Goal: Task Accomplishment & Management: Use online tool/utility

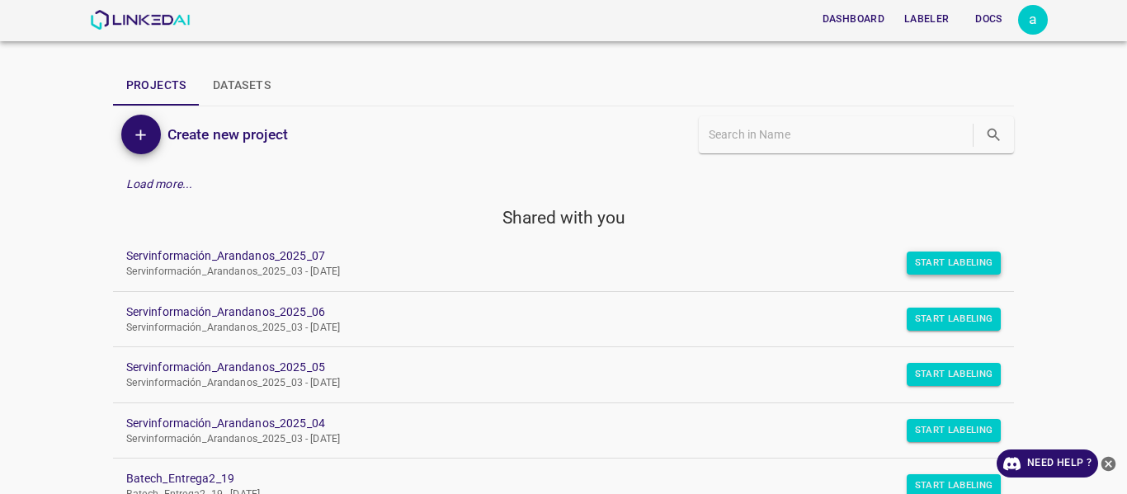
click at [944, 266] on button "Start Labeling" at bounding box center [954, 263] width 95 height 23
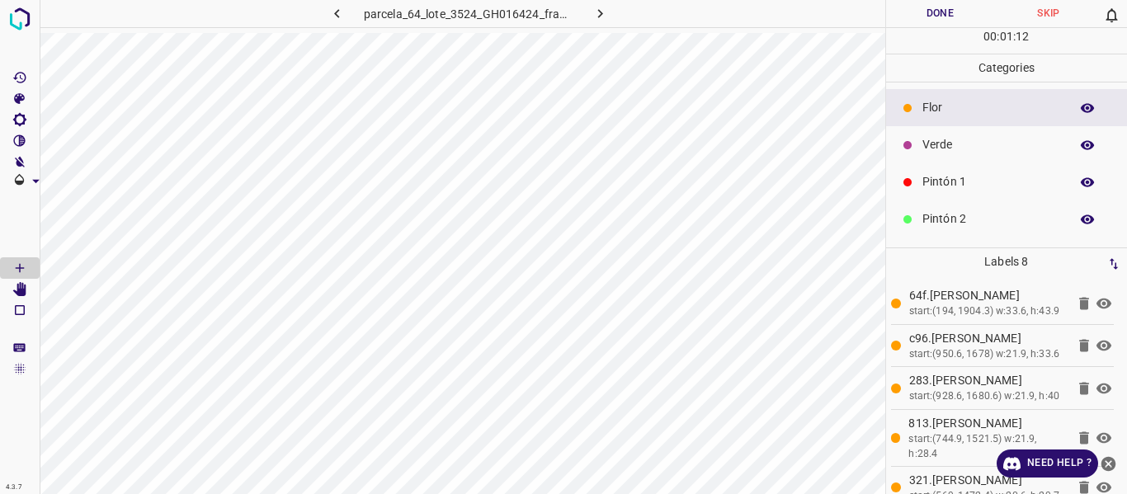
click at [947, 156] on div "Verde" at bounding box center [1007, 144] width 242 height 37
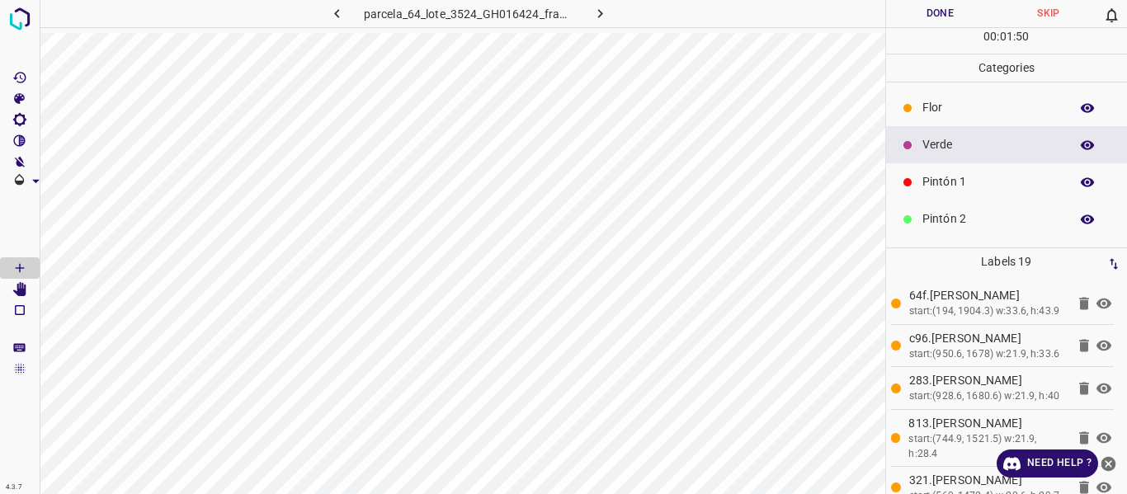
click at [947, 225] on p "Pintón 2" at bounding box center [991, 218] width 139 height 17
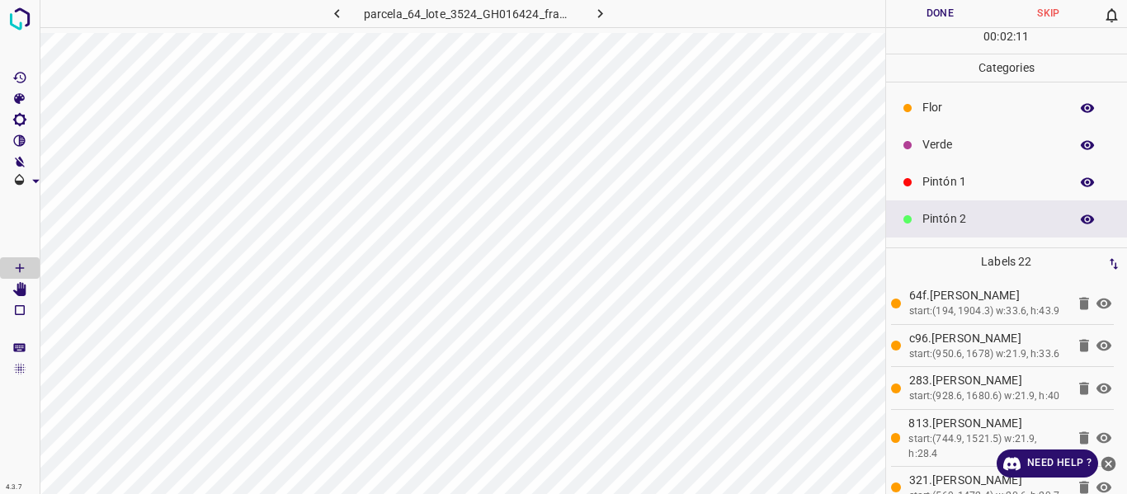
click at [947, 152] on p "Verde" at bounding box center [991, 144] width 139 height 17
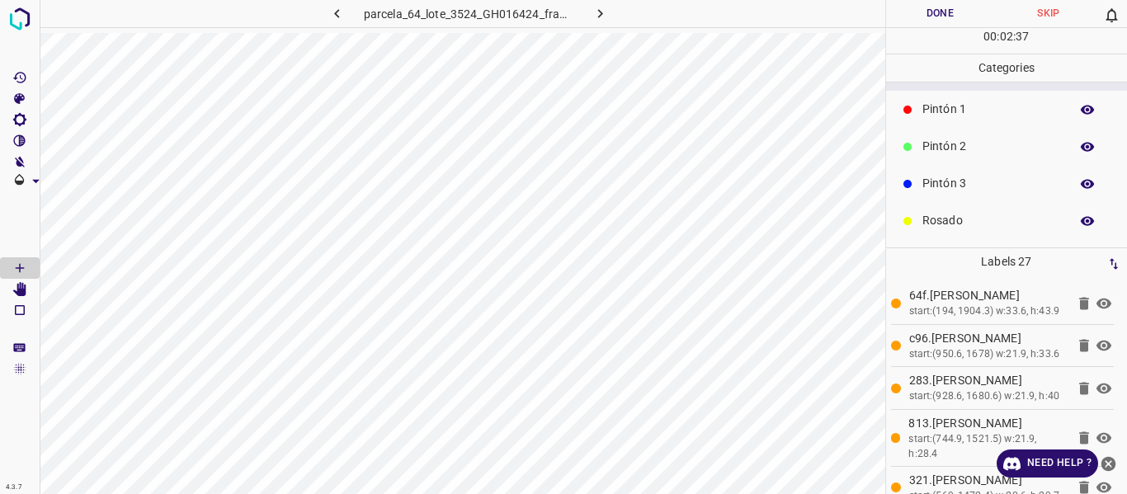
scroll to position [145, 0]
click at [944, 187] on p "Guinda" at bounding box center [991, 185] width 139 height 17
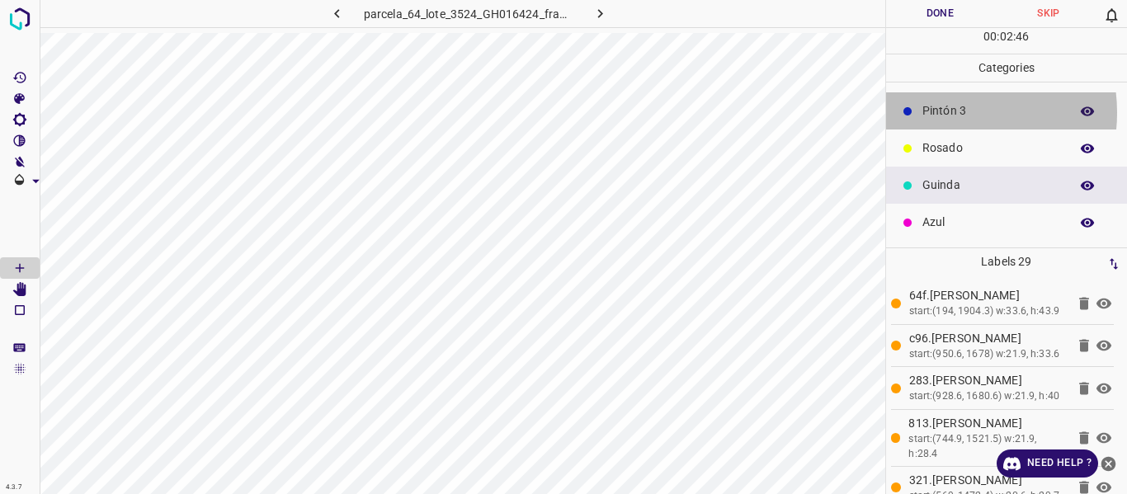
drag, startPoint x: 942, startPoint y: 112, endPoint x: 898, endPoint y: 139, distance: 51.5
click at [941, 115] on p "Pintón 3" at bounding box center [991, 110] width 139 height 17
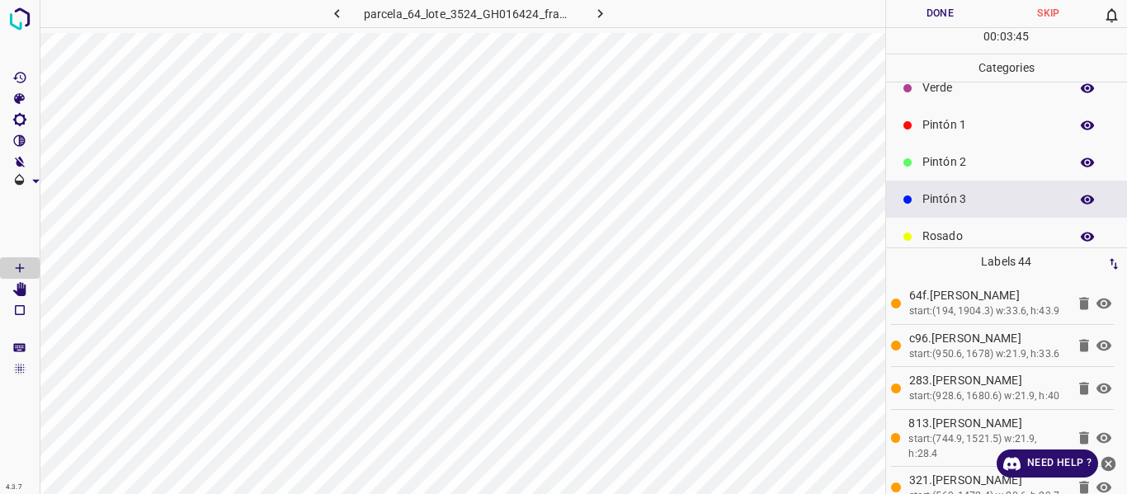
scroll to position [0, 0]
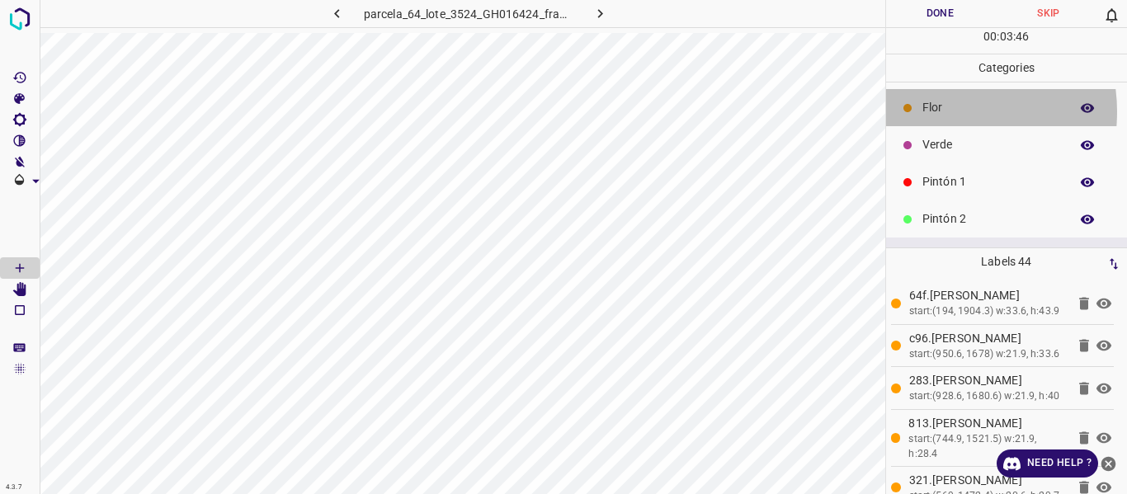
click at [935, 111] on p "Flor" at bounding box center [991, 107] width 139 height 17
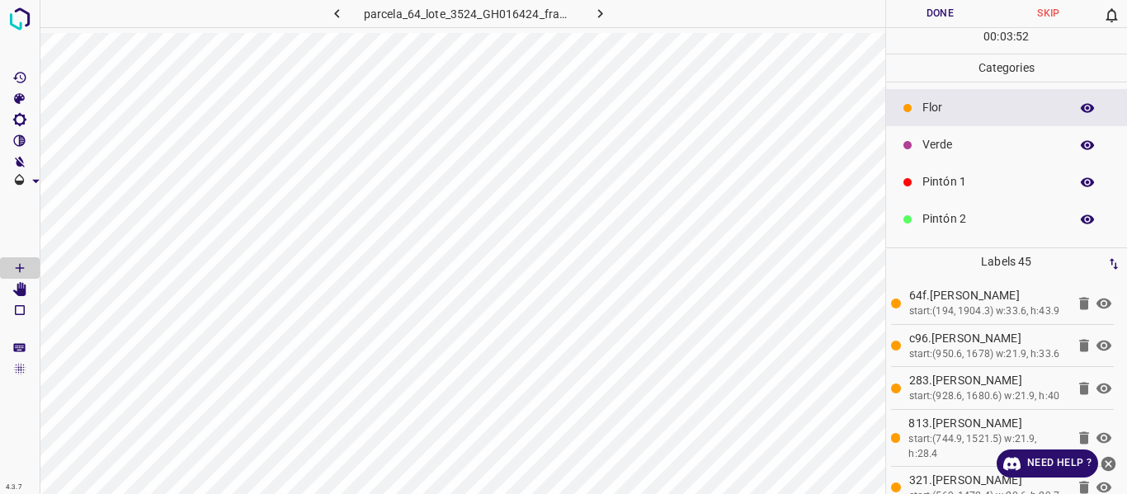
scroll to position [82, 0]
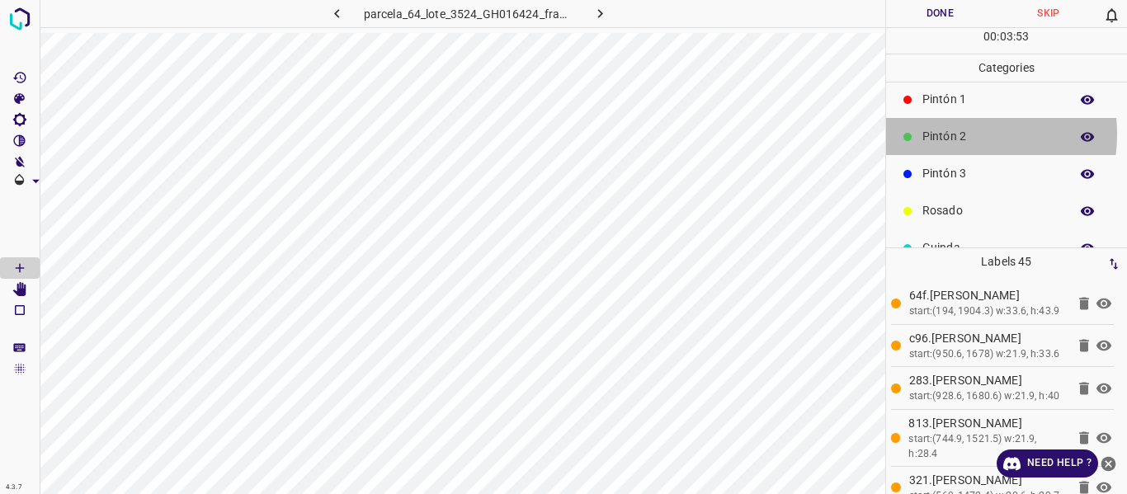
click at [944, 134] on p "Pintón 2" at bounding box center [991, 136] width 139 height 17
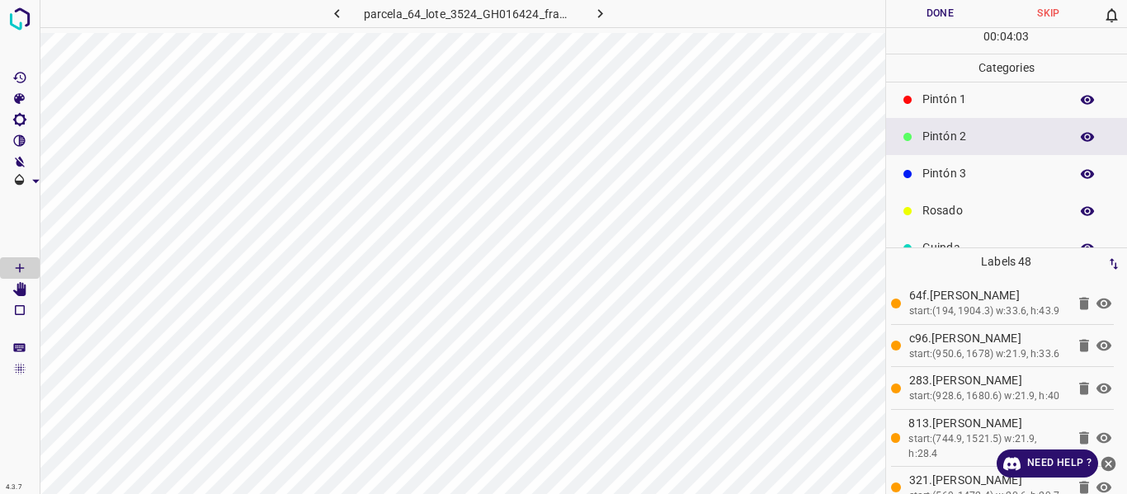
click at [958, 167] on p "Pintón 3" at bounding box center [991, 173] width 139 height 17
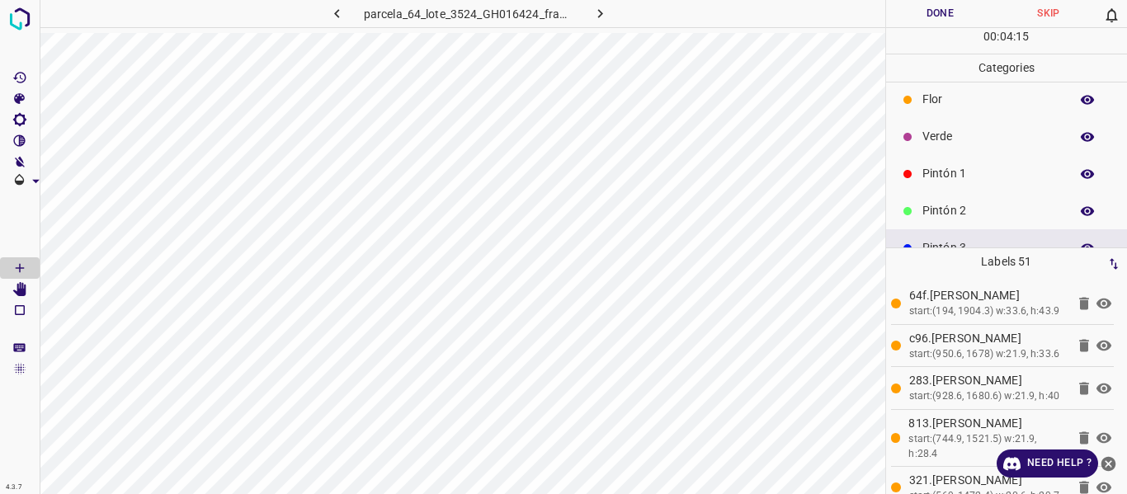
scroll to position [0, 0]
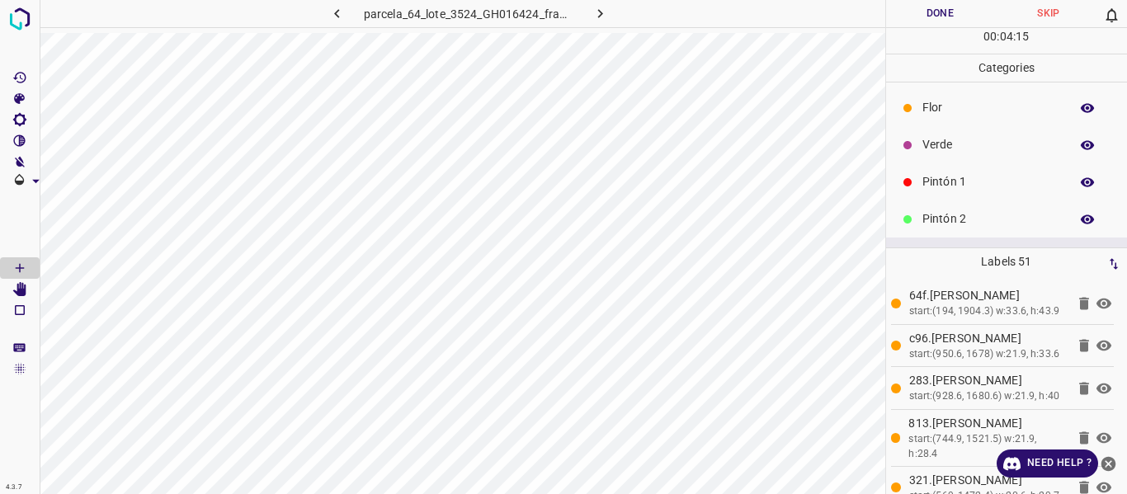
click at [939, 140] on p "Verde" at bounding box center [991, 144] width 139 height 17
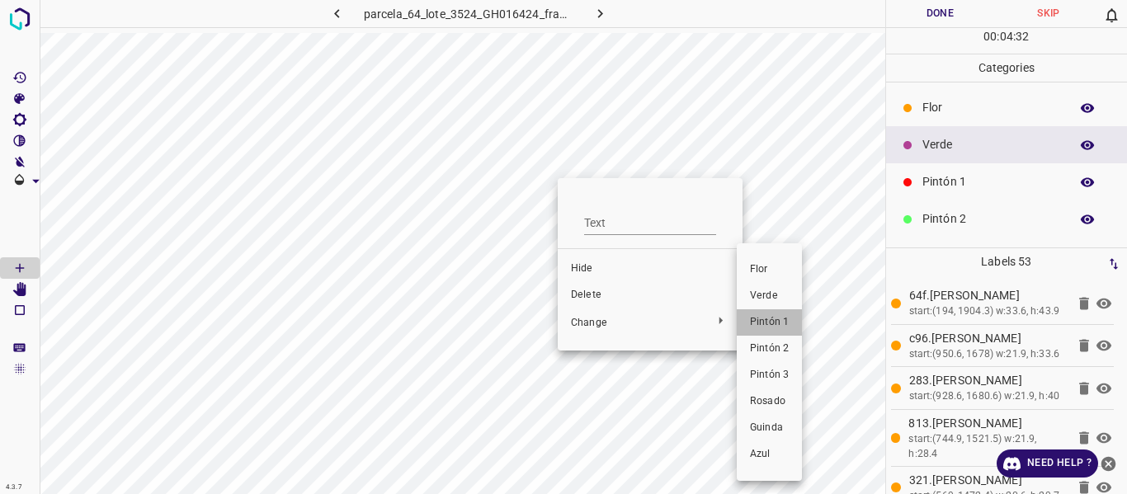
click at [774, 320] on span "Pintón 1" at bounding box center [769, 322] width 39 height 15
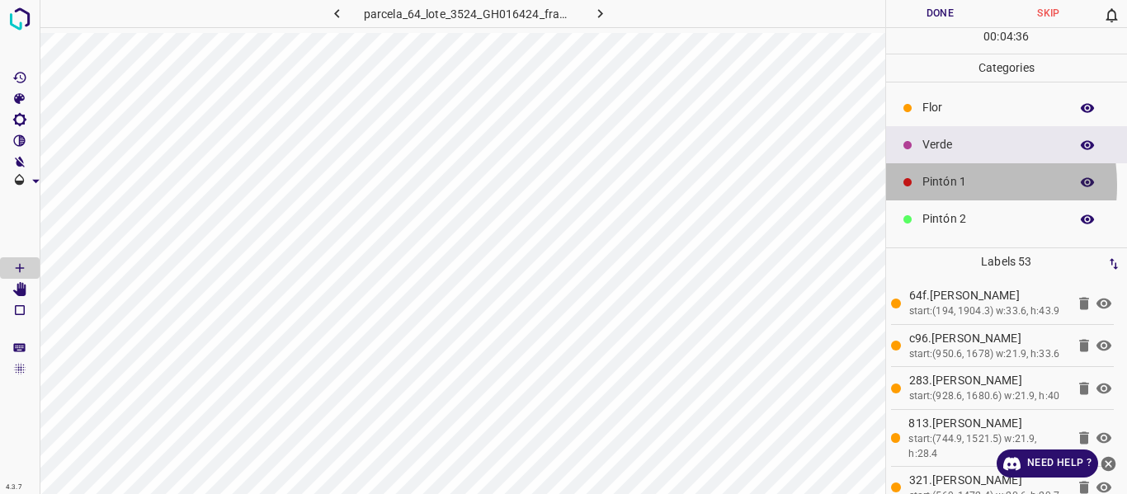
click at [934, 185] on p "Pintón 1" at bounding box center [991, 181] width 139 height 17
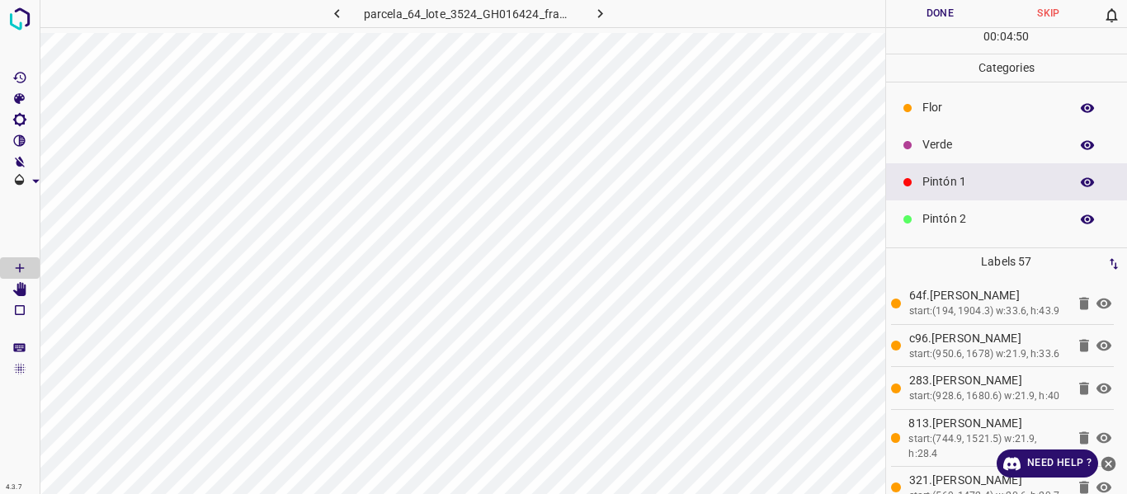
click at [935, 117] on div "Flor" at bounding box center [1007, 107] width 242 height 37
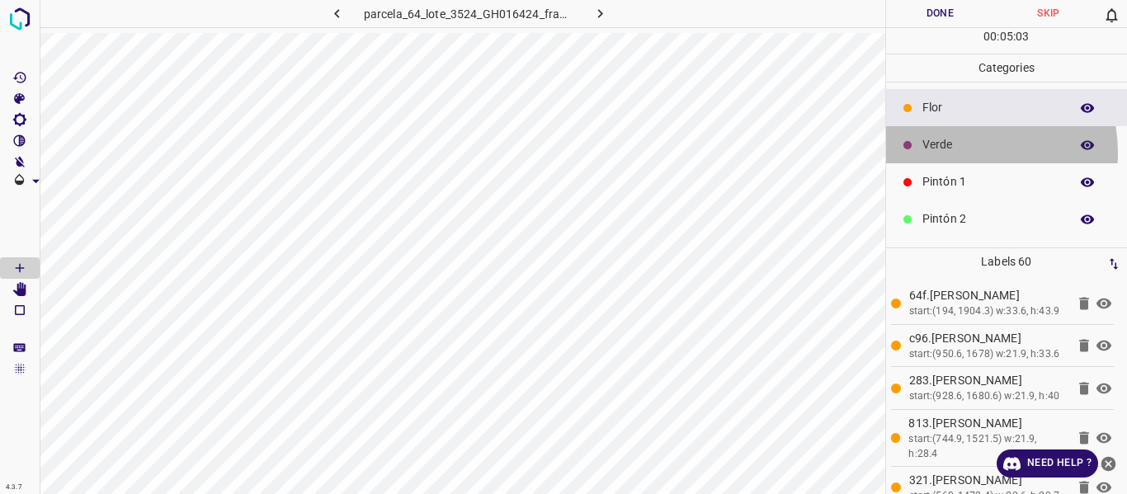
click at [950, 151] on p "Verde" at bounding box center [991, 144] width 139 height 17
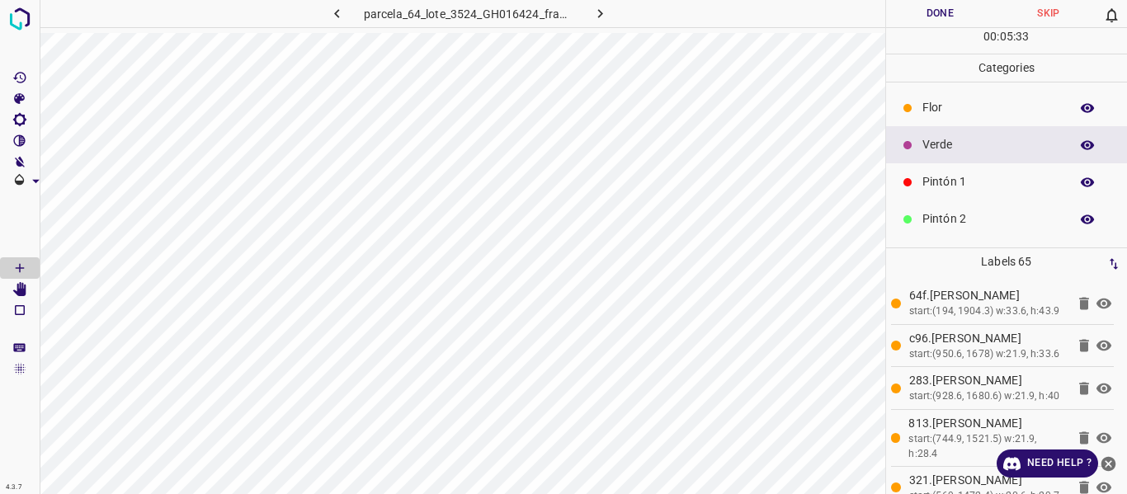
click at [971, 215] on p "Pintón 2" at bounding box center [991, 218] width 139 height 17
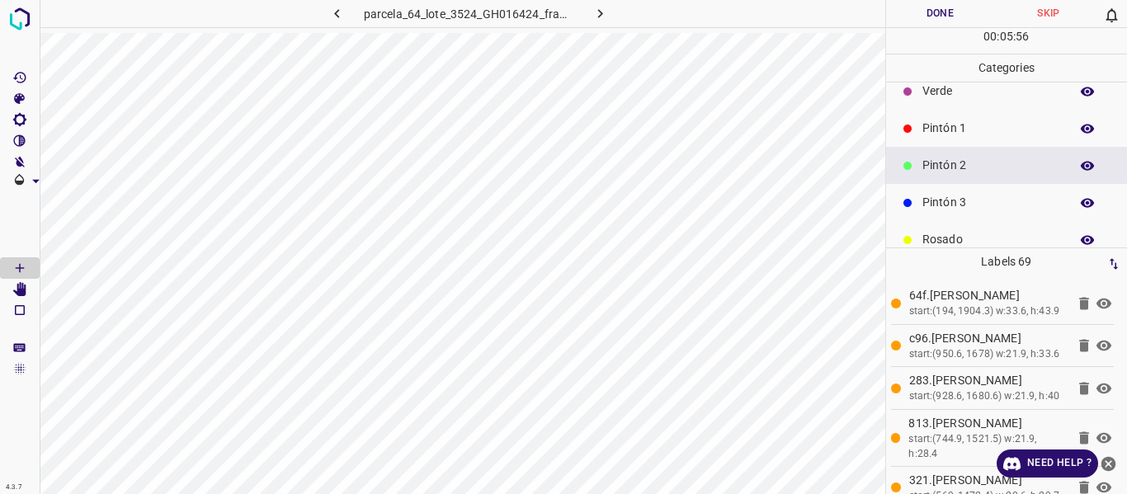
scroll to position [82, 0]
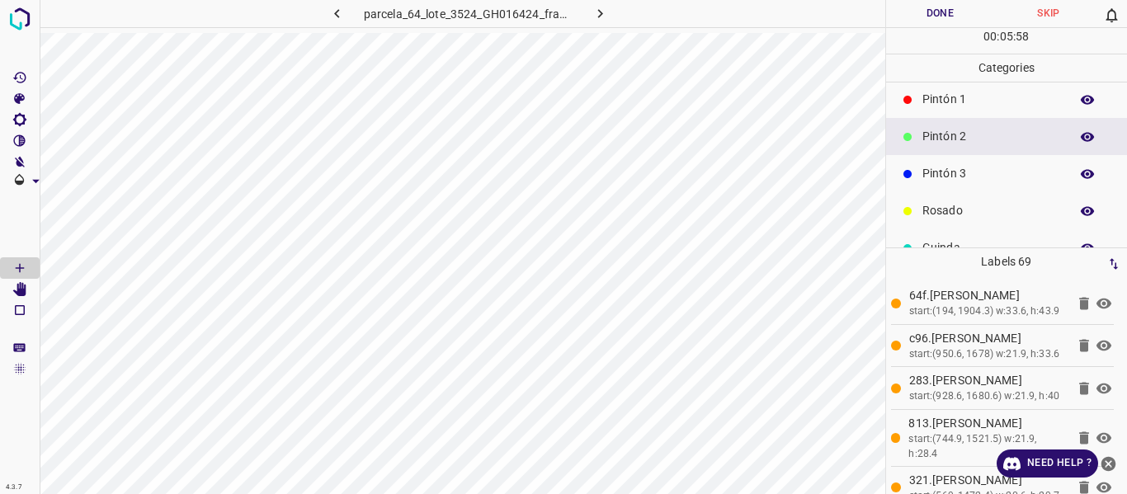
drag, startPoint x: 954, startPoint y: 212, endPoint x: 908, endPoint y: 222, distance: 47.2
click at [955, 212] on p "Rosado" at bounding box center [991, 210] width 139 height 17
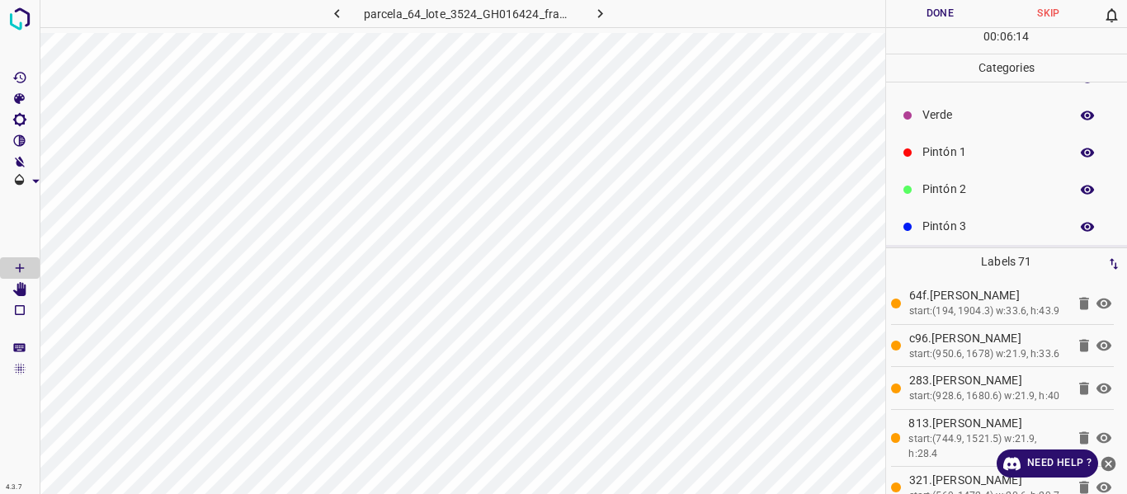
scroll to position [0, 0]
click at [975, 149] on p "Verde" at bounding box center [991, 144] width 139 height 17
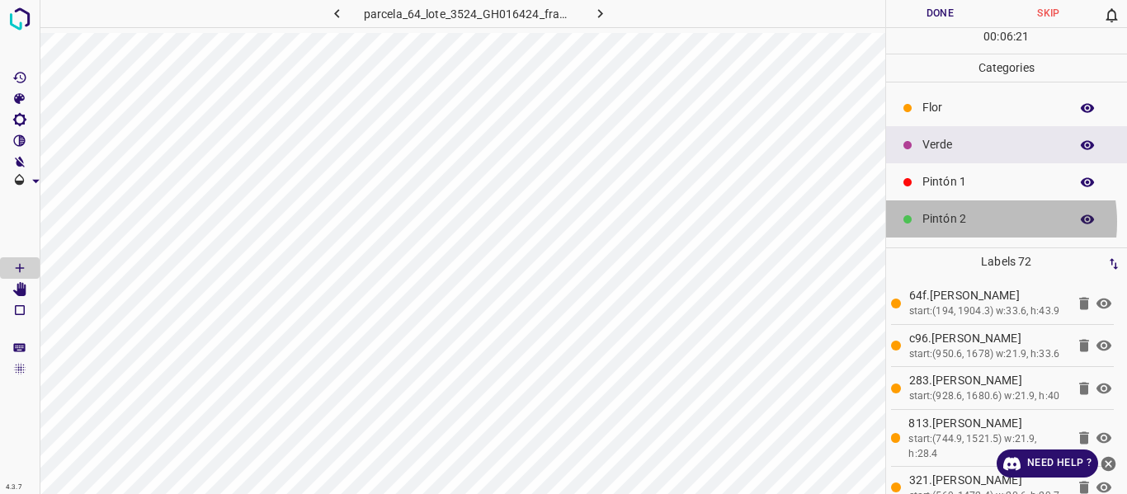
drag, startPoint x: 961, startPoint y: 222, endPoint x: 946, endPoint y: 231, distance: 17.4
click at [961, 223] on p "Pintón 2" at bounding box center [991, 218] width 139 height 17
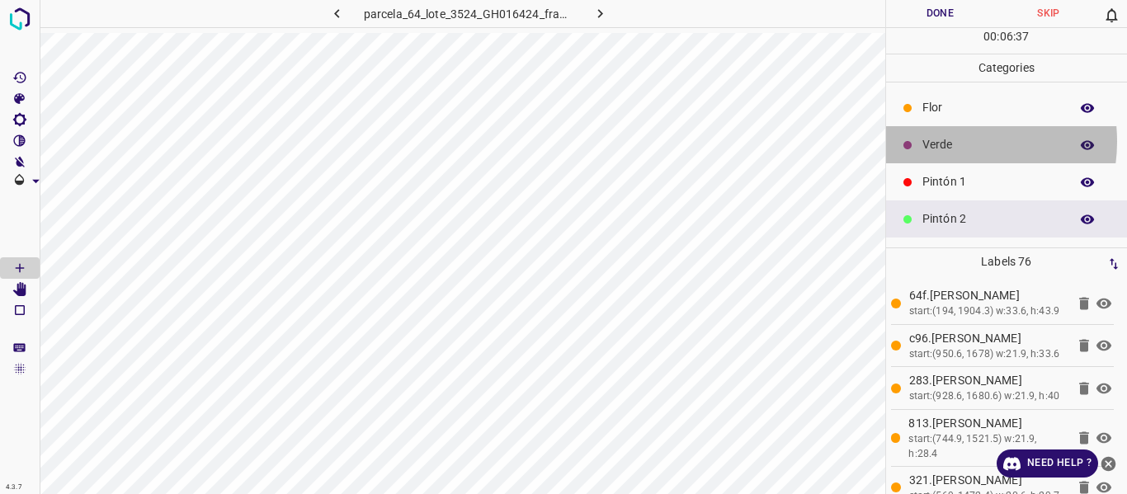
drag, startPoint x: 944, startPoint y: 141, endPoint x: 933, endPoint y: 125, distance: 19.7
click at [944, 139] on p "Verde" at bounding box center [991, 144] width 139 height 17
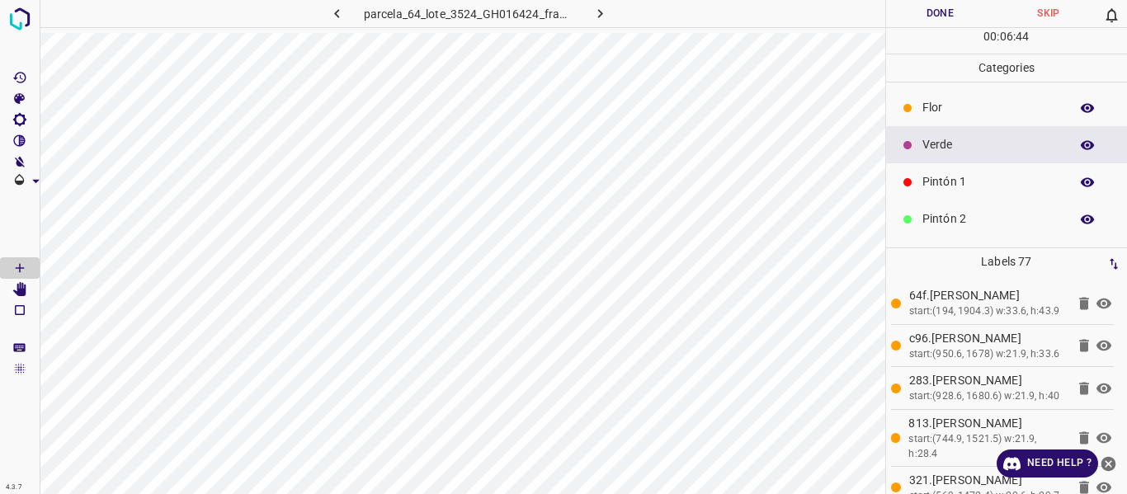
click at [921, 116] on div "Flor" at bounding box center [1007, 107] width 242 height 37
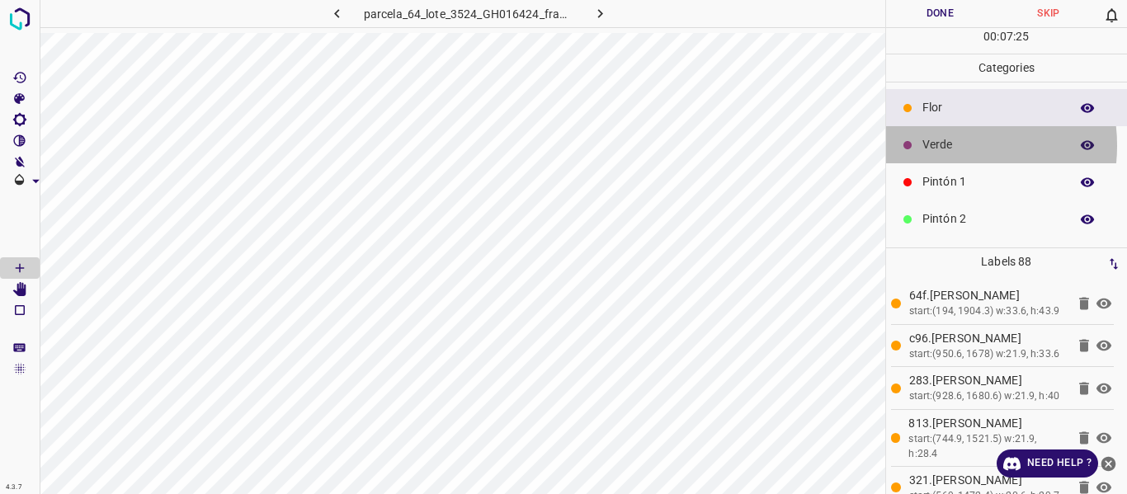
click at [936, 146] on p "Verde" at bounding box center [991, 144] width 139 height 17
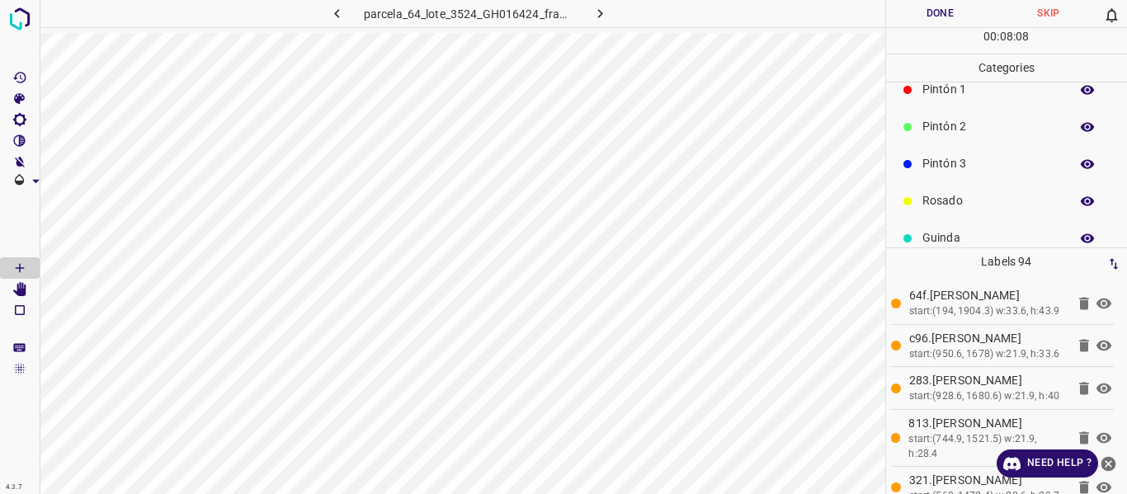
scroll to position [145, 0]
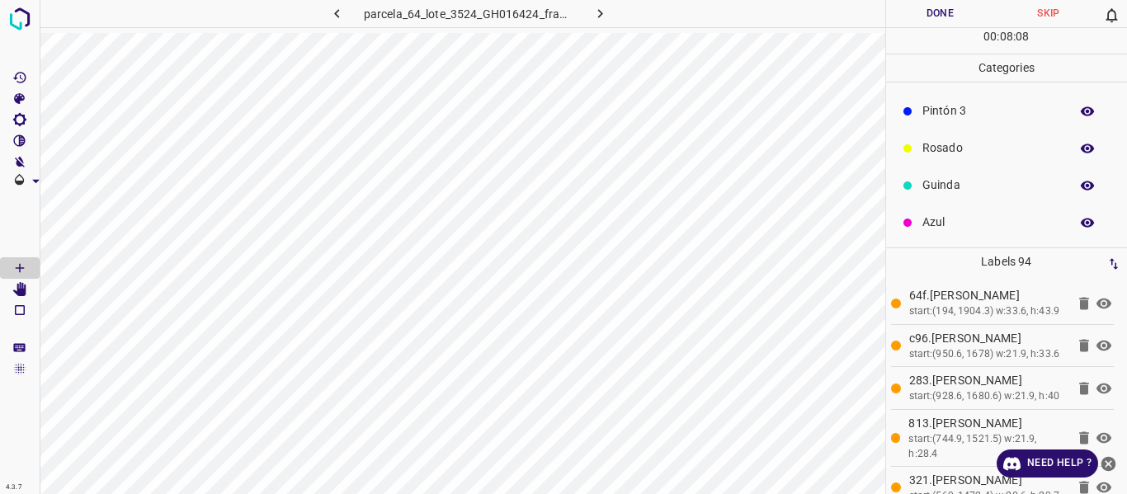
click at [947, 223] on p "Azul" at bounding box center [991, 222] width 139 height 17
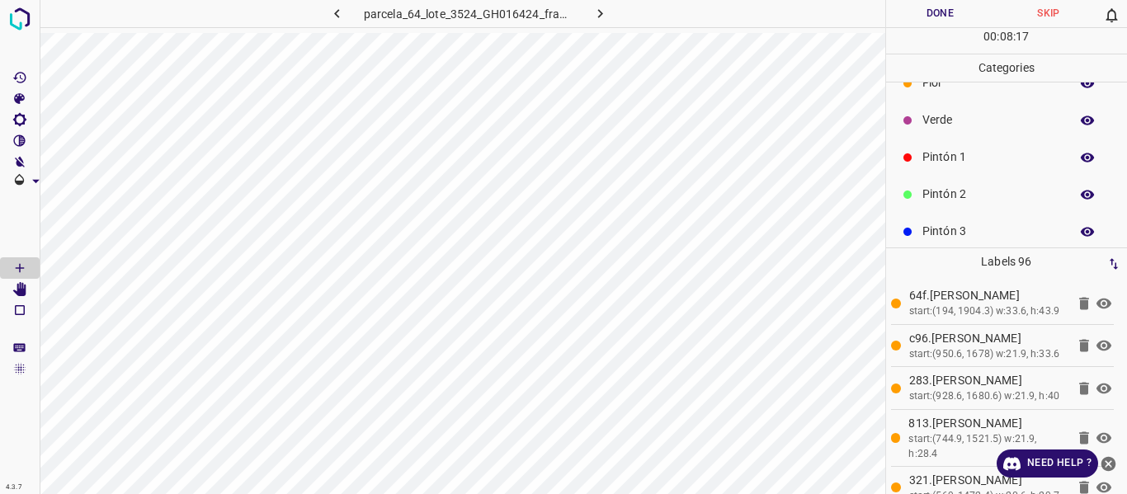
scroll to position [0, 0]
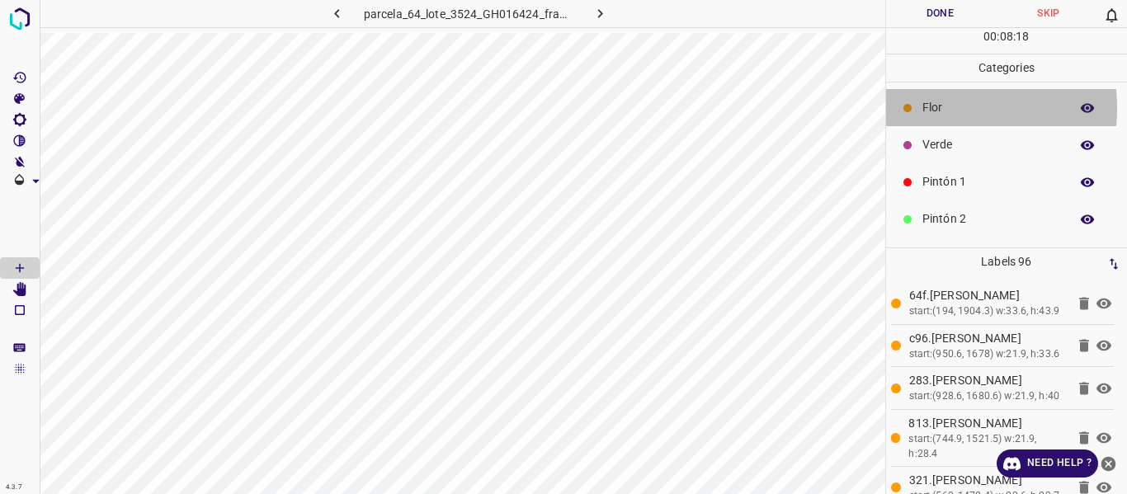
click at [929, 108] on p "Flor" at bounding box center [991, 107] width 139 height 17
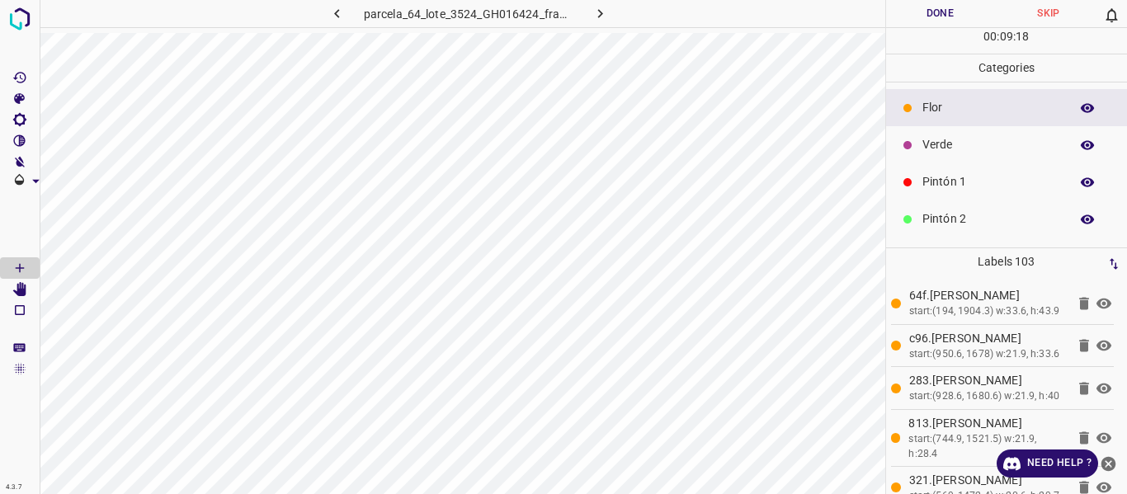
click at [935, 144] on p "Verde" at bounding box center [991, 144] width 139 height 17
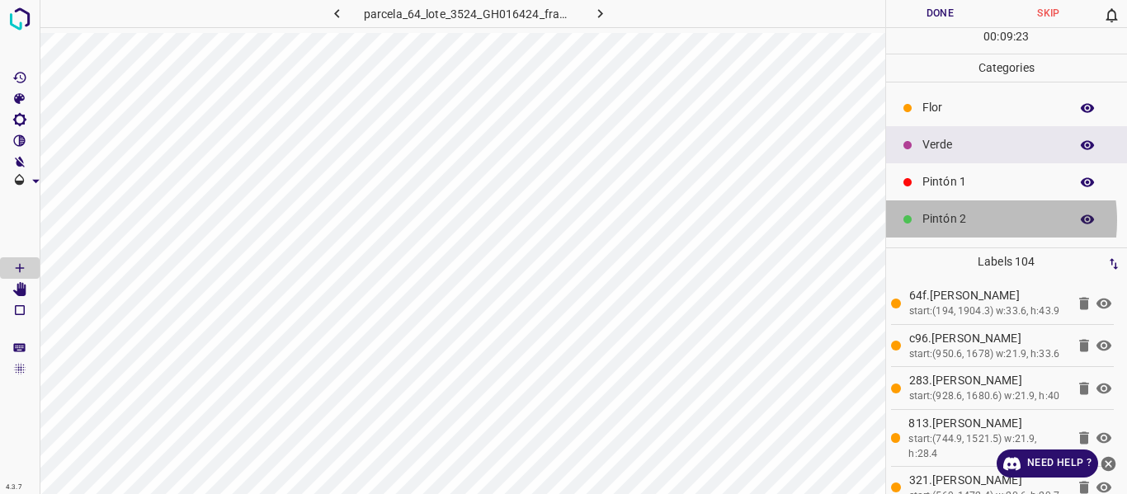
click at [954, 220] on p "Pintón 2" at bounding box center [991, 218] width 139 height 17
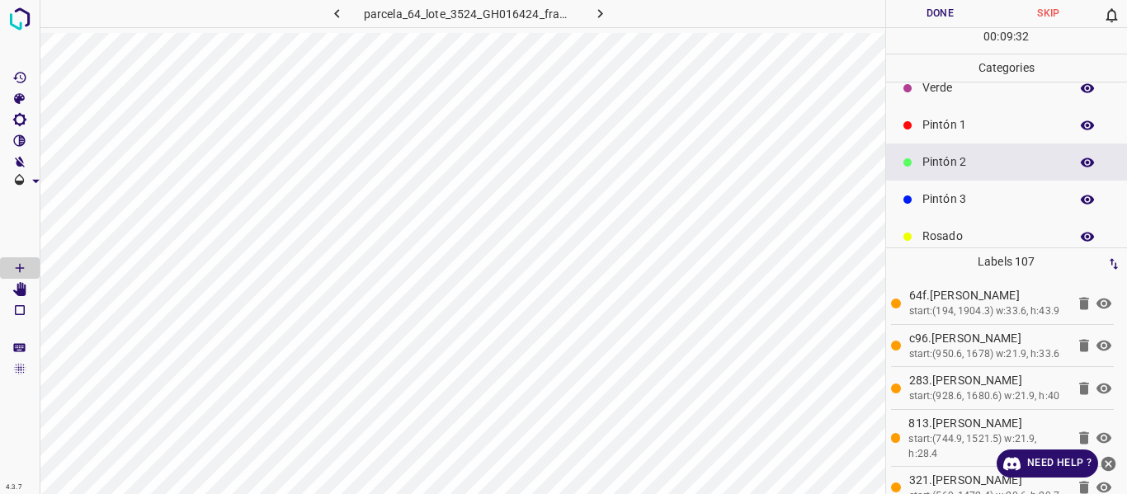
scroll to position [82, 0]
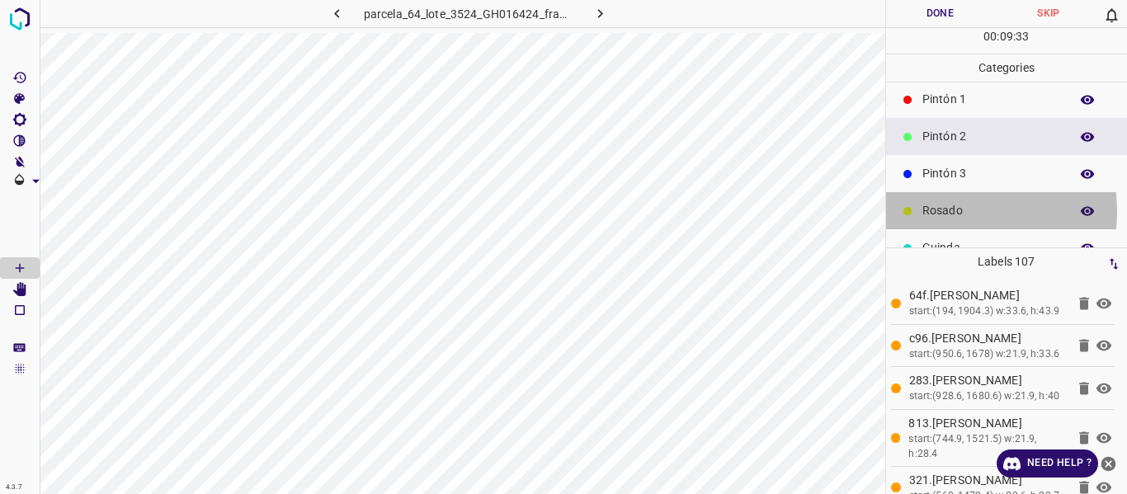
click at [944, 212] on p "Rosado" at bounding box center [991, 210] width 139 height 17
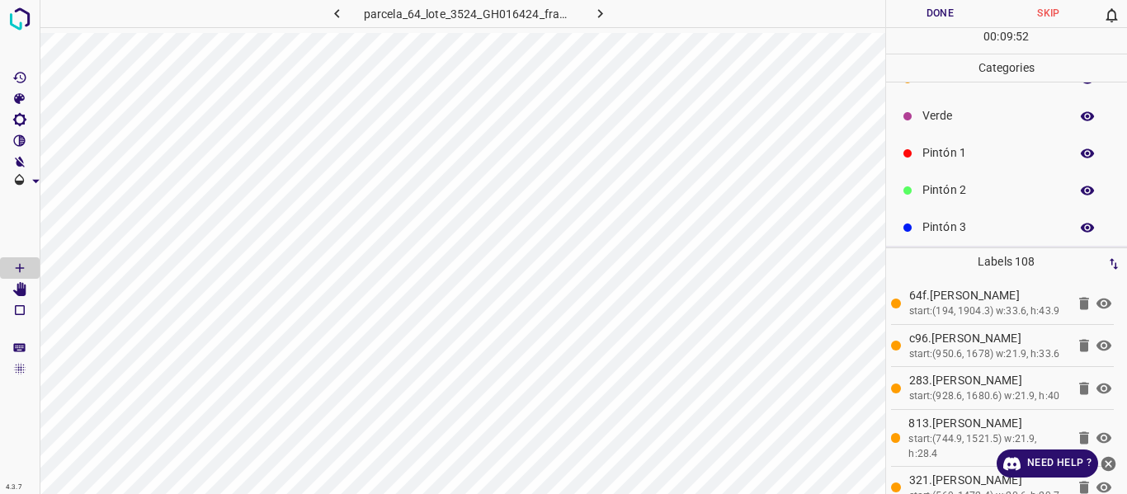
scroll to position [0, 0]
click at [943, 149] on p "Verde" at bounding box center [991, 144] width 139 height 17
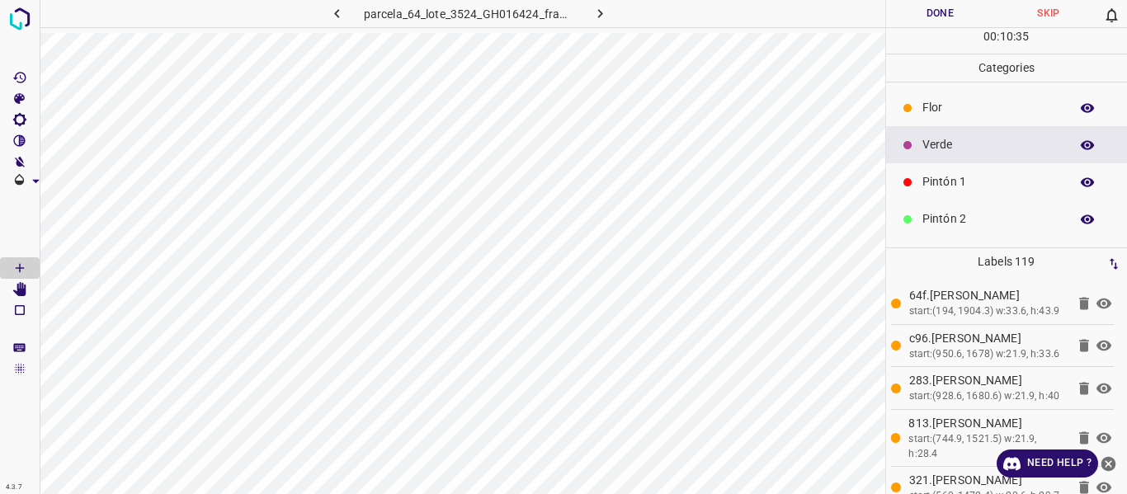
click at [931, 113] on p "Flor" at bounding box center [991, 107] width 139 height 17
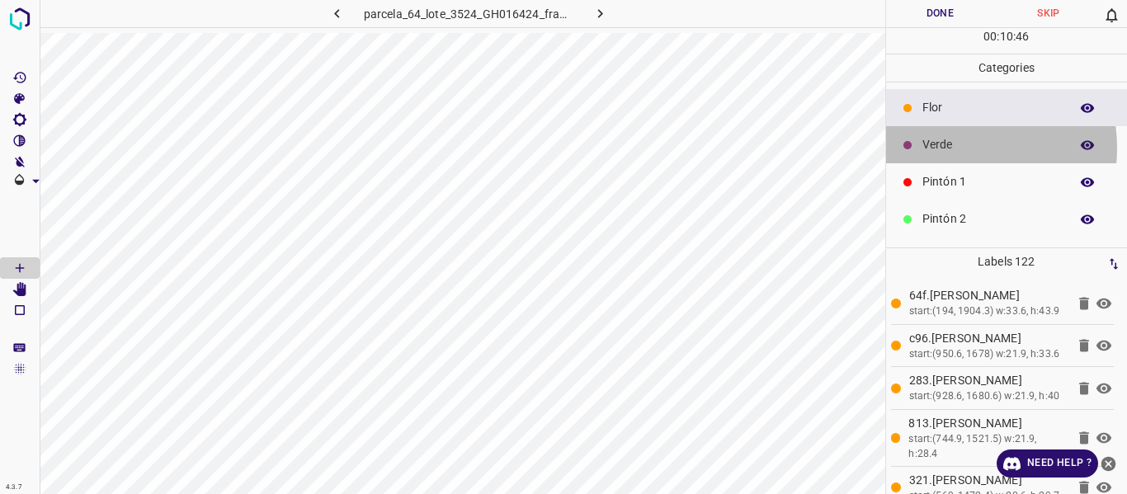
click at [942, 148] on p "Verde" at bounding box center [991, 144] width 139 height 17
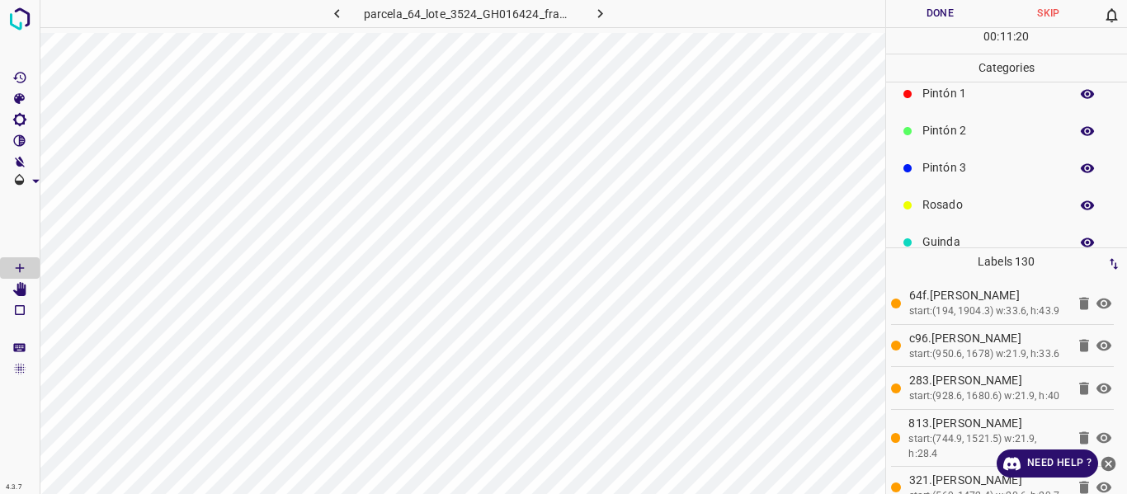
scroll to position [145, 0]
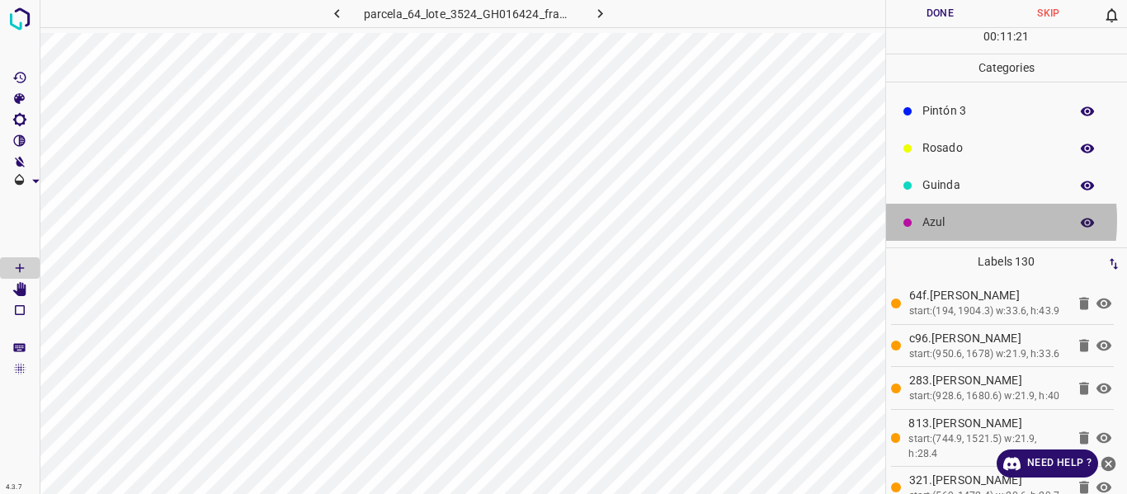
drag, startPoint x: 933, startPoint y: 220, endPoint x: 890, endPoint y: 139, distance: 92.2
click at [932, 221] on p "Azul" at bounding box center [991, 222] width 139 height 17
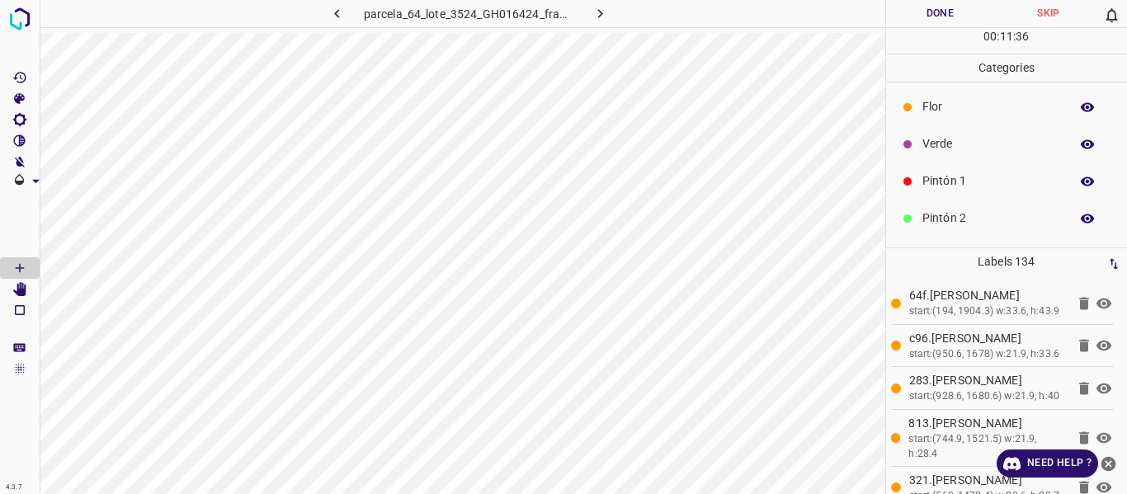
scroll to position [0, 0]
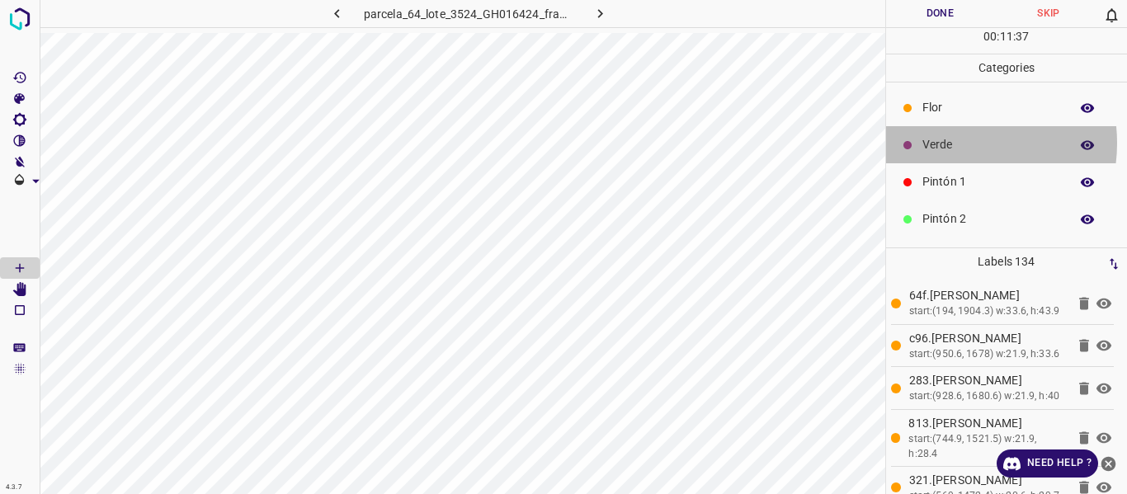
click at [949, 143] on p "Verde" at bounding box center [991, 144] width 139 height 17
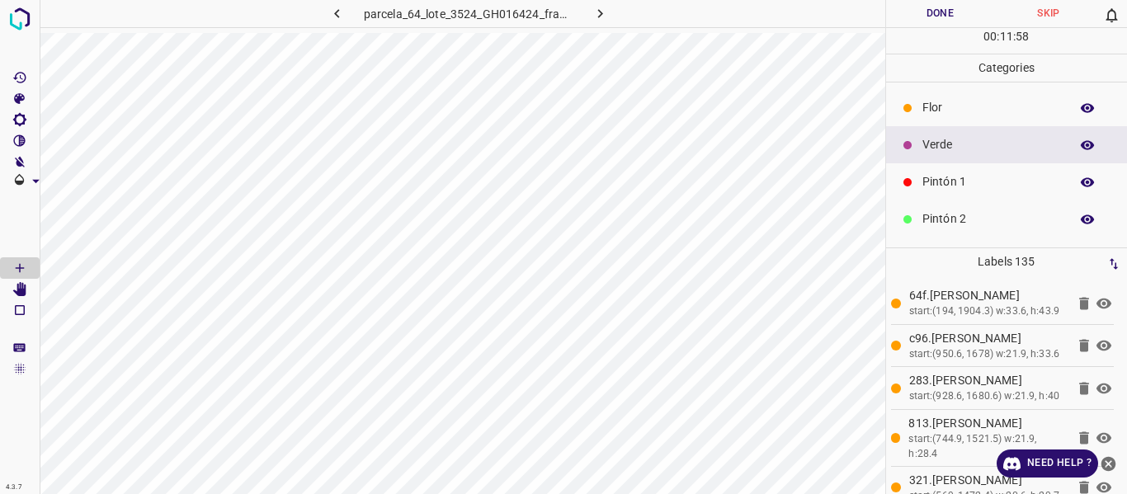
scroll to position [145, 0]
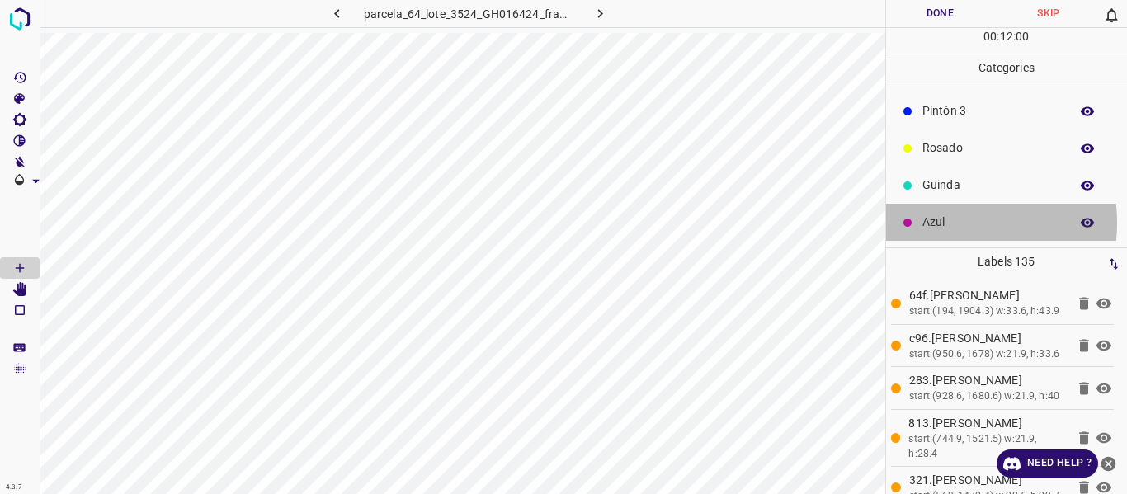
click at [936, 223] on p "Azul" at bounding box center [991, 222] width 139 height 17
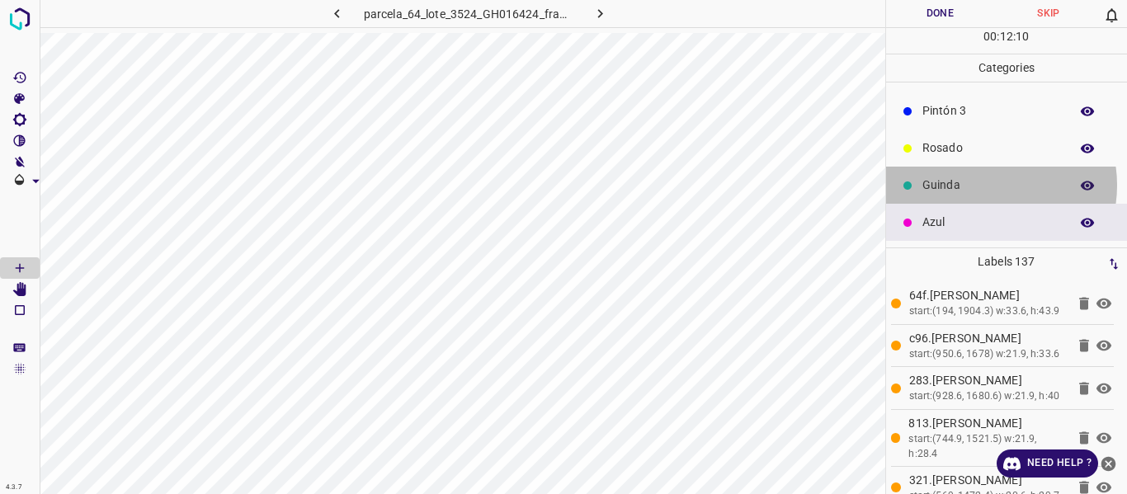
click at [980, 185] on p "Guinda" at bounding box center [991, 185] width 139 height 17
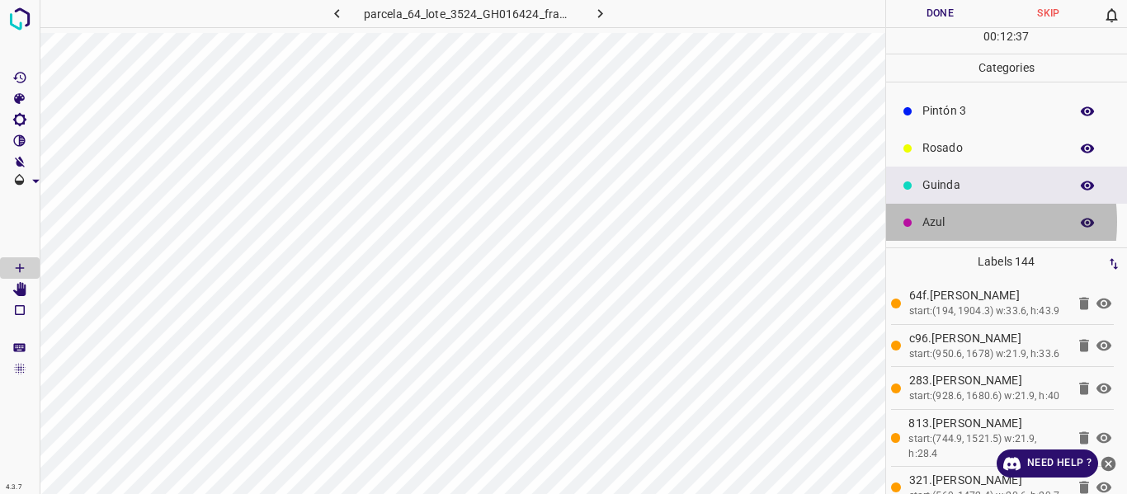
click at [940, 222] on p "Azul" at bounding box center [991, 222] width 139 height 17
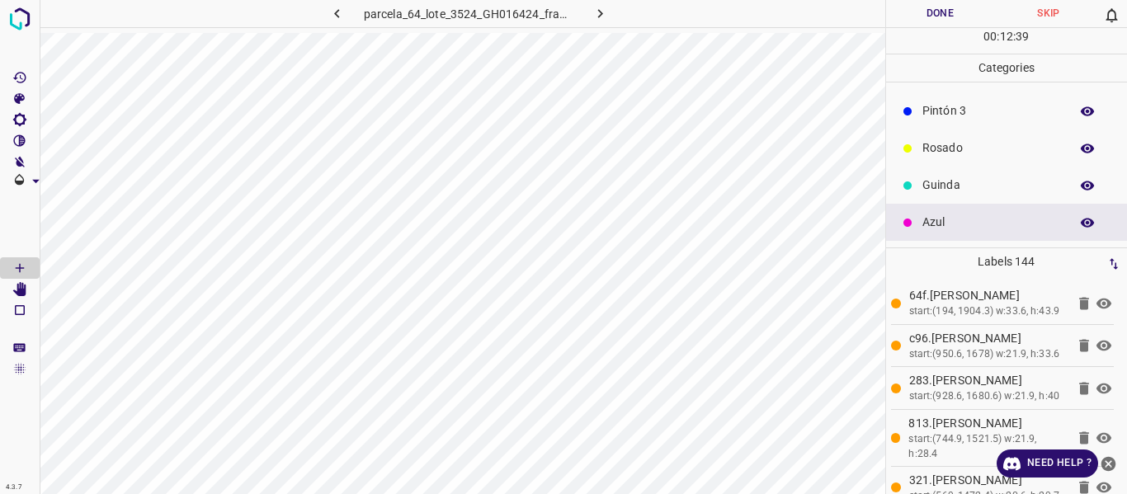
drag, startPoint x: 937, startPoint y: 182, endPoint x: 897, endPoint y: 156, distance: 47.6
click at [938, 182] on p "Guinda" at bounding box center [991, 185] width 139 height 17
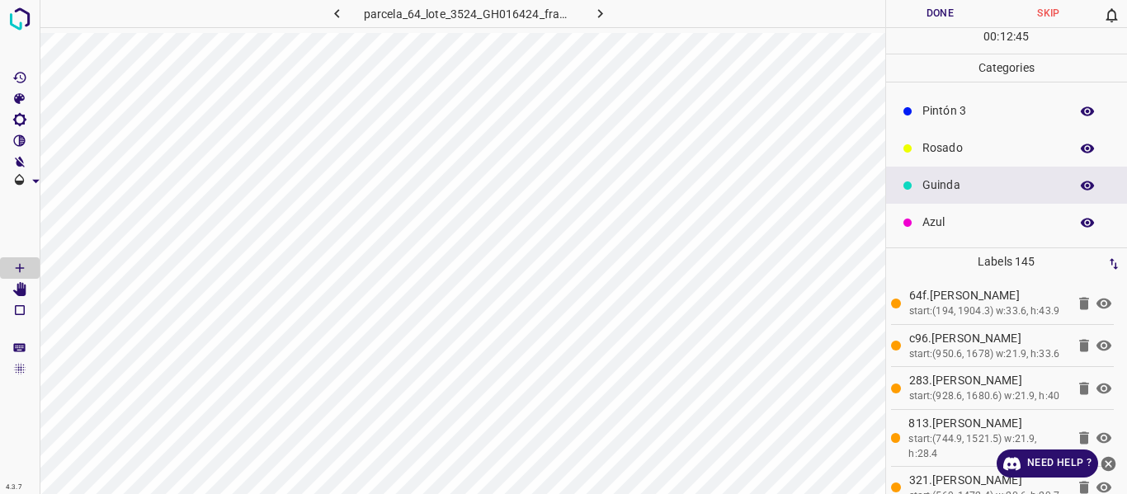
click at [948, 144] on p "Rosado" at bounding box center [991, 147] width 139 height 17
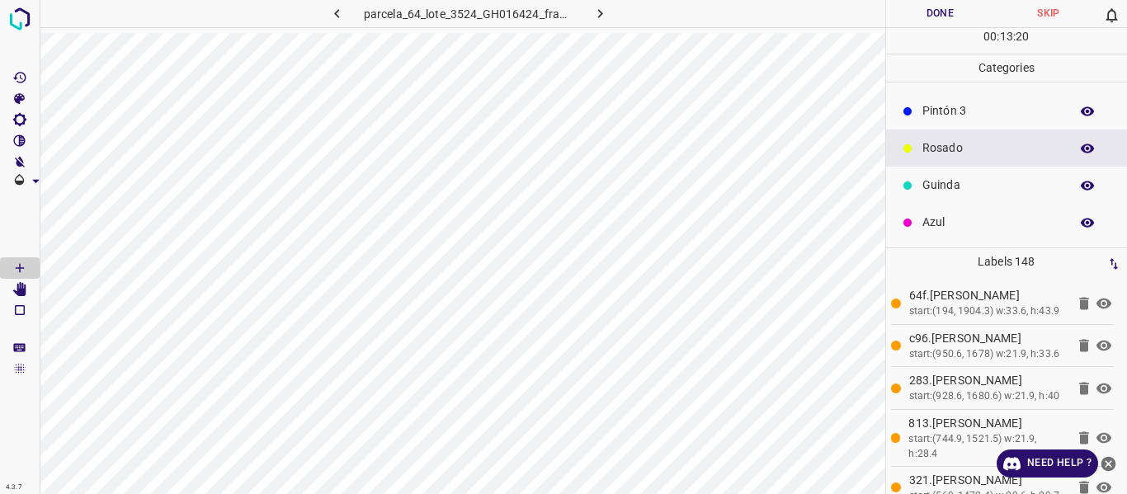
click at [949, 116] on p "Pintón 3" at bounding box center [991, 110] width 139 height 17
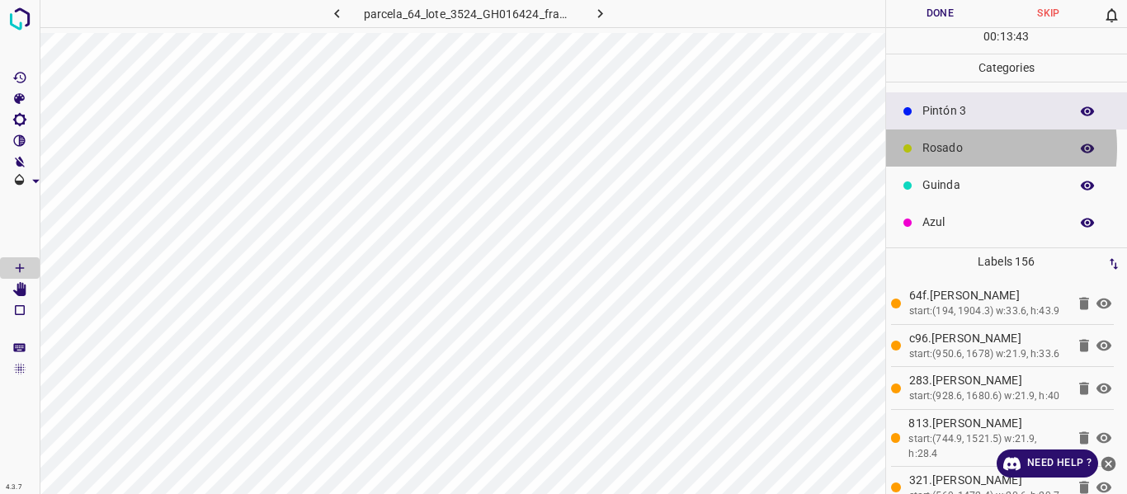
click at [942, 148] on p "Rosado" at bounding box center [991, 147] width 139 height 17
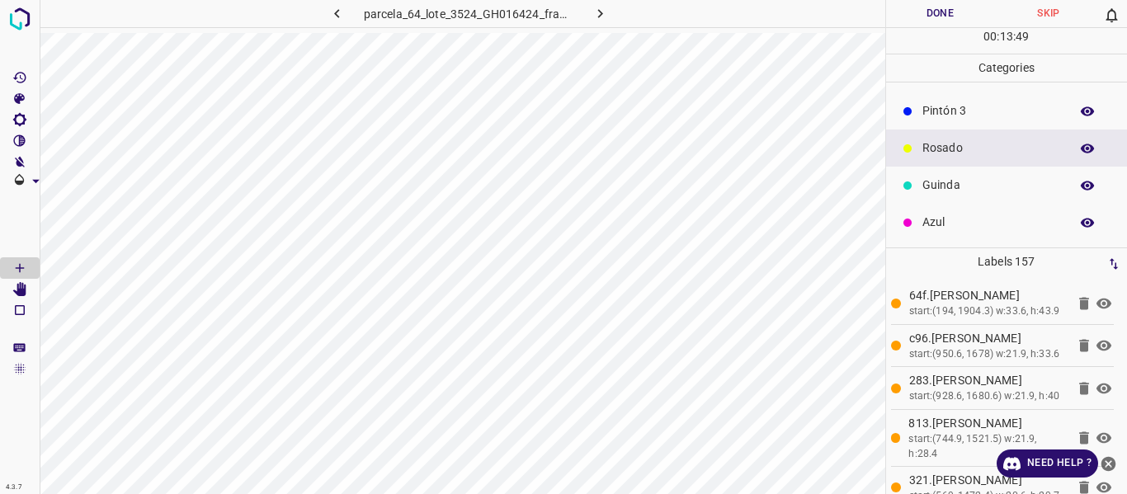
click at [940, 116] on p "Pintón 3" at bounding box center [991, 110] width 139 height 17
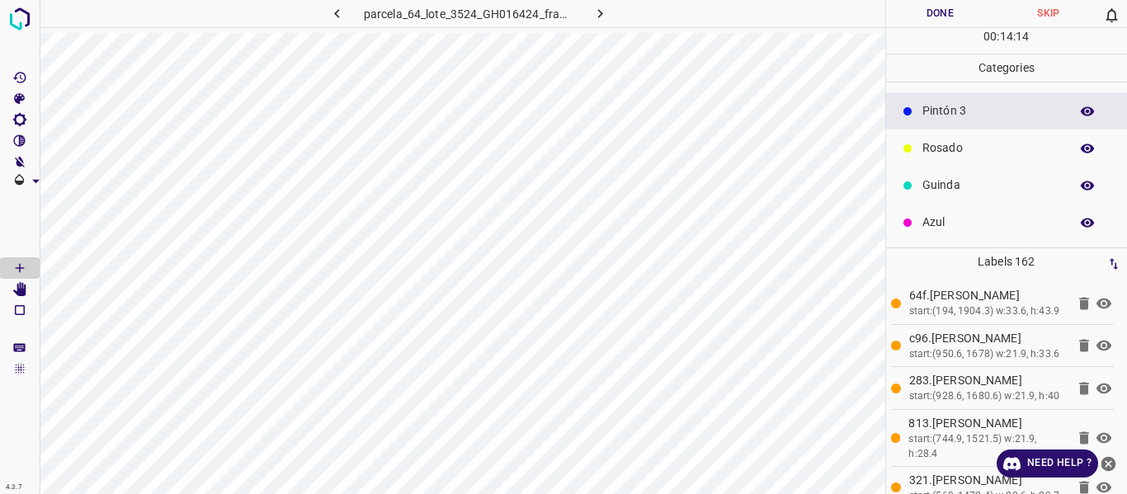
scroll to position [63, 0]
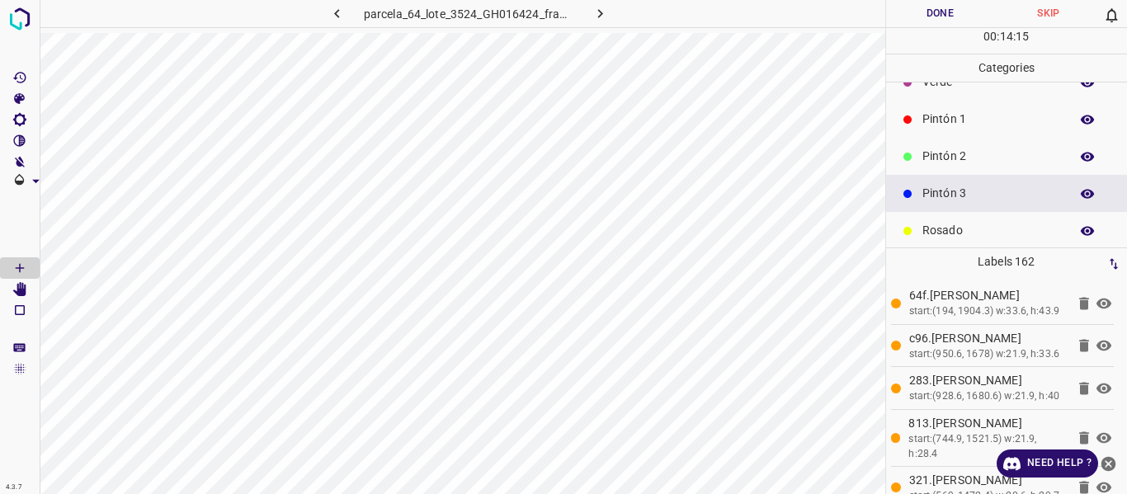
click at [937, 161] on p "Pintón 2" at bounding box center [991, 156] width 139 height 17
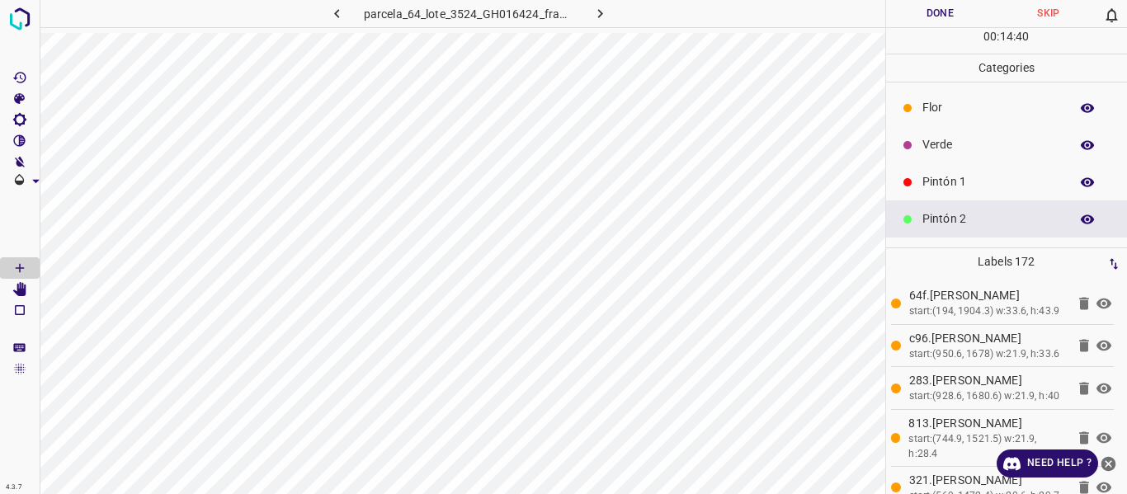
click at [946, 145] on p "Verde" at bounding box center [991, 144] width 139 height 17
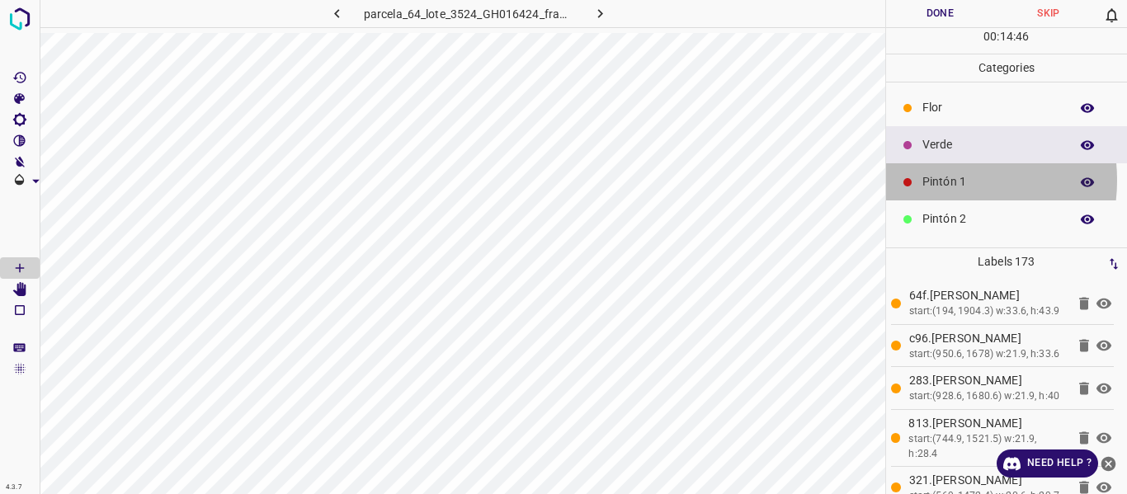
click at [933, 180] on p "Pintón 1" at bounding box center [991, 181] width 139 height 17
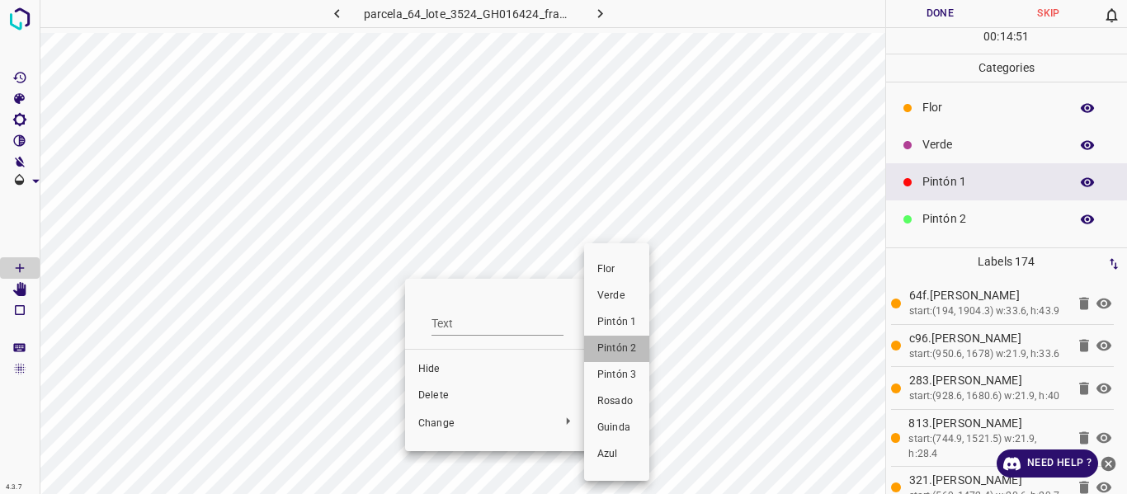
click at [611, 343] on span "Pintón 2" at bounding box center [616, 348] width 39 height 15
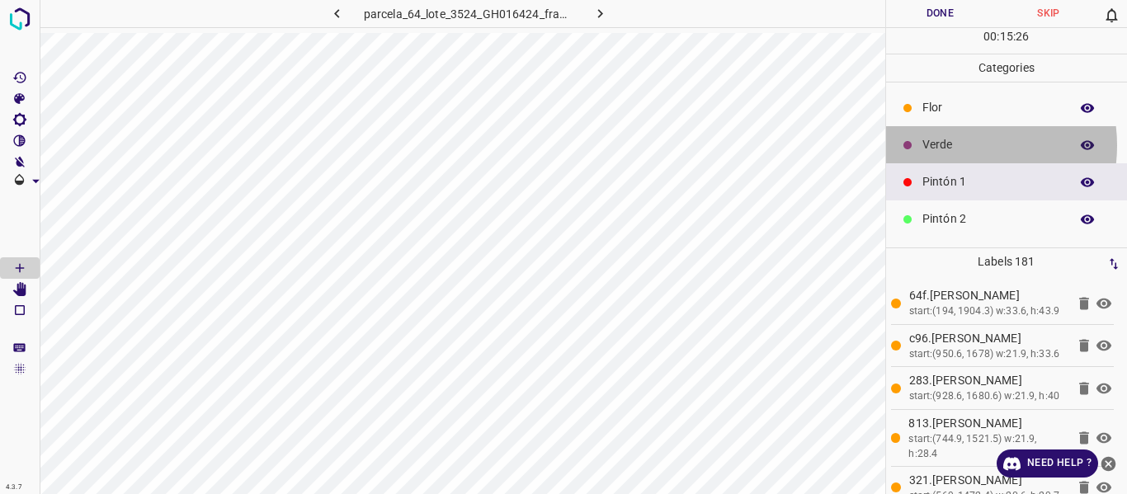
click at [952, 145] on p "Verde" at bounding box center [991, 144] width 139 height 17
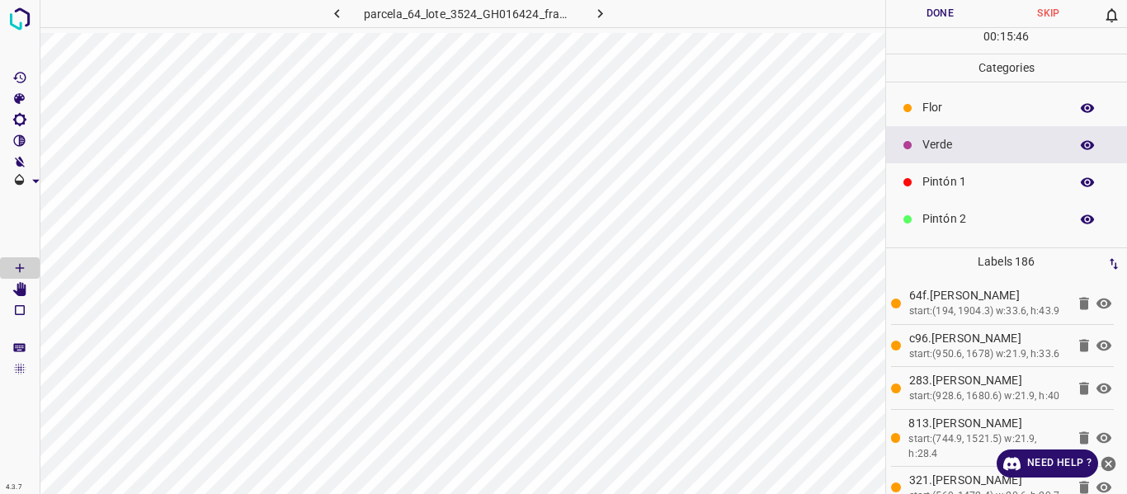
click at [961, 181] on p "Pintón 1" at bounding box center [991, 181] width 139 height 17
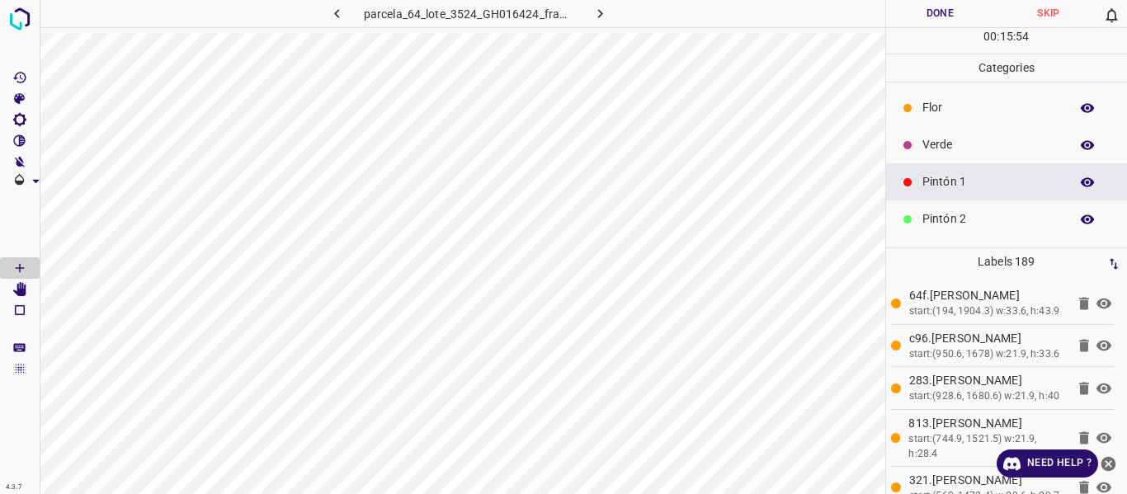
click at [954, 141] on p "Verde" at bounding box center [991, 144] width 139 height 17
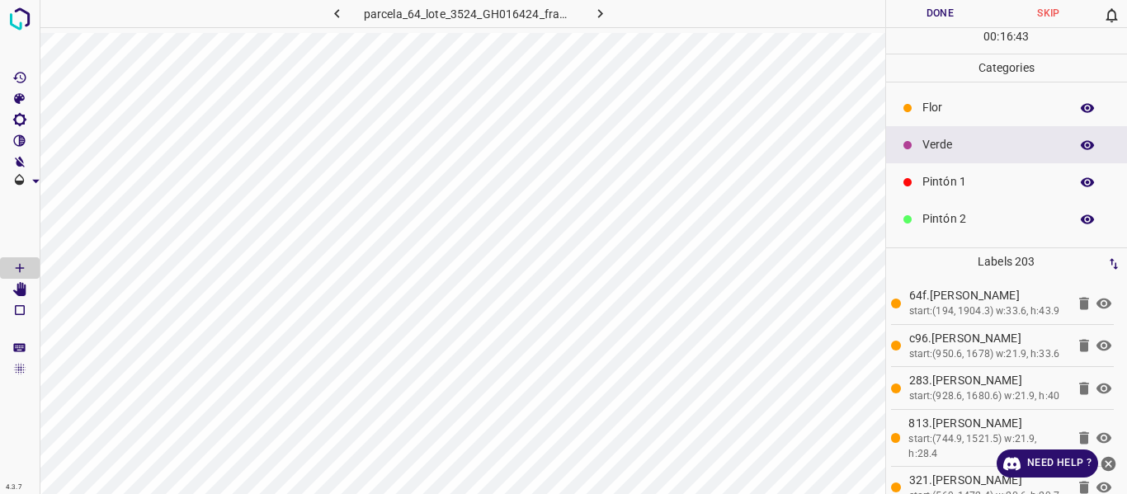
scroll to position [145, 0]
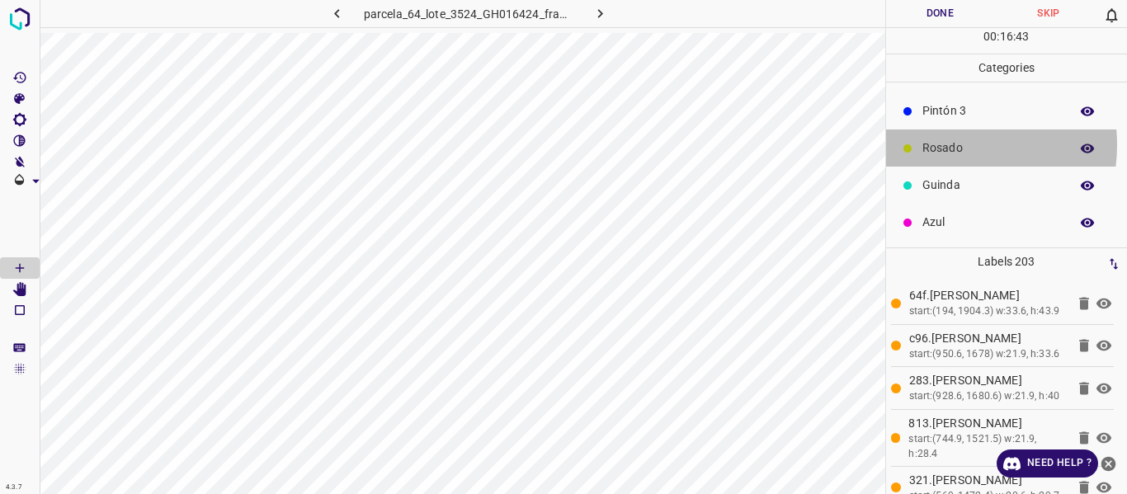
drag, startPoint x: 940, startPoint y: 144, endPoint x: 291, endPoint y: 32, distance: 658.8
click at [940, 144] on p "Rosado" at bounding box center [991, 147] width 139 height 17
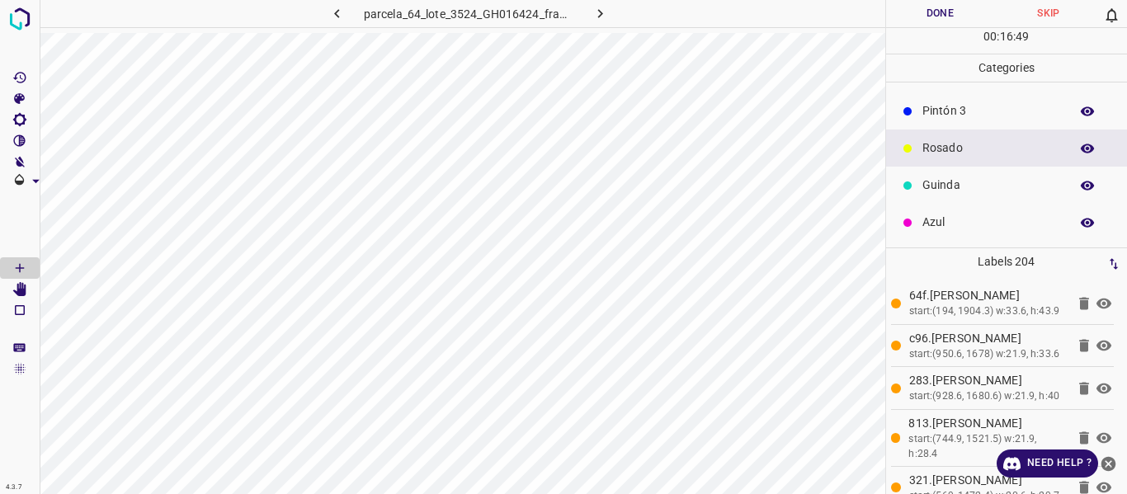
click at [949, 111] on p "Pintón 3" at bounding box center [991, 110] width 139 height 17
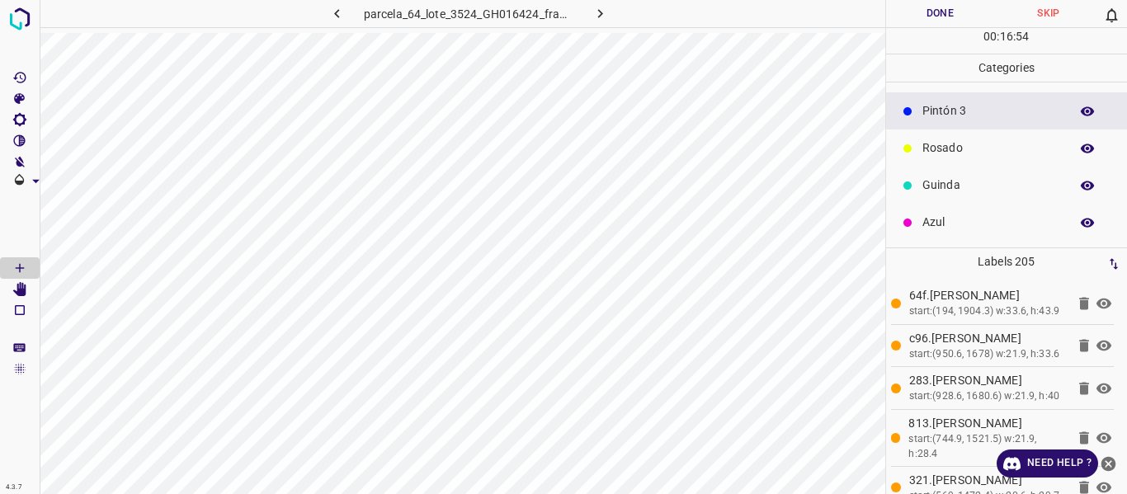
scroll to position [63, 0]
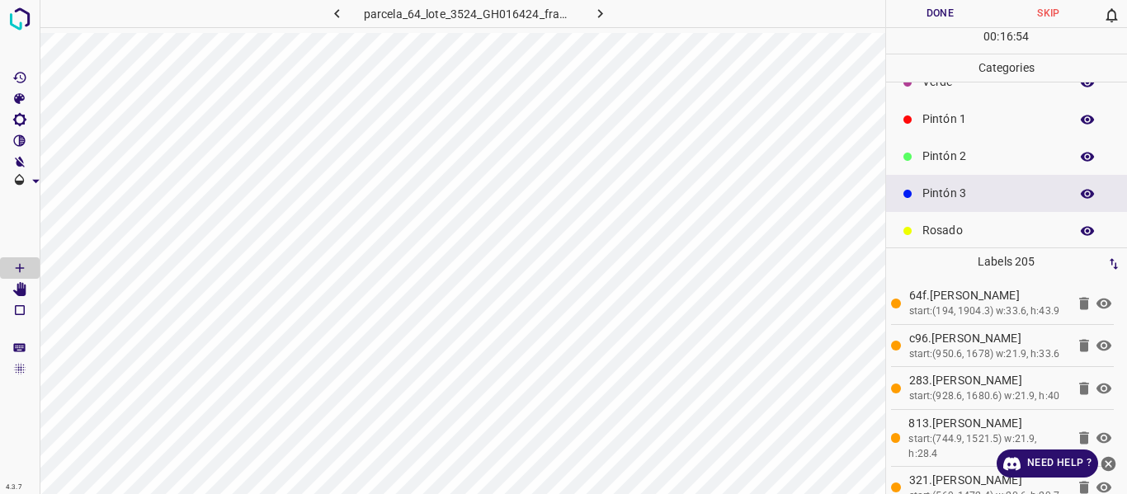
click at [961, 156] on p "Pintón 2" at bounding box center [991, 156] width 139 height 17
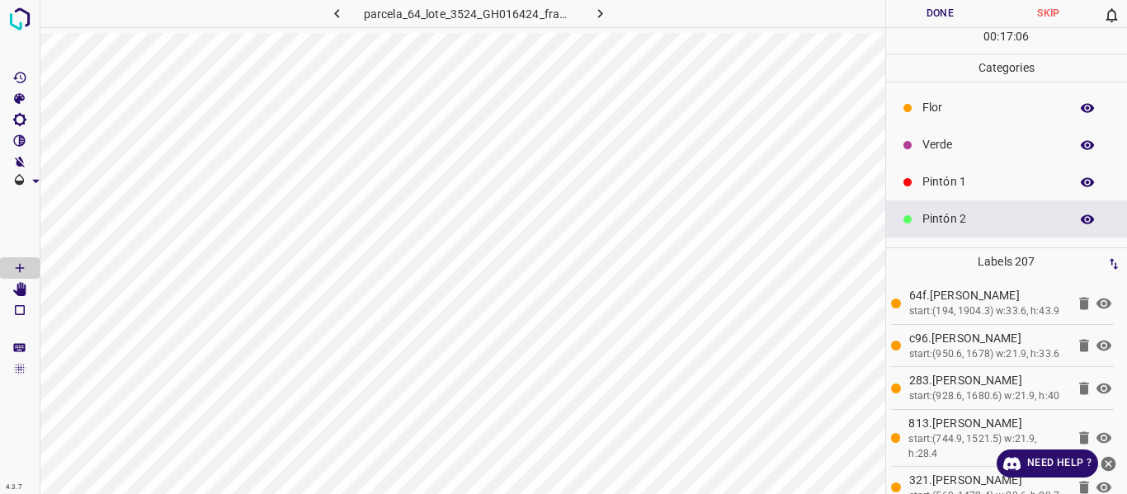
click at [934, 144] on p "Verde" at bounding box center [991, 144] width 139 height 17
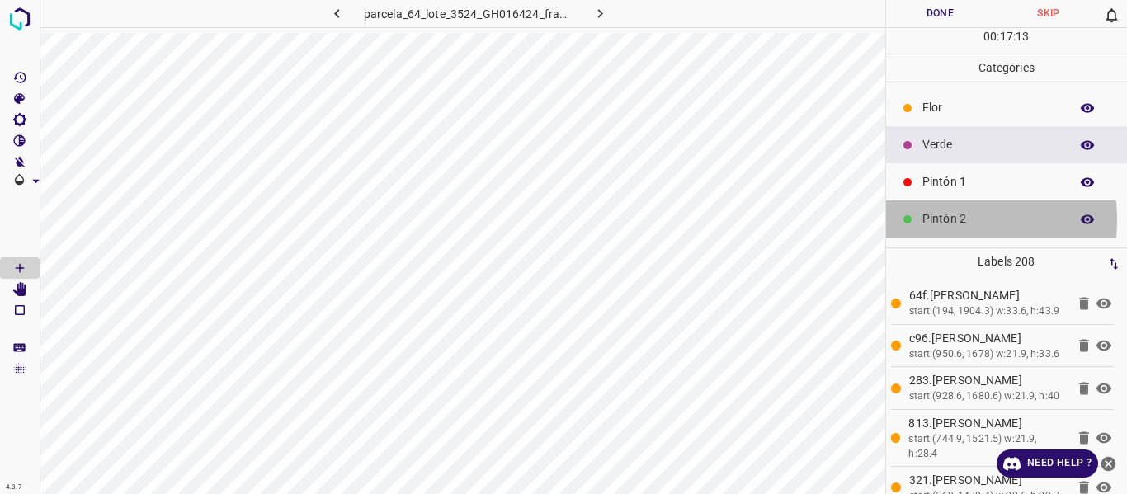
click at [930, 219] on p "Pintón 2" at bounding box center [991, 218] width 139 height 17
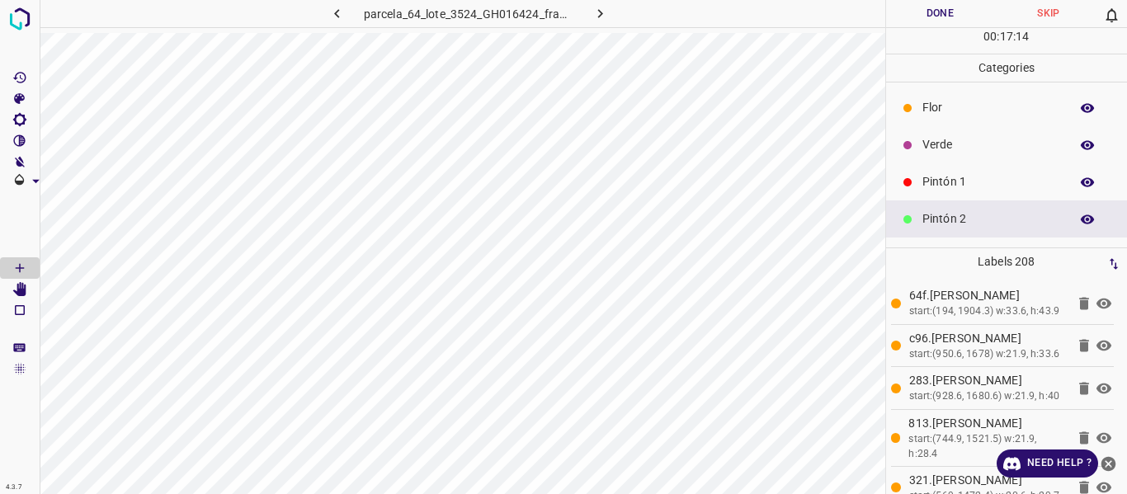
scroll to position [82, 0]
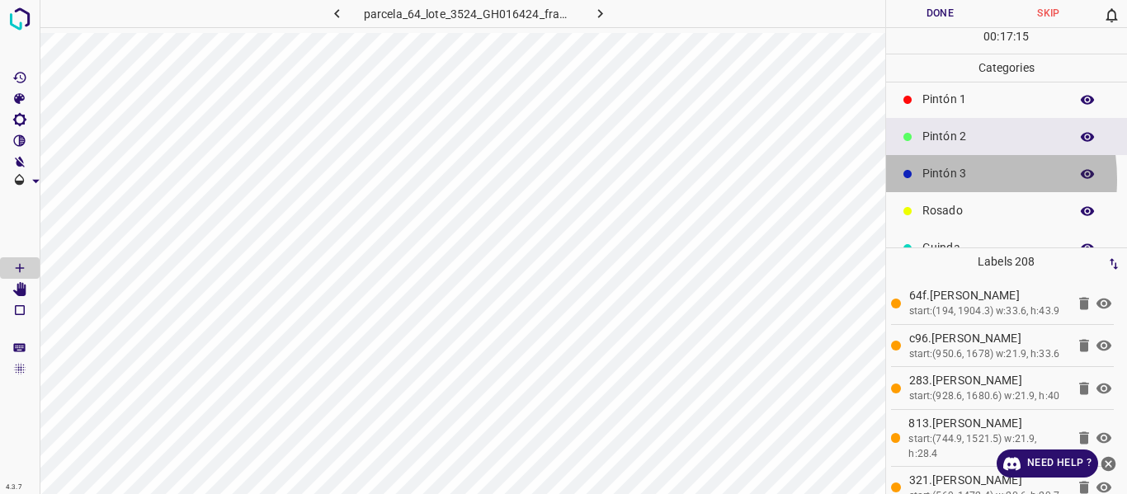
click at [922, 179] on p "Pintón 3" at bounding box center [991, 173] width 139 height 17
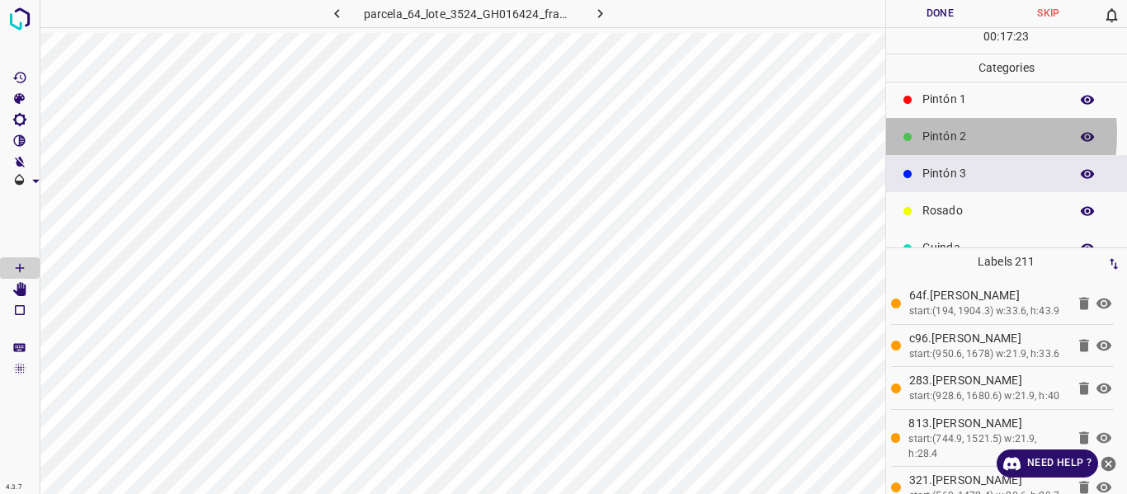
click at [931, 134] on p "Pintón 2" at bounding box center [991, 136] width 139 height 17
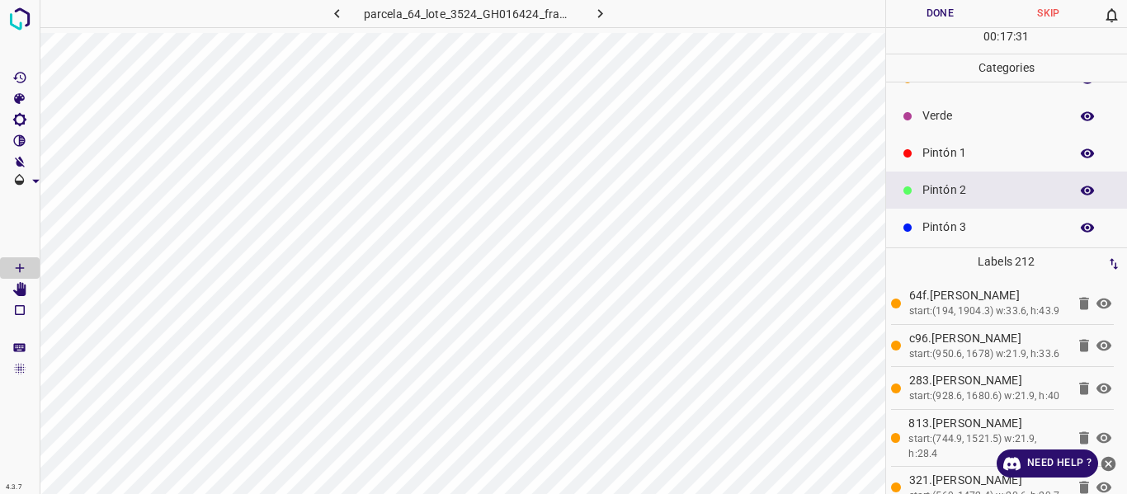
scroll to position [0, 0]
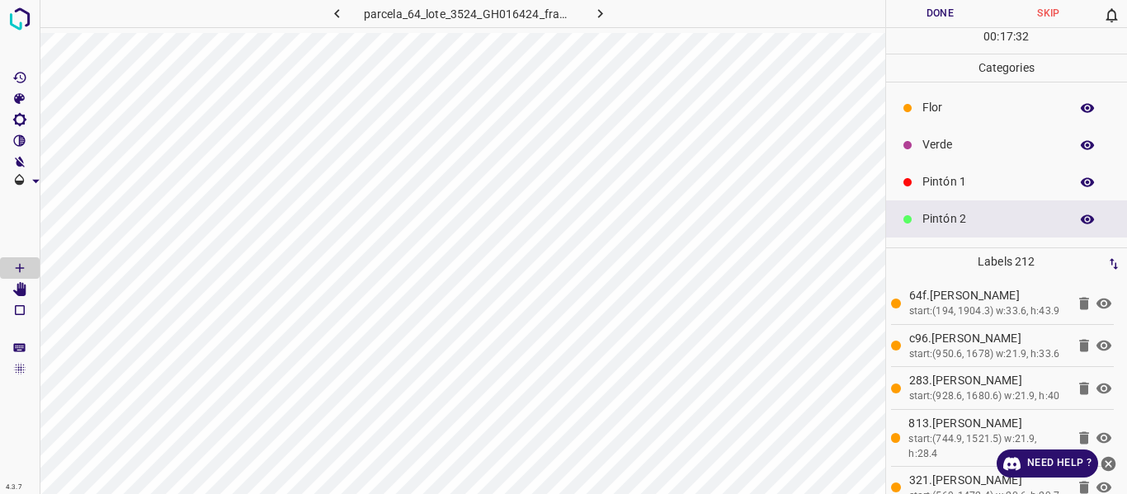
click at [953, 177] on p "Pintón 1" at bounding box center [991, 181] width 139 height 17
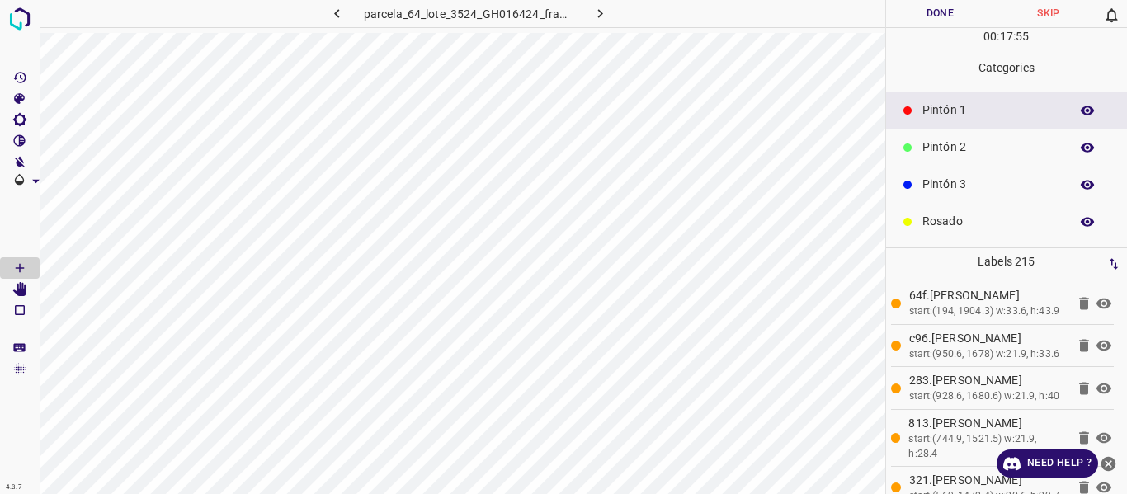
scroll to position [145, 0]
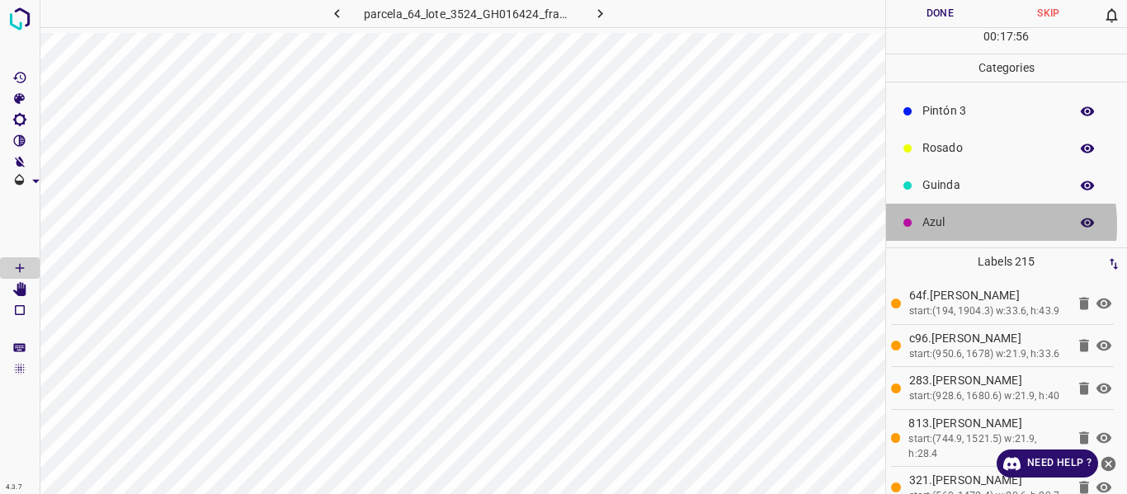
click at [949, 225] on p "Azul" at bounding box center [991, 222] width 139 height 17
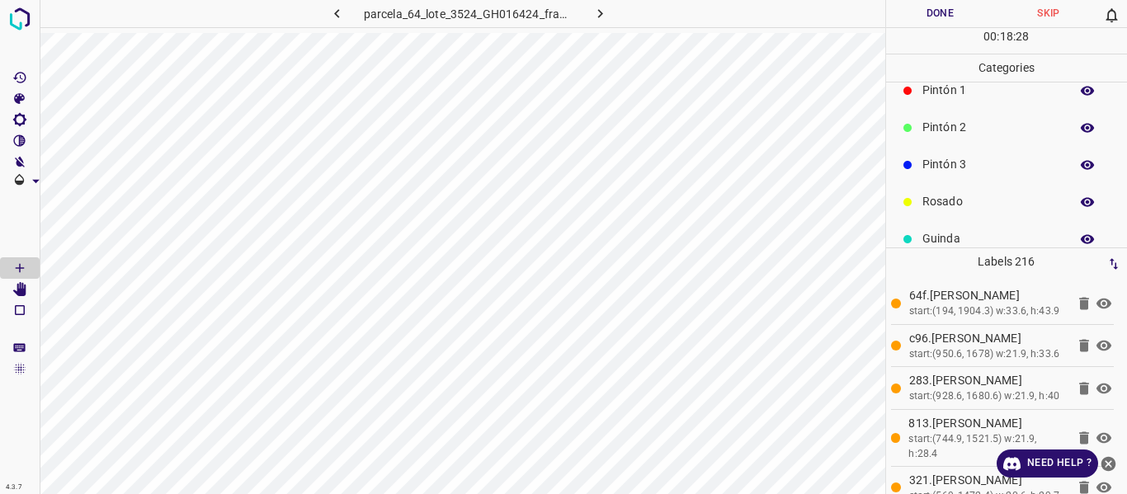
scroll to position [63, 0]
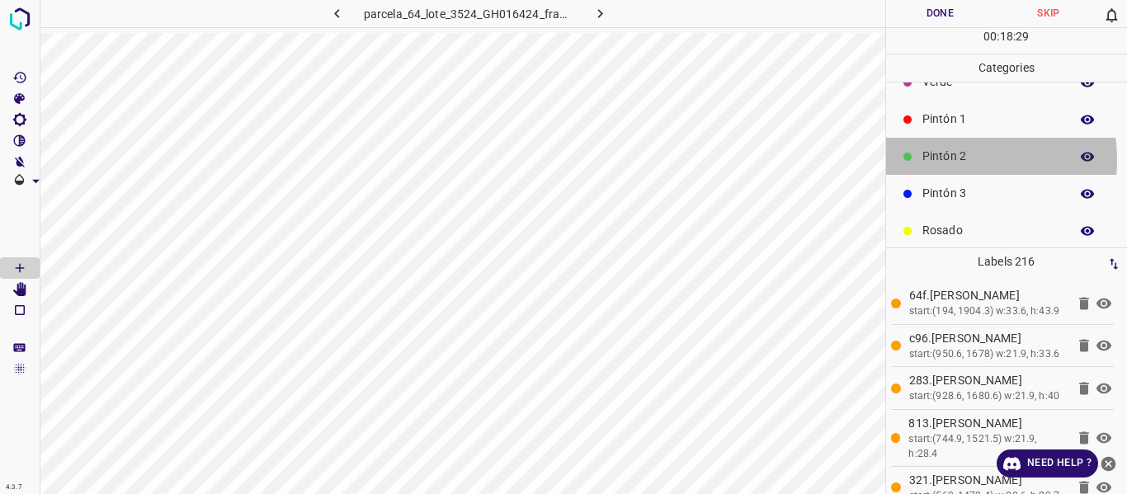
drag, startPoint x: 952, startPoint y: 160, endPoint x: 900, endPoint y: 200, distance: 65.3
click at [952, 161] on p "Pintón 2" at bounding box center [991, 156] width 139 height 17
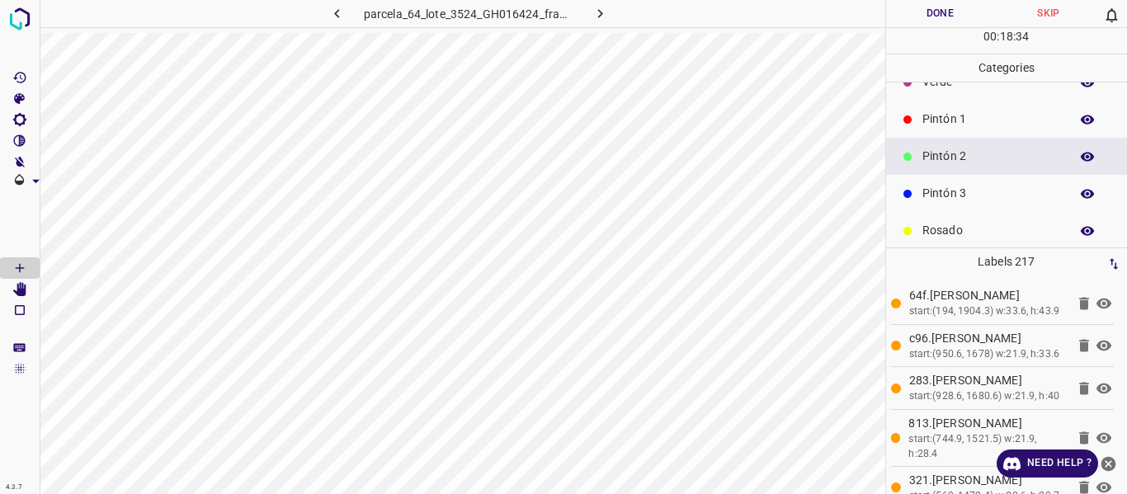
click at [940, 188] on p "Pintón 3" at bounding box center [991, 193] width 139 height 17
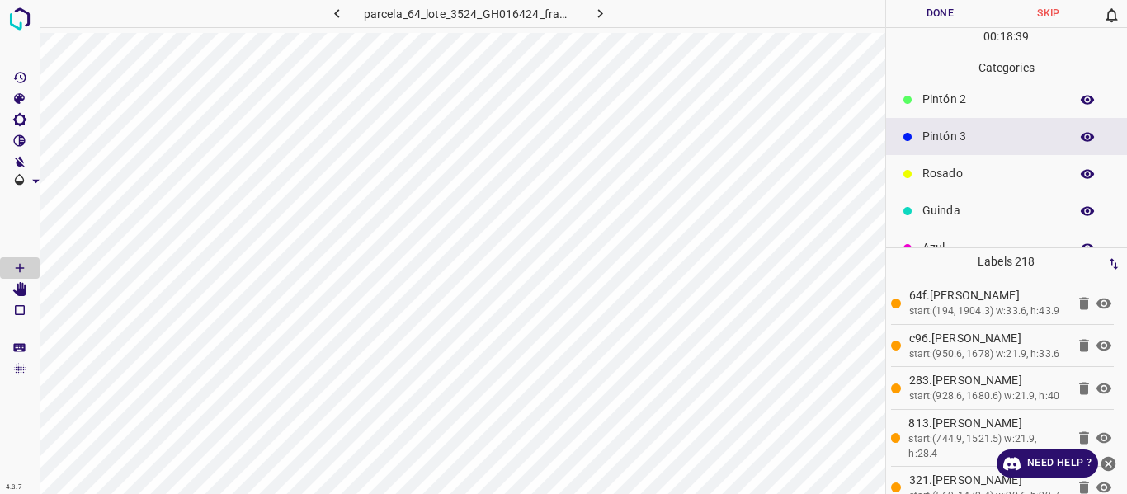
scroll to position [145, 0]
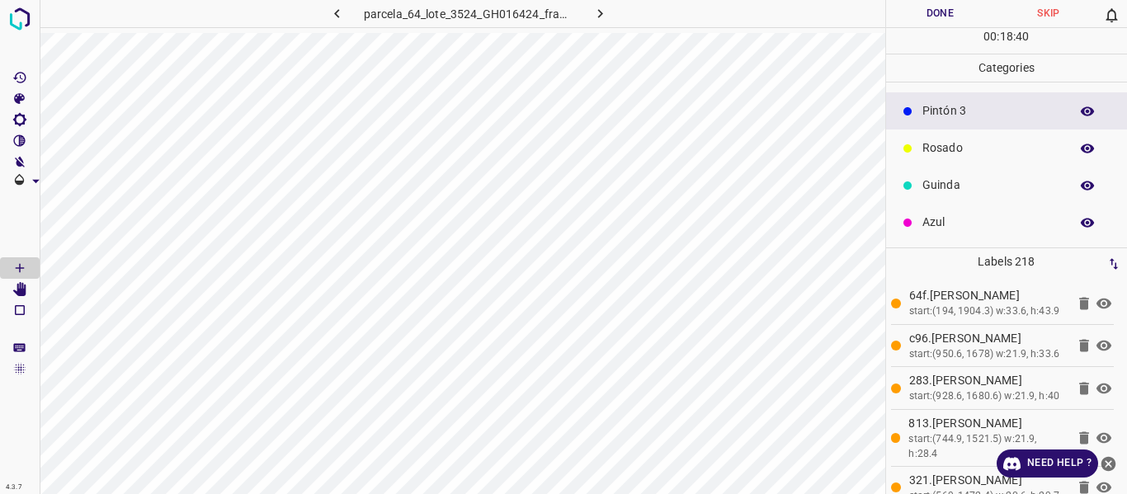
click at [951, 154] on p "Rosado" at bounding box center [991, 147] width 139 height 17
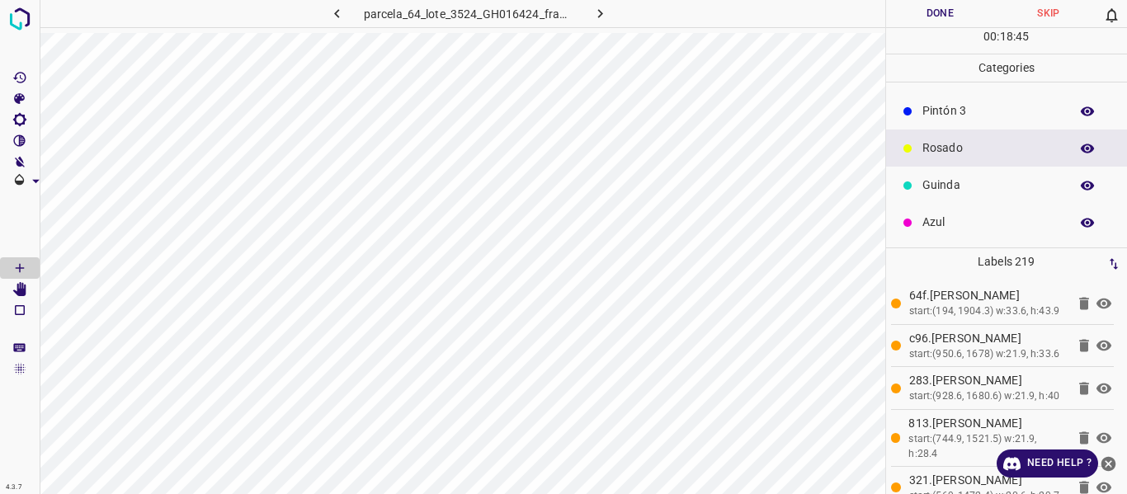
click at [940, 213] on div "Azul" at bounding box center [1007, 222] width 242 height 37
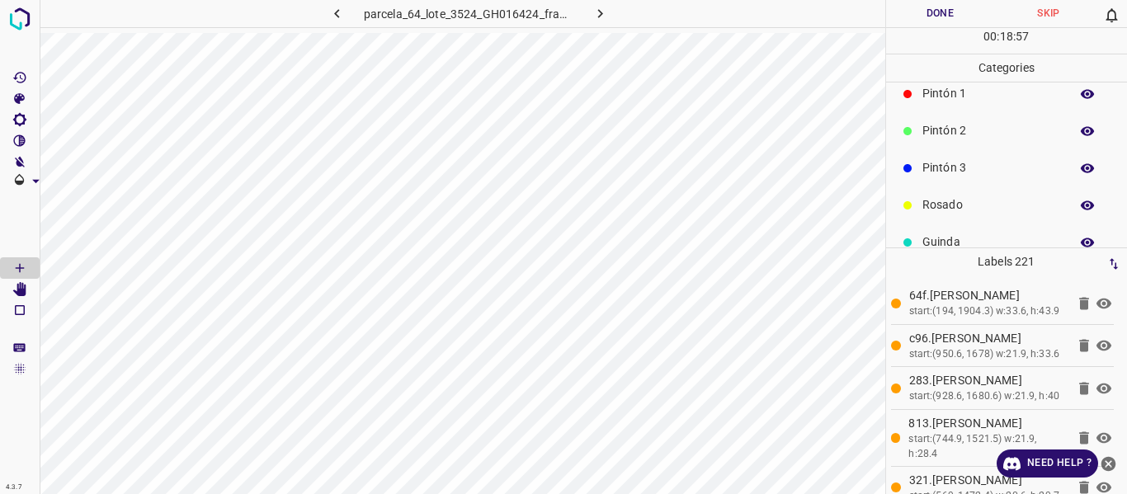
scroll to position [63, 0]
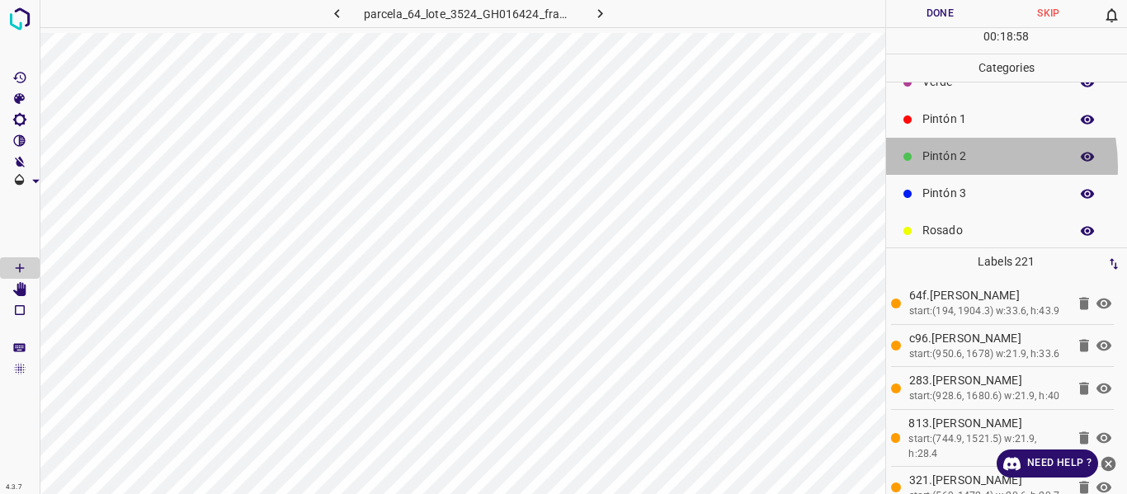
click at [932, 167] on div "Pintón 2" at bounding box center [1007, 156] width 242 height 37
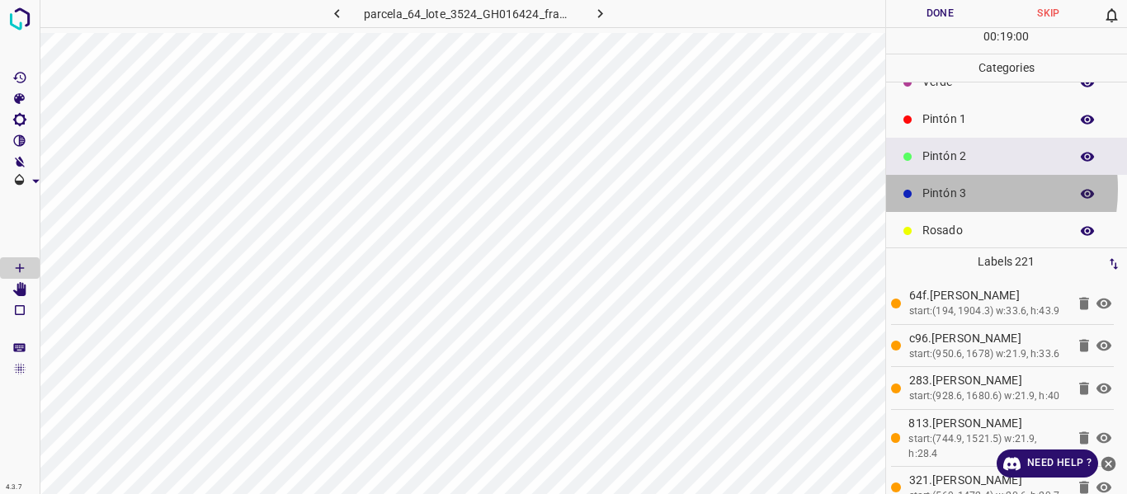
click at [948, 189] on p "Pintón 3" at bounding box center [991, 193] width 139 height 17
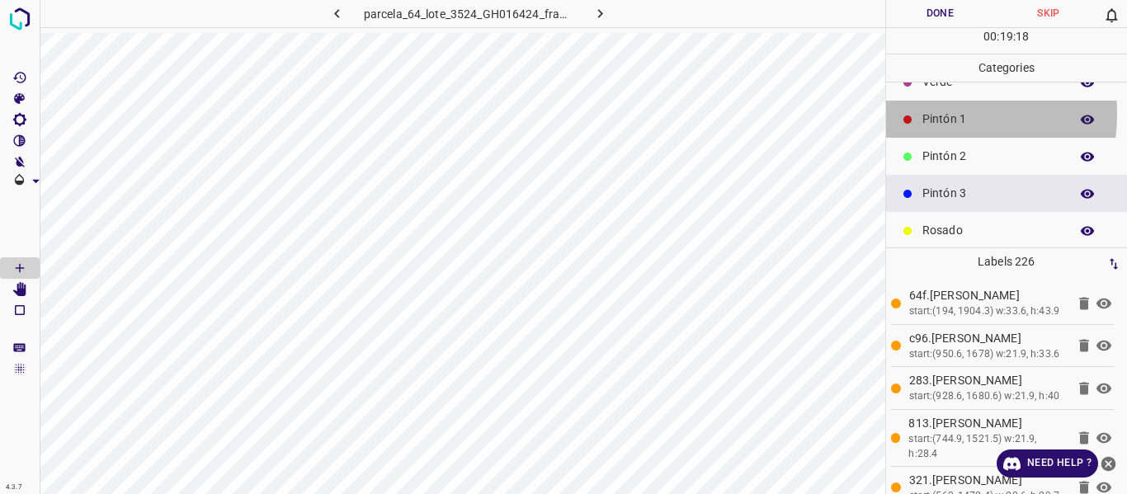
click at [928, 115] on p "Pintón 1" at bounding box center [991, 119] width 139 height 17
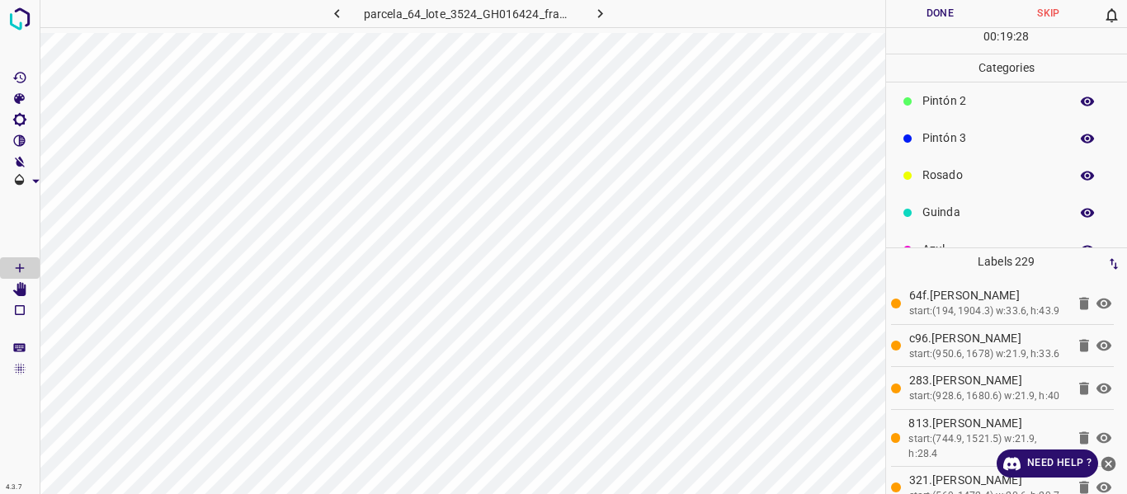
scroll to position [145, 0]
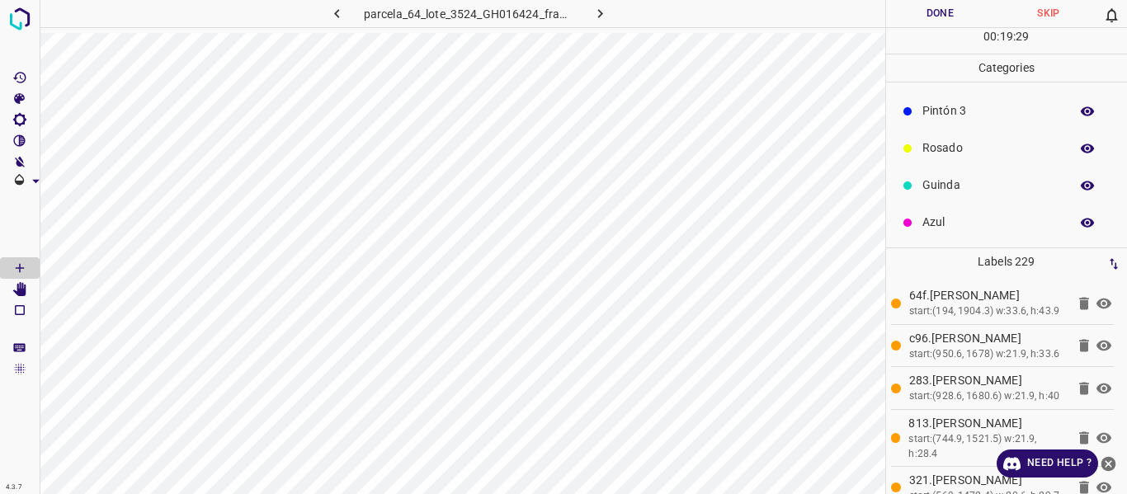
click at [940, 187] on p "Guinda" at bounding box center [991, 185] width 139 height 17
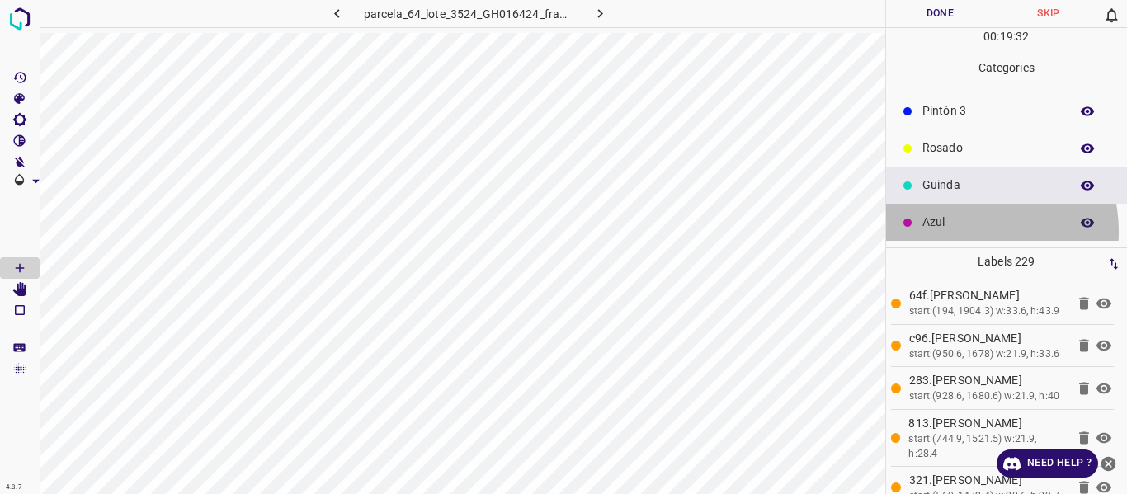
click at [967, 231] on p "Azul" at bounding box center [991, 222] width 139 height 17
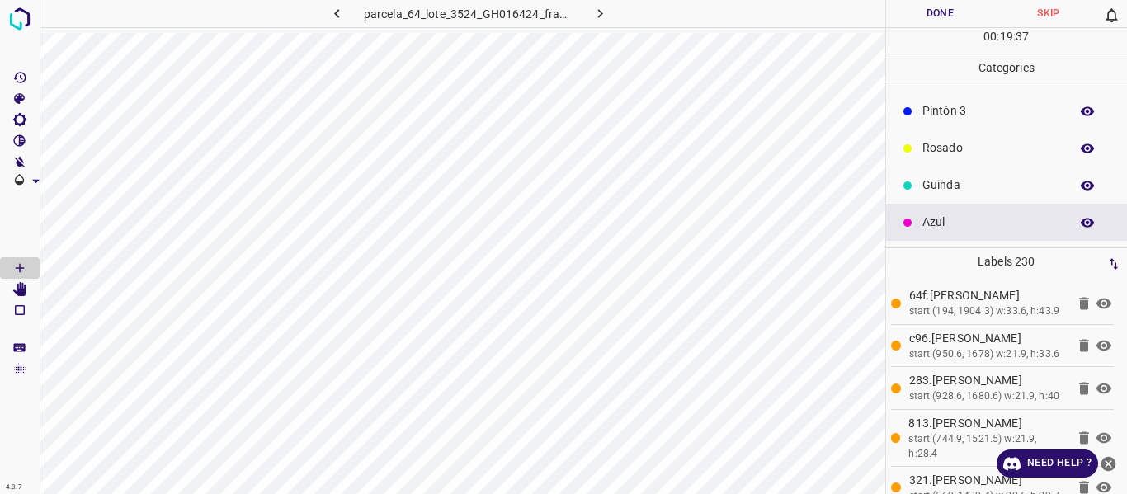
click at [935, 181] on p "Guinda" at bounding box center [991, 185] width 139 height 17
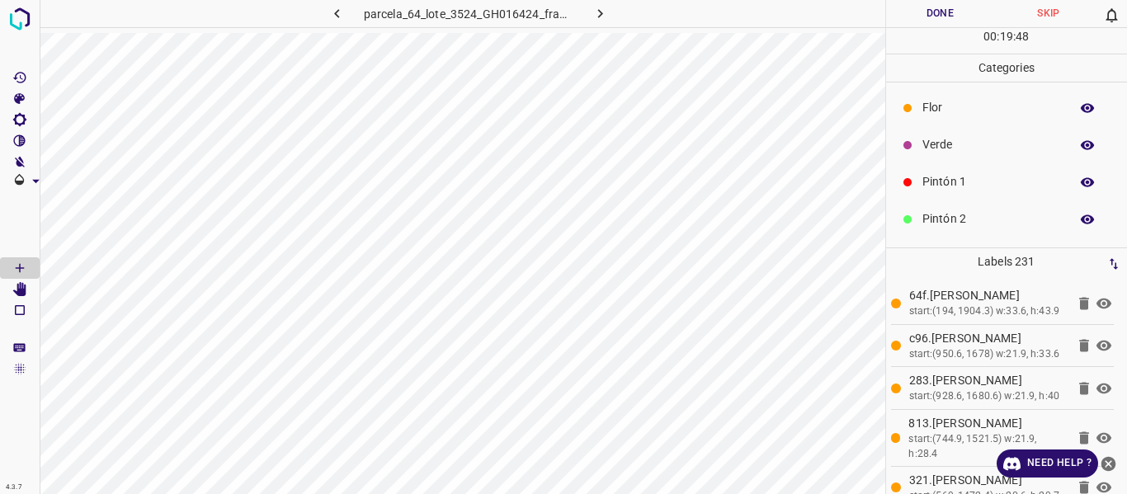
click at [944, 171] on div "Pintón 1" at bounding box center [1007, 181] width 242 height 37
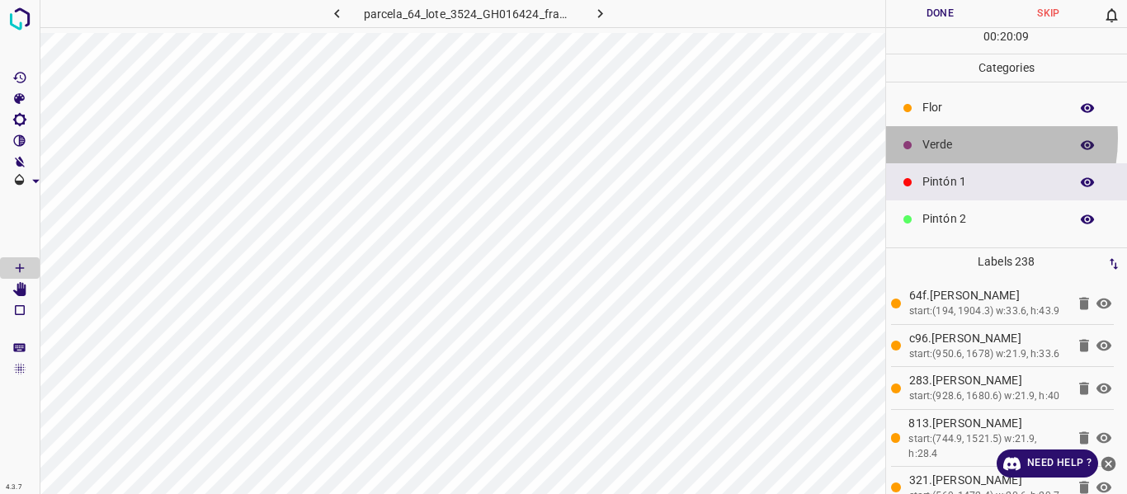
click at [950, 138] on p "Verde" at bounding box center [991, 144] width 139 height 17
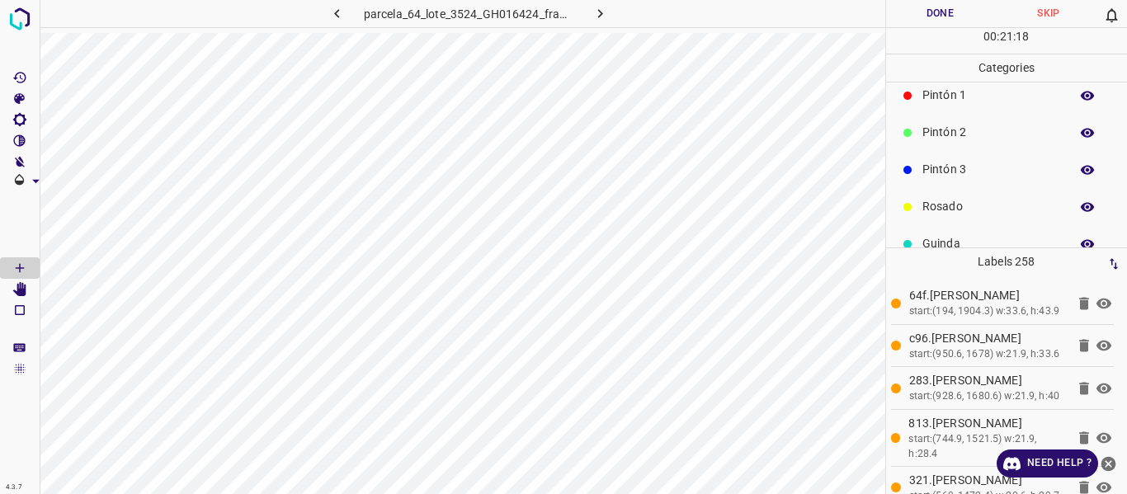
scroll to position [145, 0]
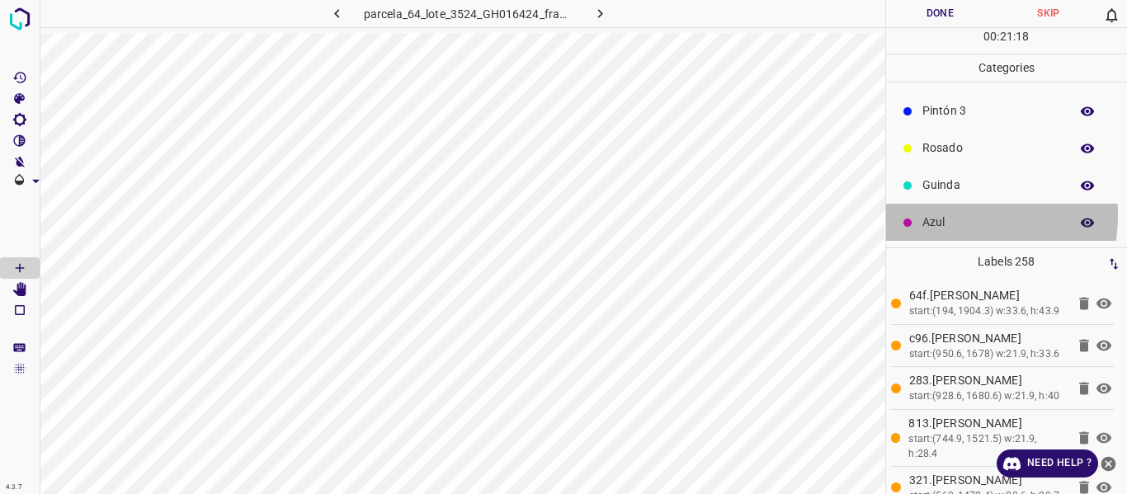
click at [949, 216] on p "Azul" at bounding box center [991, 222] width 139 height 17
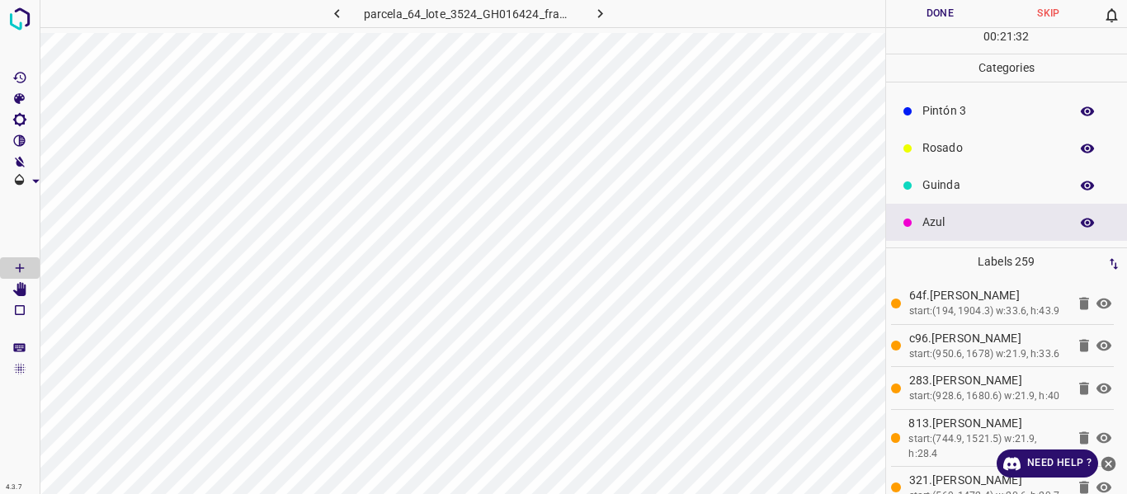
scroll to position [0, 0]
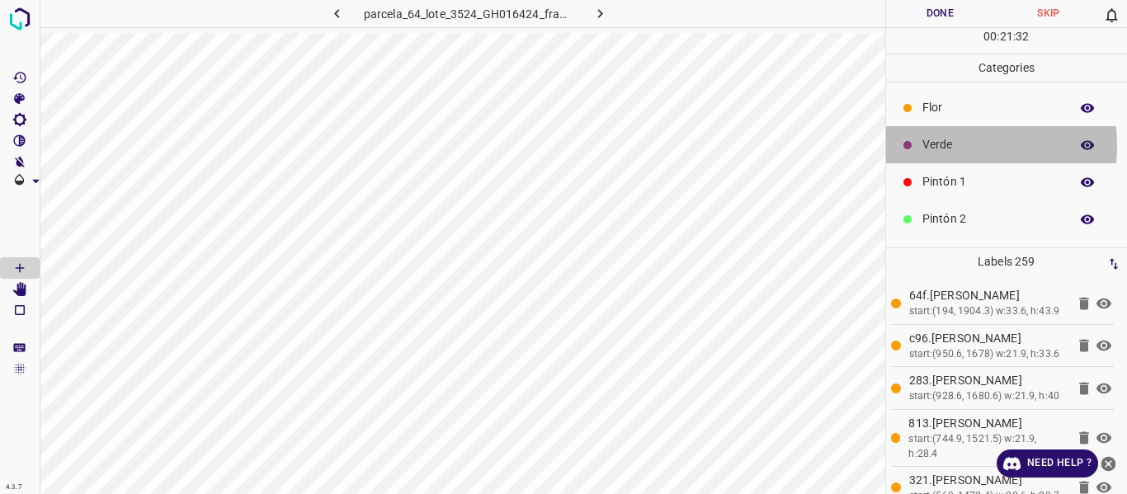
drag, startPoint x: 937, startPoint y: 145, endPoint x: 893, endPoint y: 141, distance: 44.7
click at [937, 146] on p "Verde" at bounding box center [991, 144] width 139 height 17
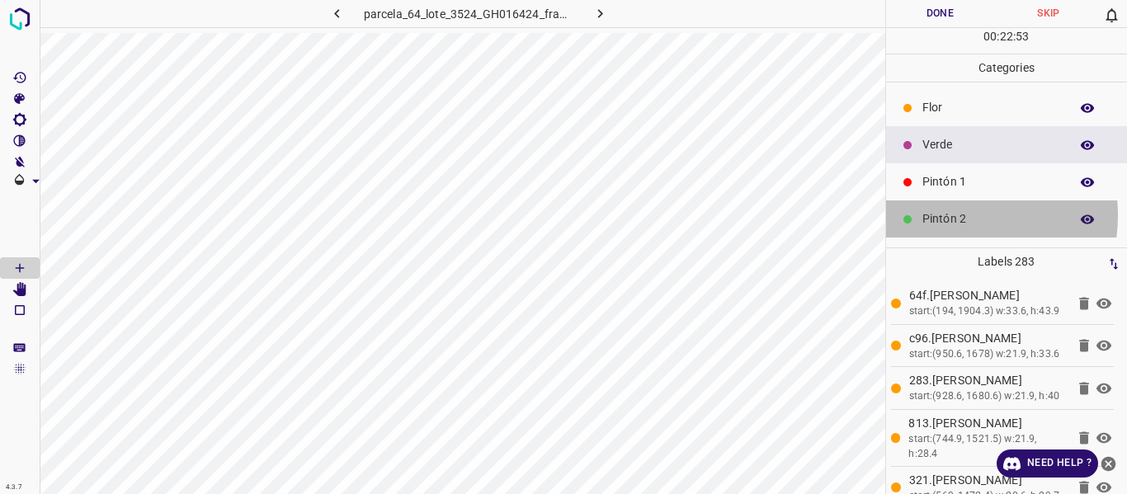
click at [959, 215] on p "Pintón 2" at bounding box center [991, 218] width 139 height 17
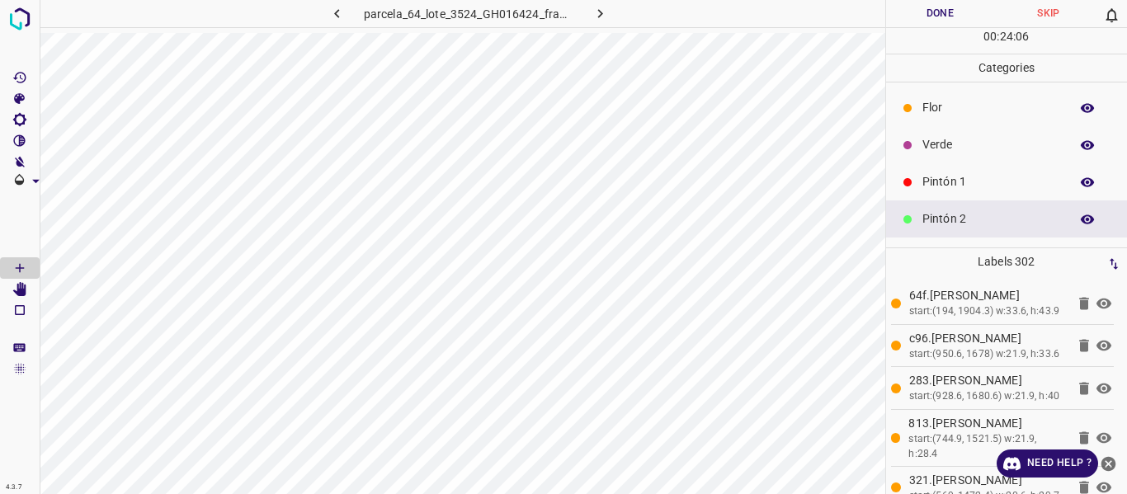
scroll to position [82, 0]
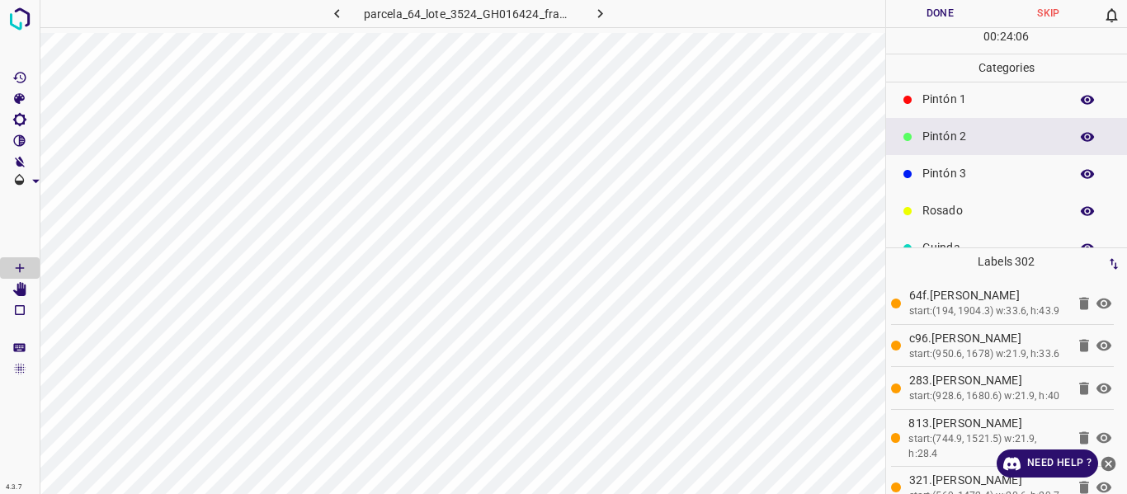
click at [955, 172] on p "Pintón 3" at bounding box center [991, 173] width 139 height 17
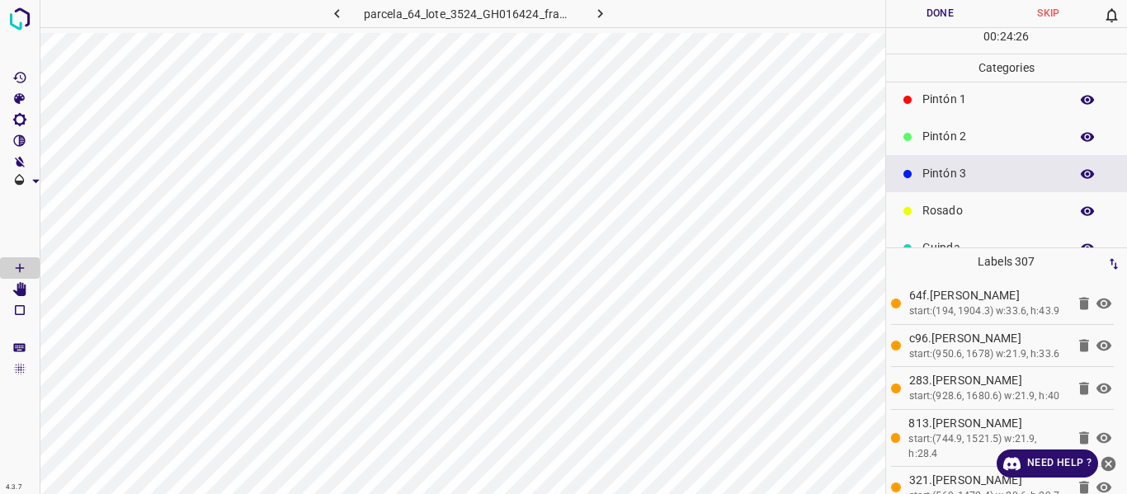
scroll to position [0, 0]
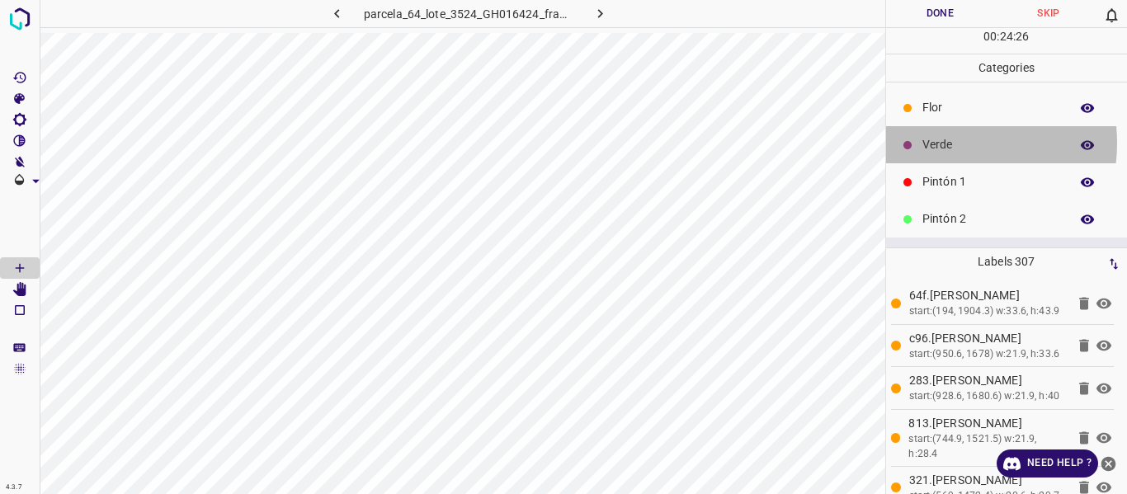
click at [938, 143] on p "Verde" at bounding box center [991, 144] width 139 height 17
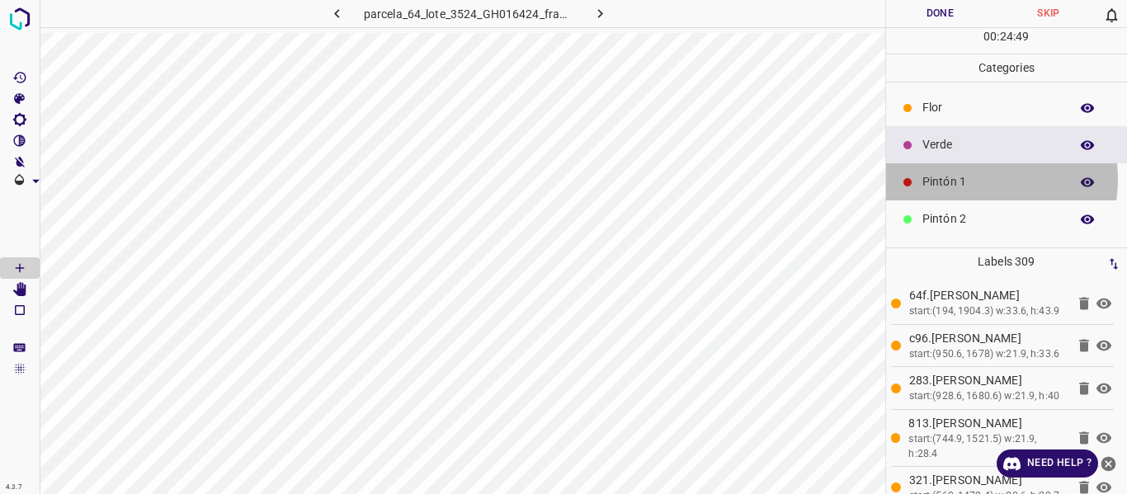
click at [977, 180] on p "Pintón 1" at bounding box center [991, 181] width 139 height 17
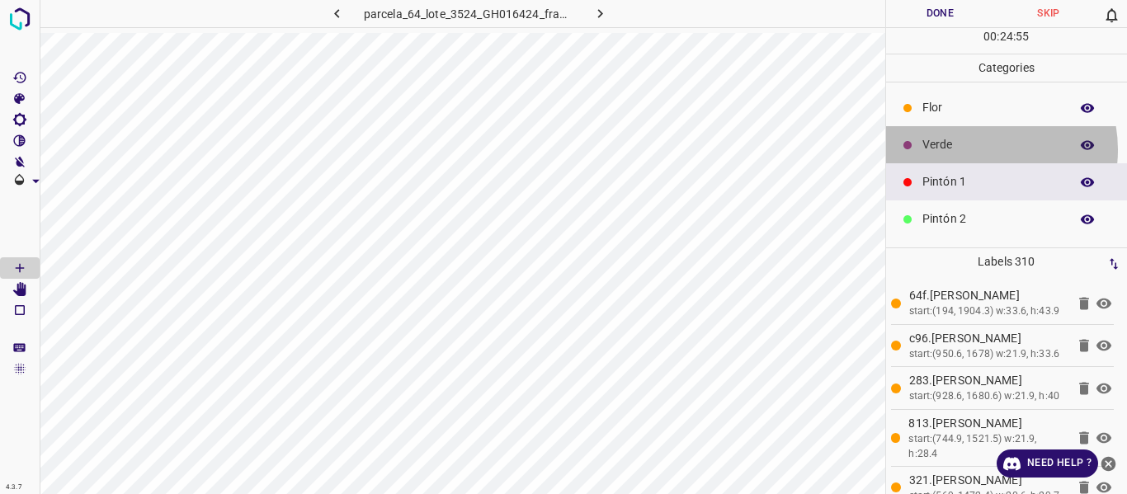
click at [976, 149] on p "Verde" at bounding box center [991, 144] width 139 height 17
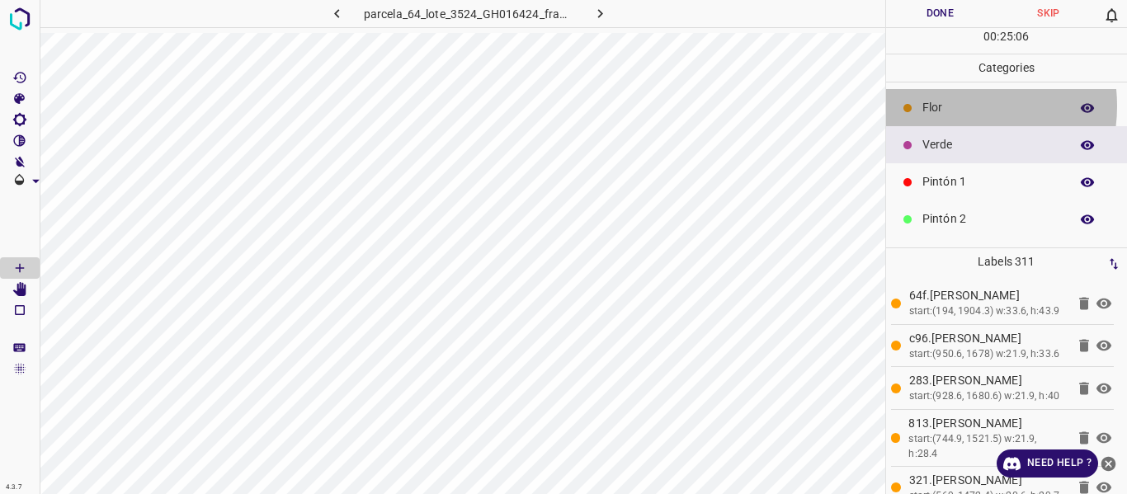
click at [945, 106] on p "Flor" at bounding box center [991, 107] width 139 height 17
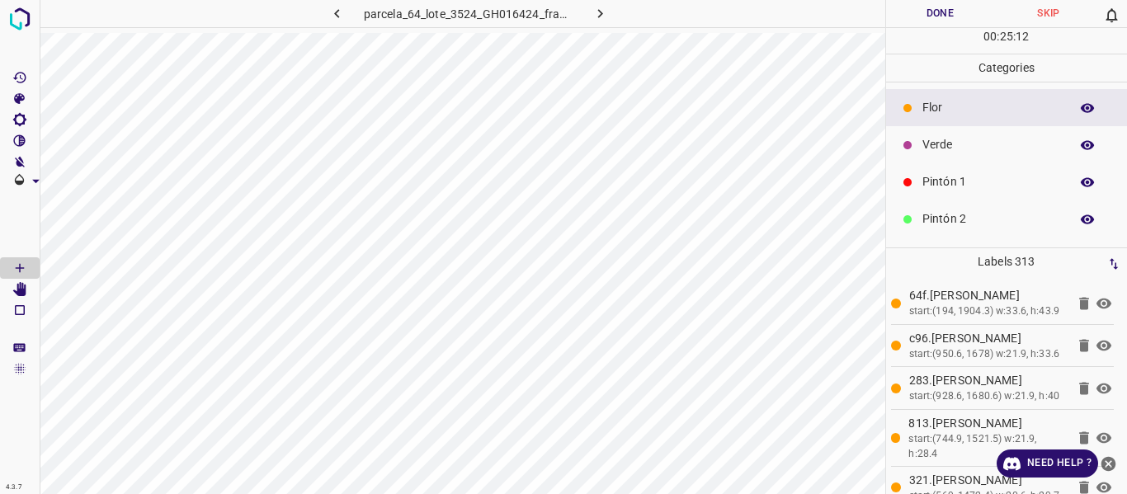
scroll to position [145, 0]
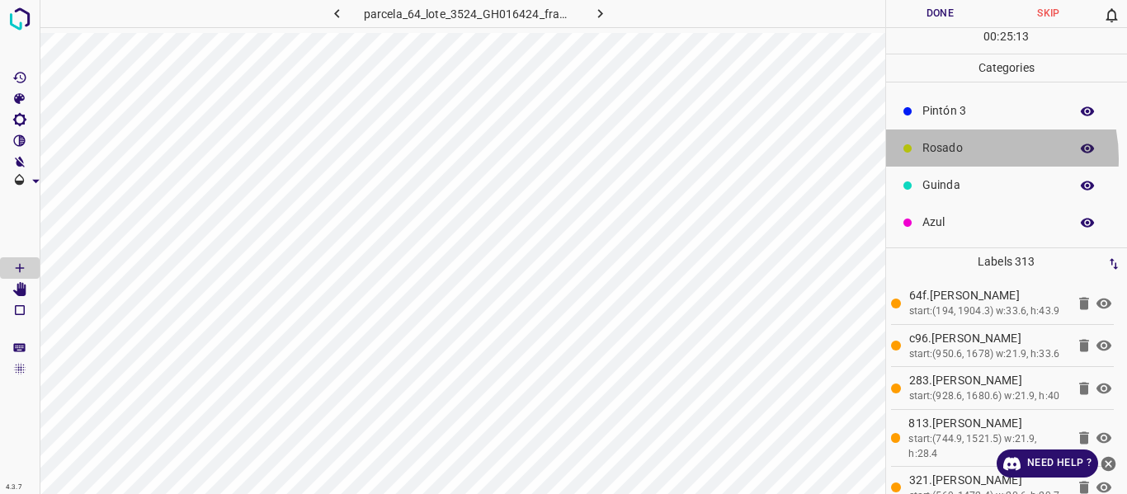
click at [956, 158] on div "Rosado" at bounding box center [1007, 148] width 242 height 37
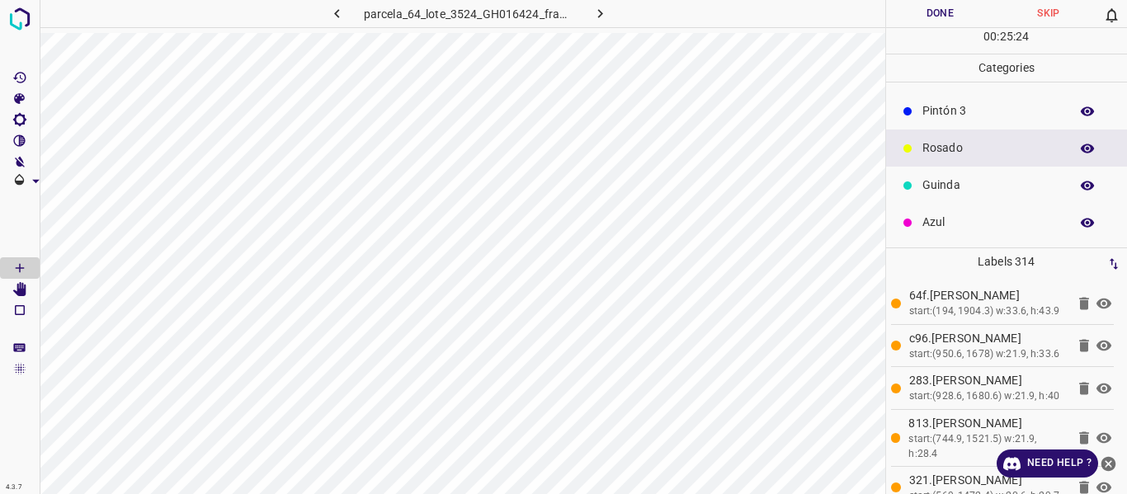
scroll to position [0, 0]
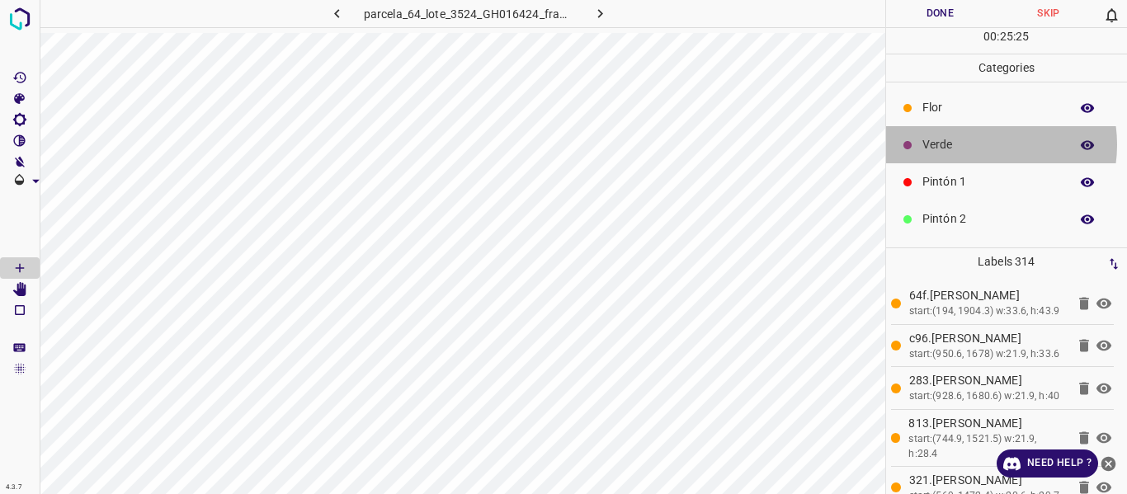
click at [974, 144] on p "Verde" at bounding box center [991, 144] width 139 height 17
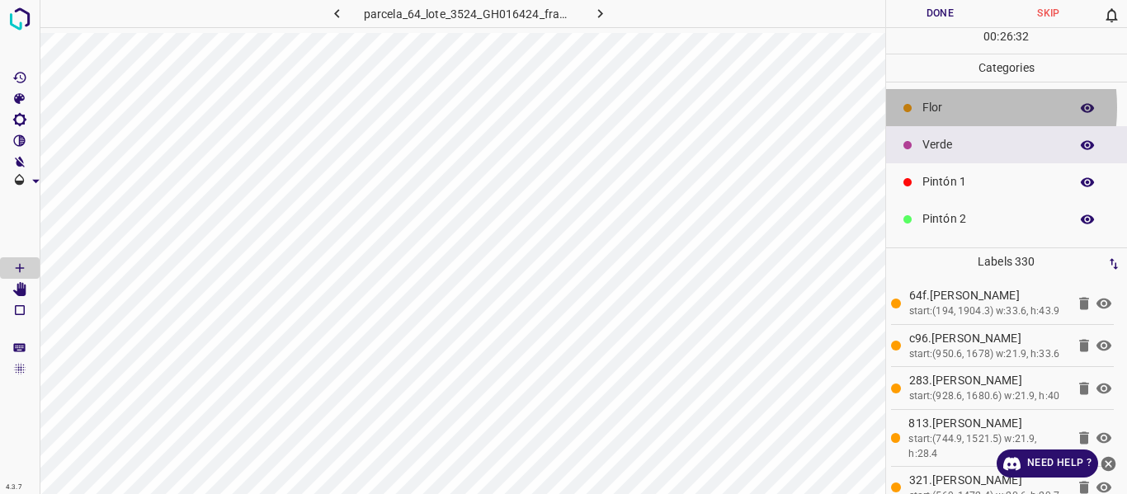
click at [930, 107] on p "Flor" at bounding box center [991, 107] width 139 height 17
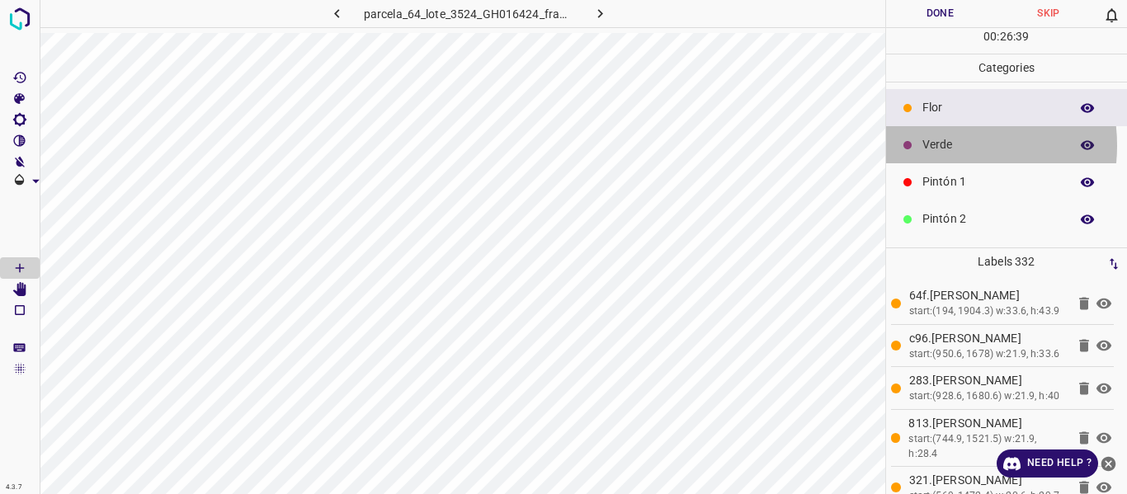
click at [935, 145] on p "Verde" at bounding box center [991, 144] width 139 height 17
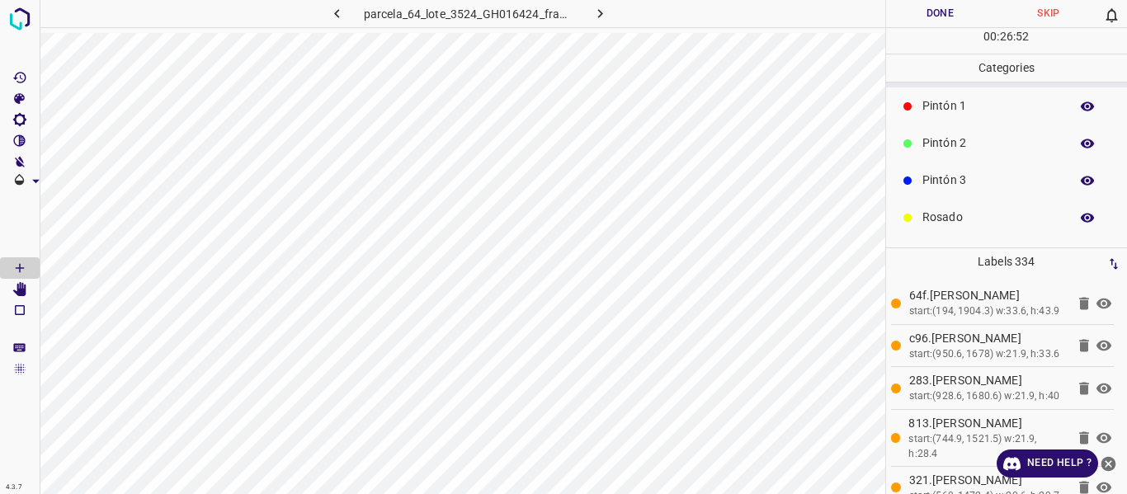
scroll to position [145, 0]
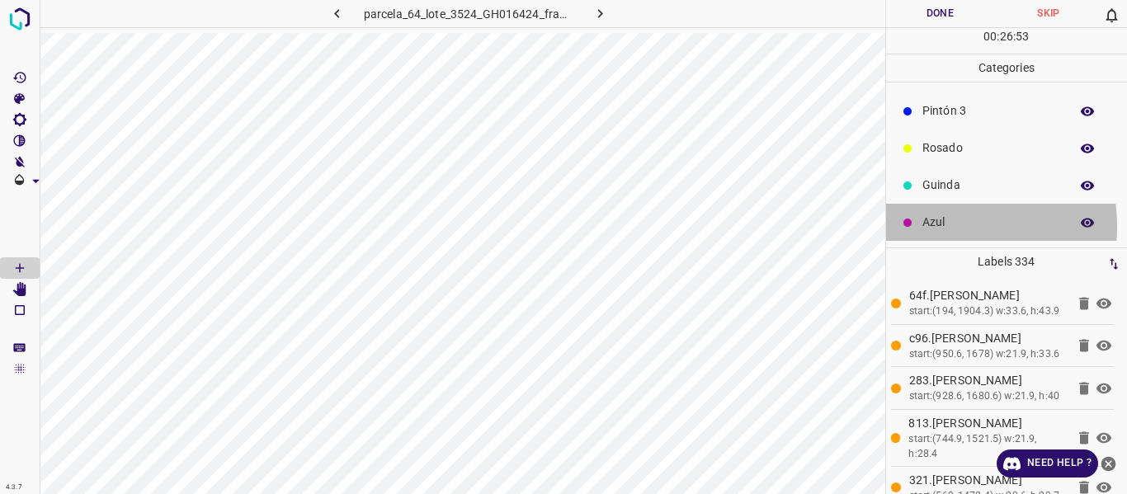
click at [935, 226] on p "Azul" at bounding box center [991, 222] width 139 height 17
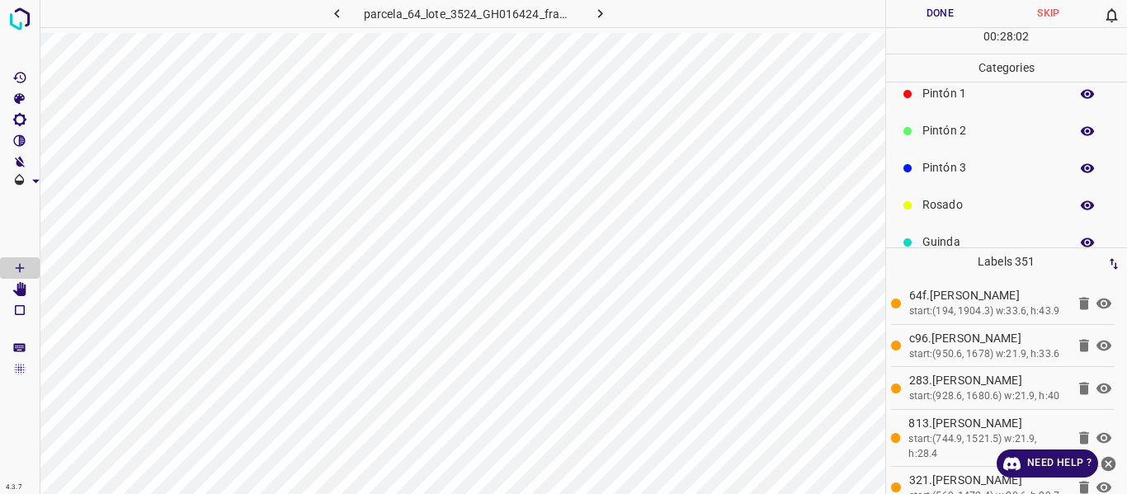
scroll to position [0, 0]
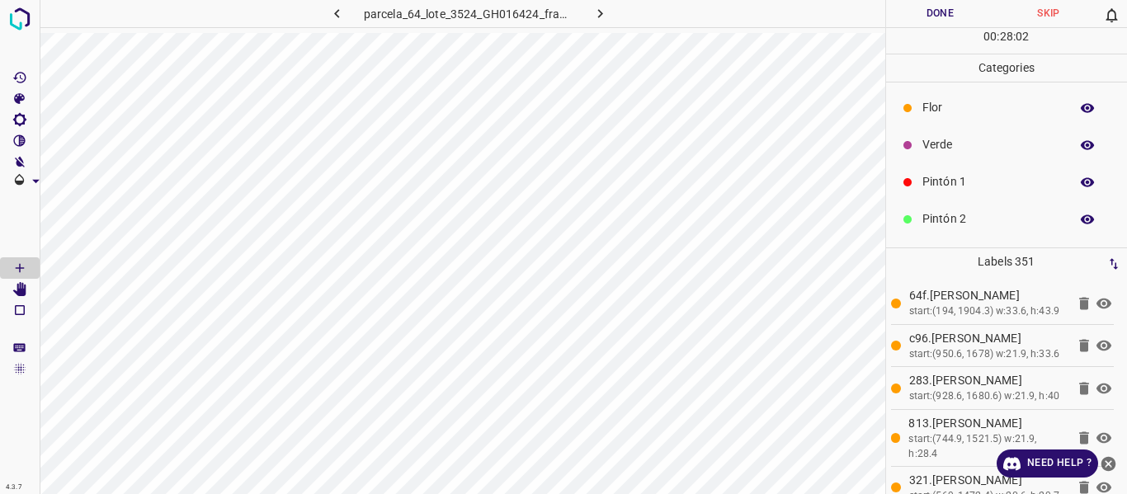
click at [948, 153] on p "Verde" at bounding box center [991, 144] width 139 height 17
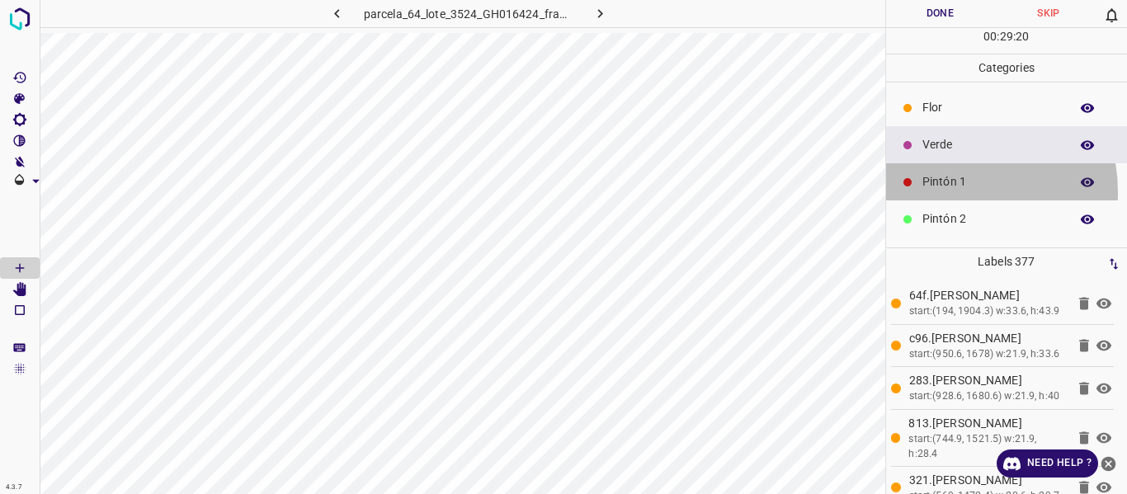
click at [944, 191] on div "Pintón 1" at bounding box center [1007, 181] width 242 height 37
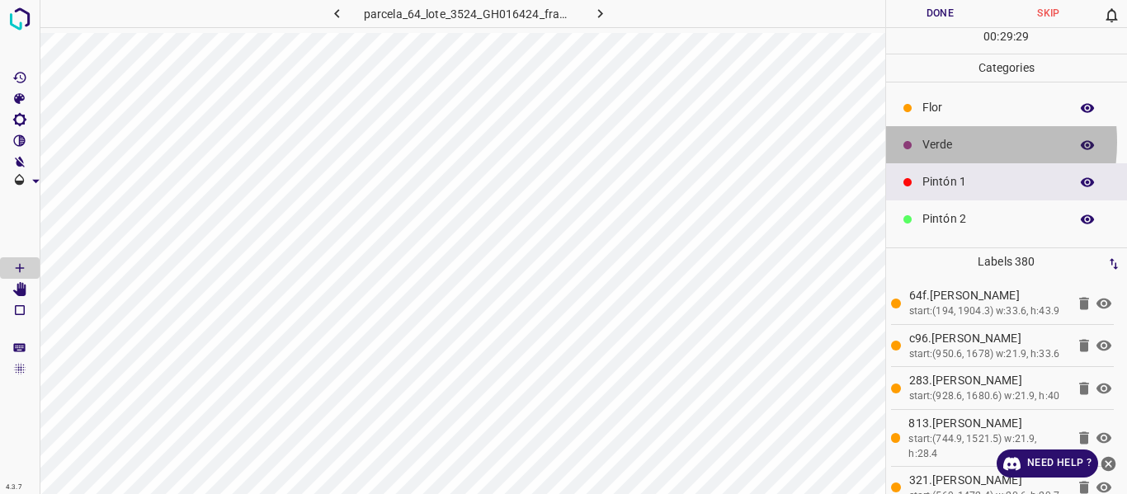
click at [930, 142] on p "Verde" at bounding box center [991, 144] width 139 height 17
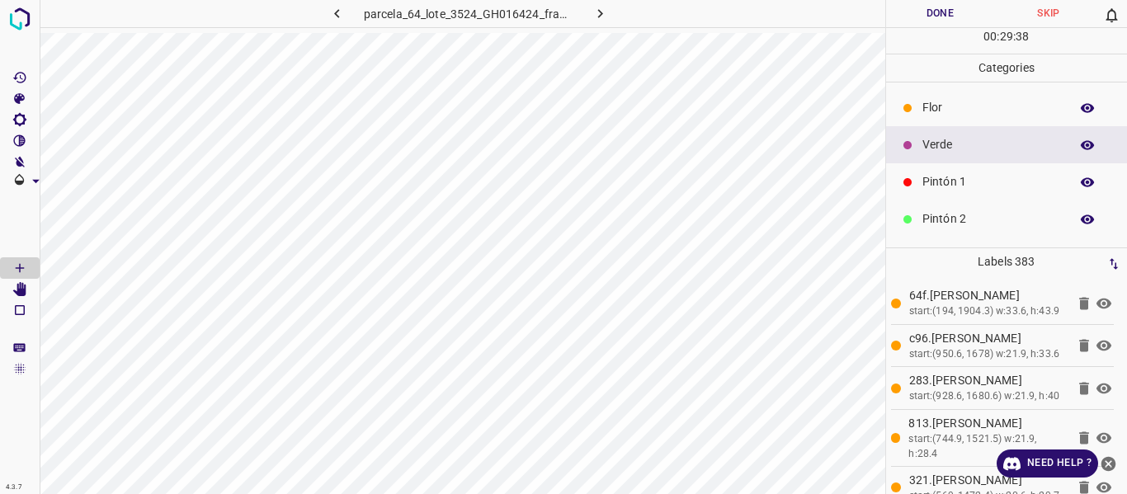
scroll to position [82, 0]
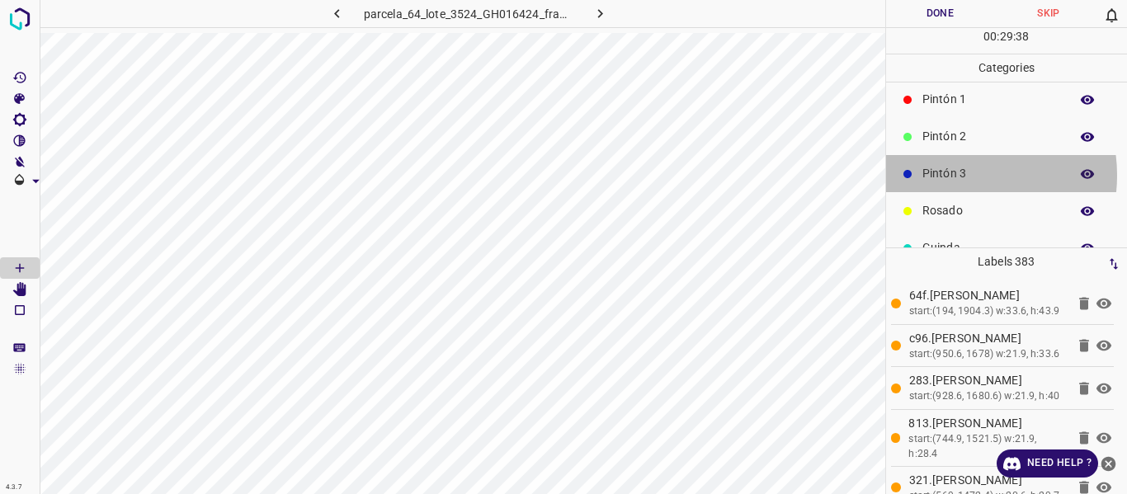
click at [951, 177] on p "Pintón 3" at bounding box center [991, 173] width 139 height 17
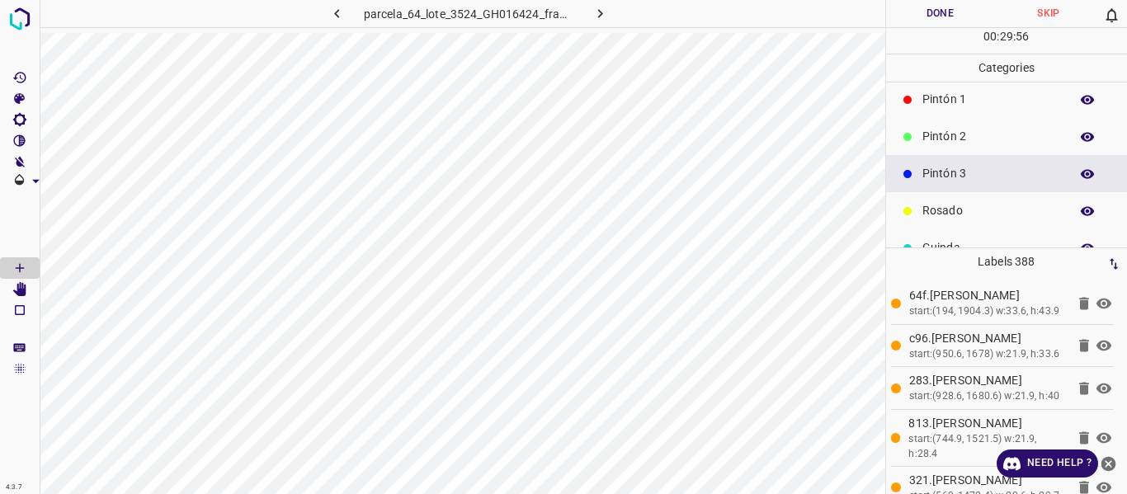
click at [948, 100] on p "Pintón 1" at bounding box center [991, 99] width 139 height 17
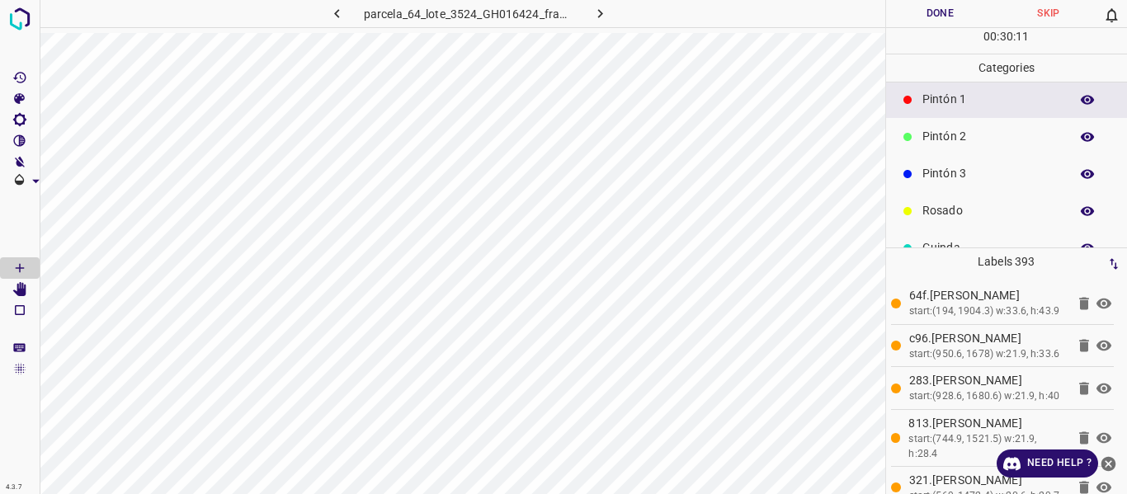
scroll to position [145, 0]
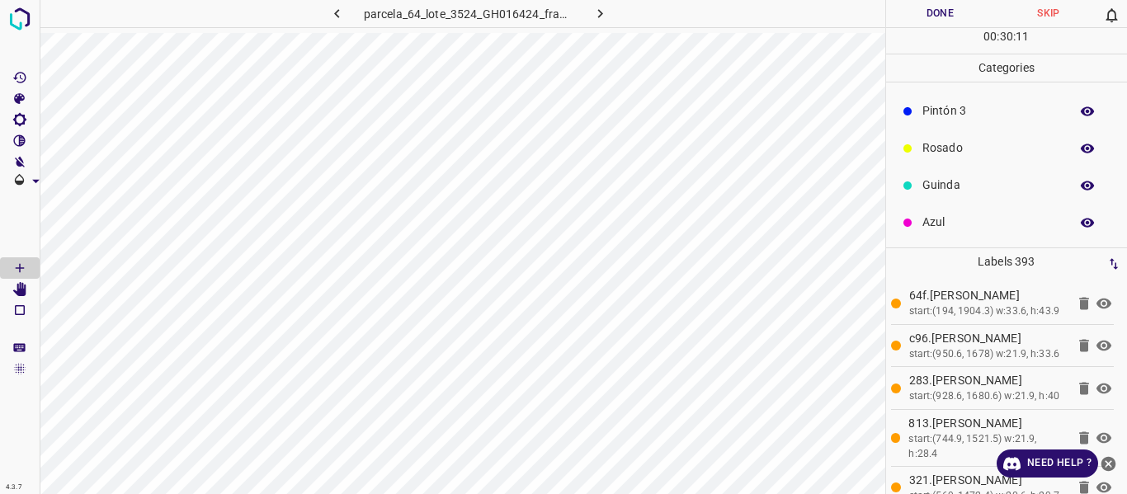
click at [934, 155] on p "Rosado" at bounding box center [991, 147] width 139 height 17
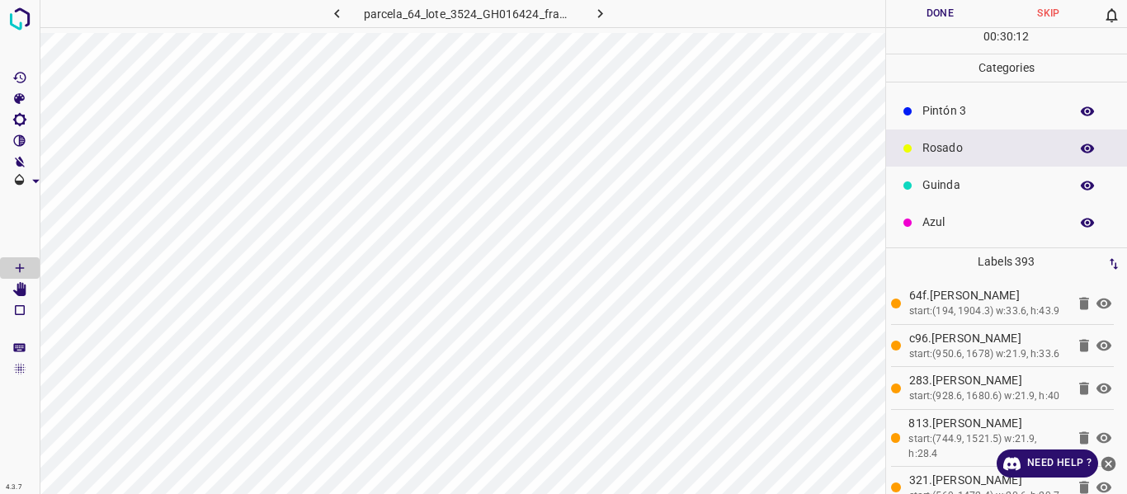
click at [941, 184] on p "Guinda" at bounding box center [991, 185] width 139 height 17
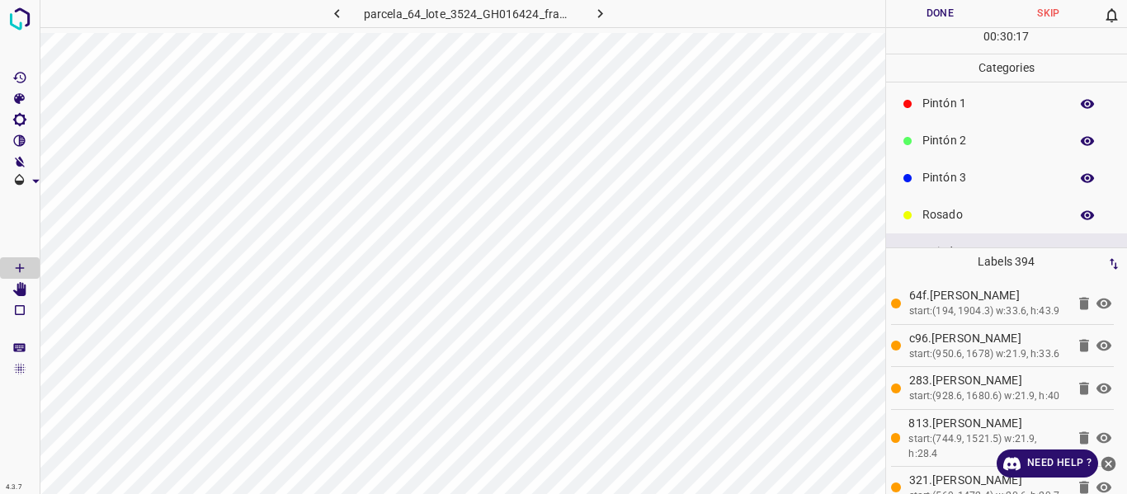
scroll to position [0, 0]
click at [954, 213] on p "Pintón 2" at bounding box center [991, 218] width 139 height 17
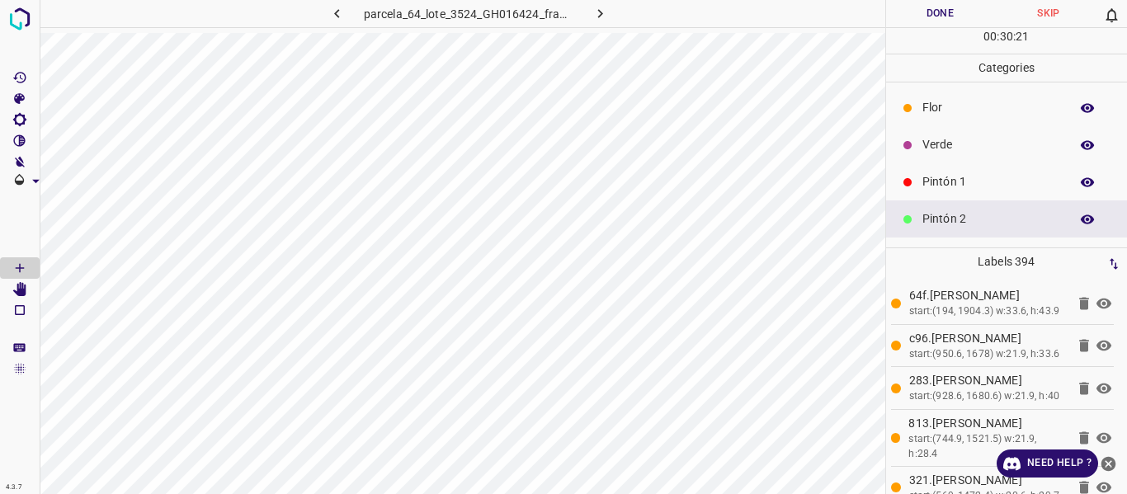
scroll to position [82, 0]
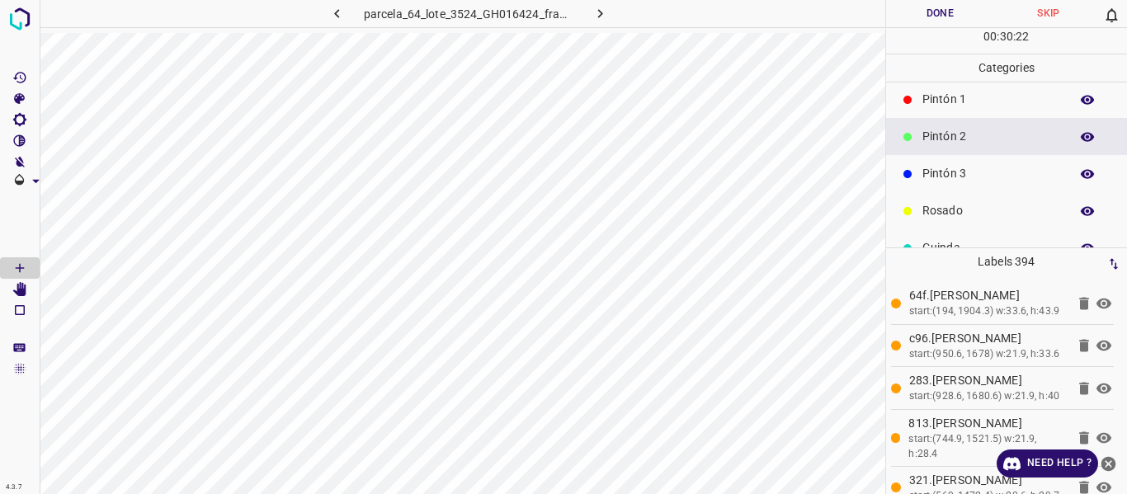
click at [942, 209] on p "Rosado" at bounding box center [991, 210] width 139 height 17
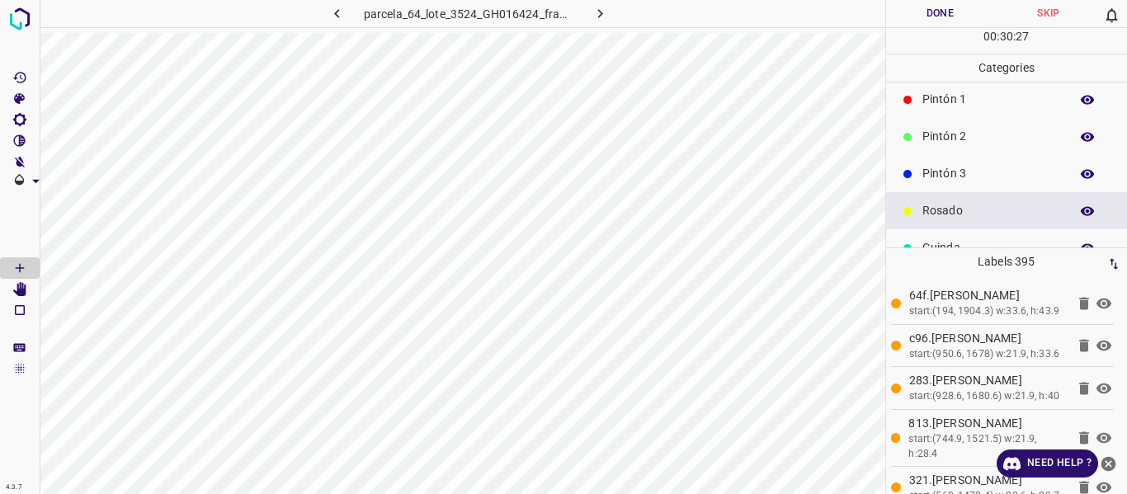
click at [930, 137] on p "Pintón 2" at bounding box center [991, 136] width 139 height 17
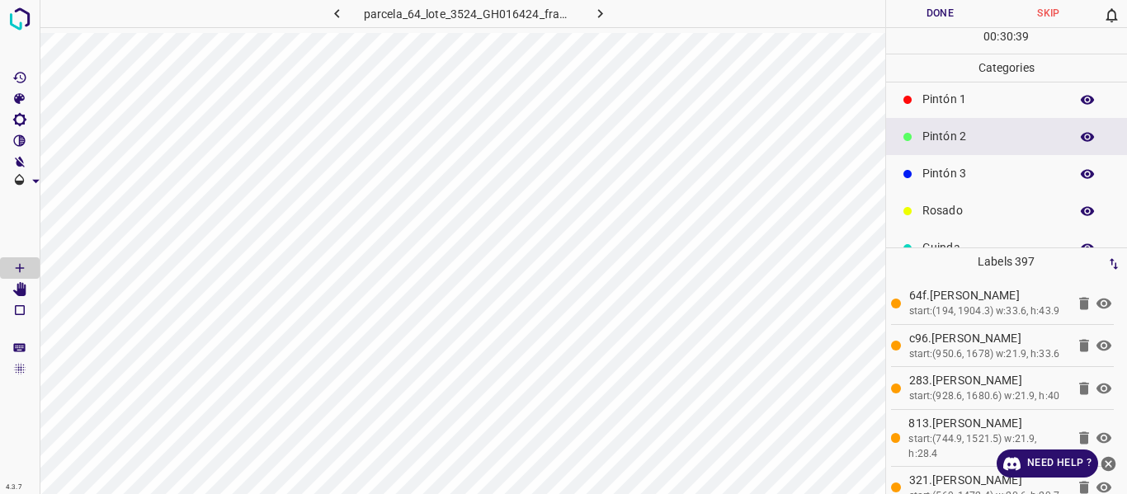
scroll to position [0, 0]
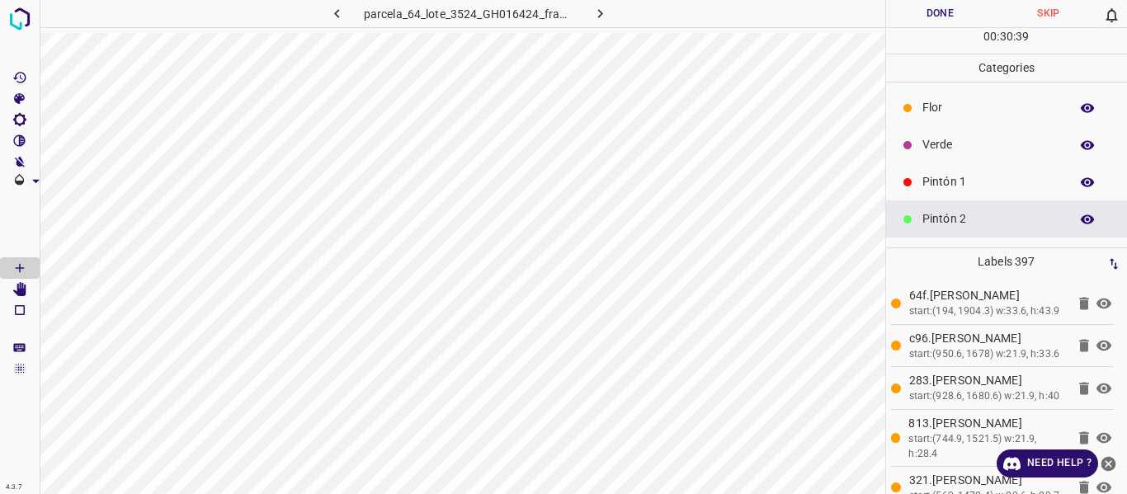
click at [934, 147] on p "Verde" at bounding box center [991, 144] width 139 height 17
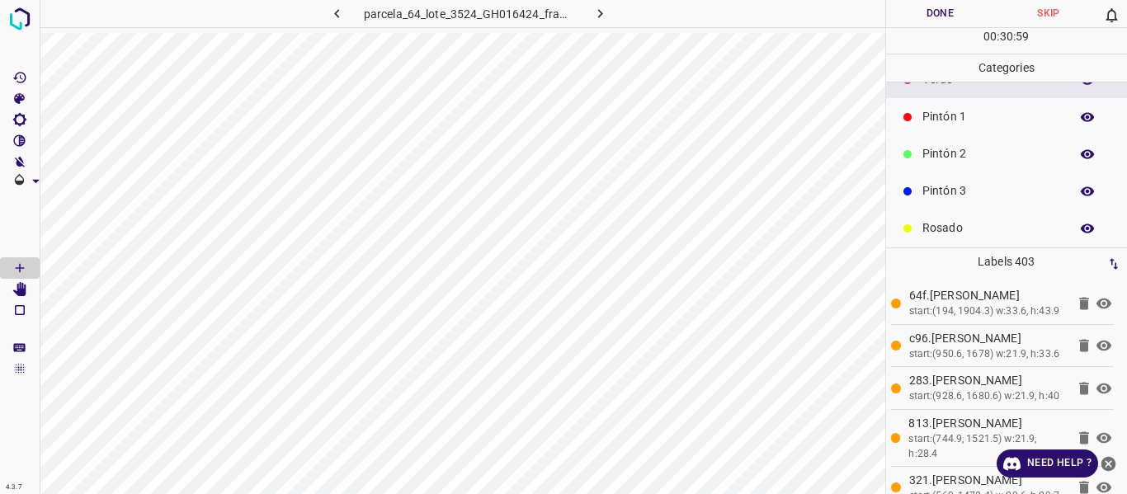
scroll to position [145, 0]
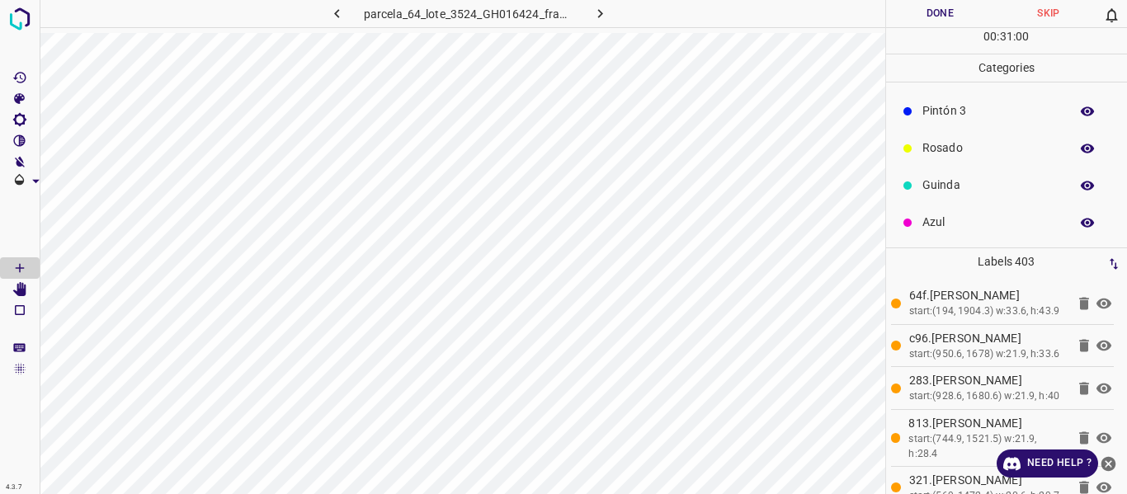
click at [942, 144] on p "Rosado" at bounding box center [991, 147] width 139 height 17
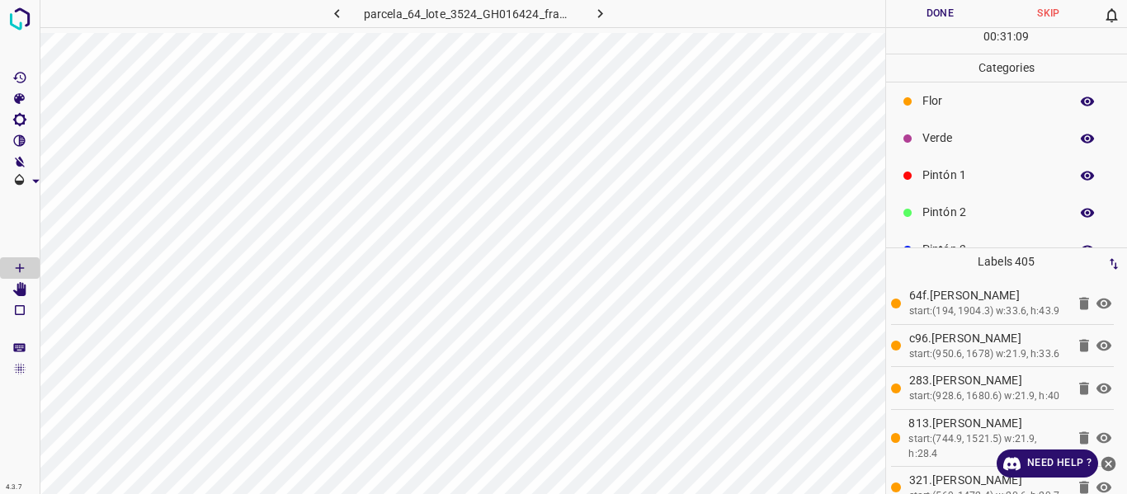
scroll to position [0, 0]
click at [918, 141] on div "Verde" at bounding box center [1007, 144] width 242 height 37
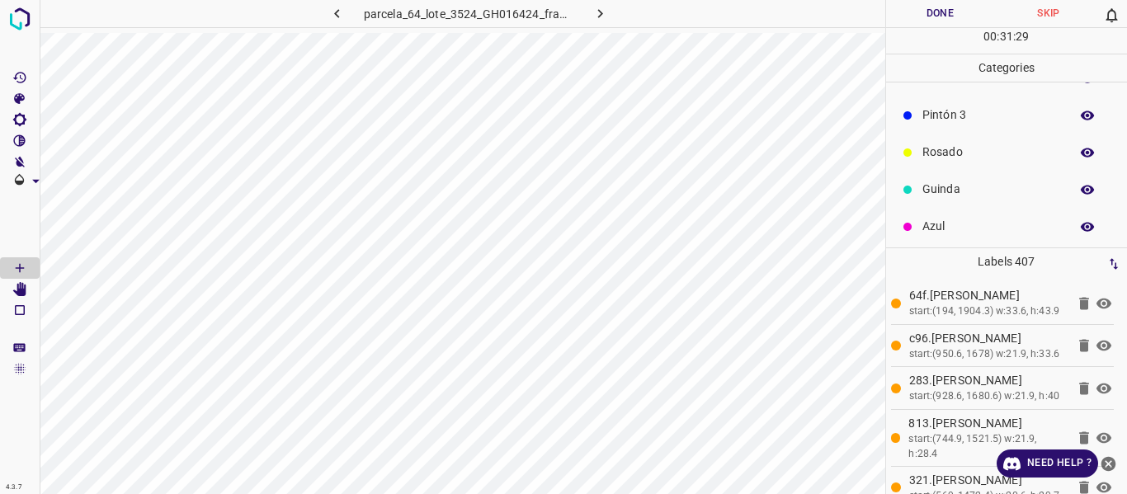
scroll to position [145, 0]
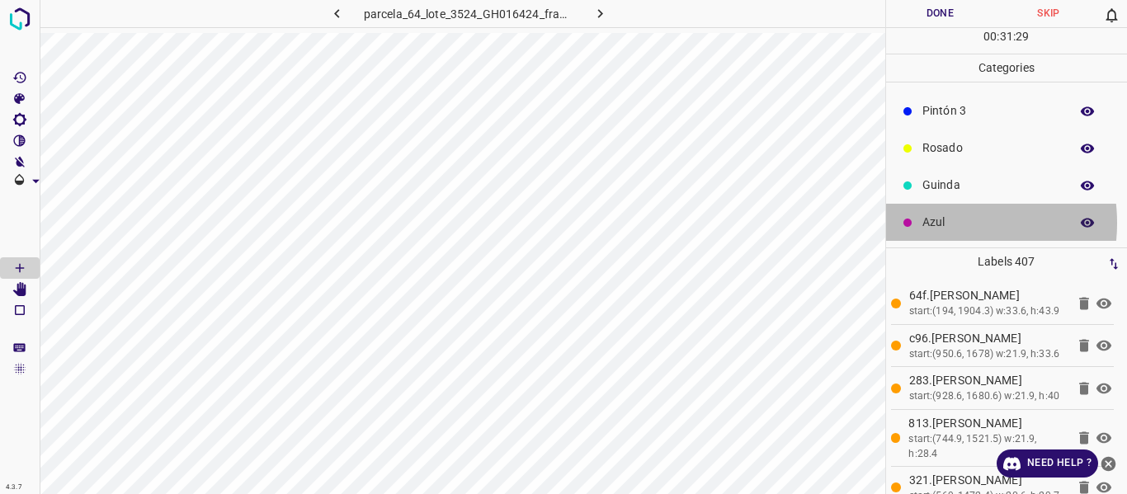
click at [935, 223] on p "Azul" at bounding box center [991, 222] width 139 height 17
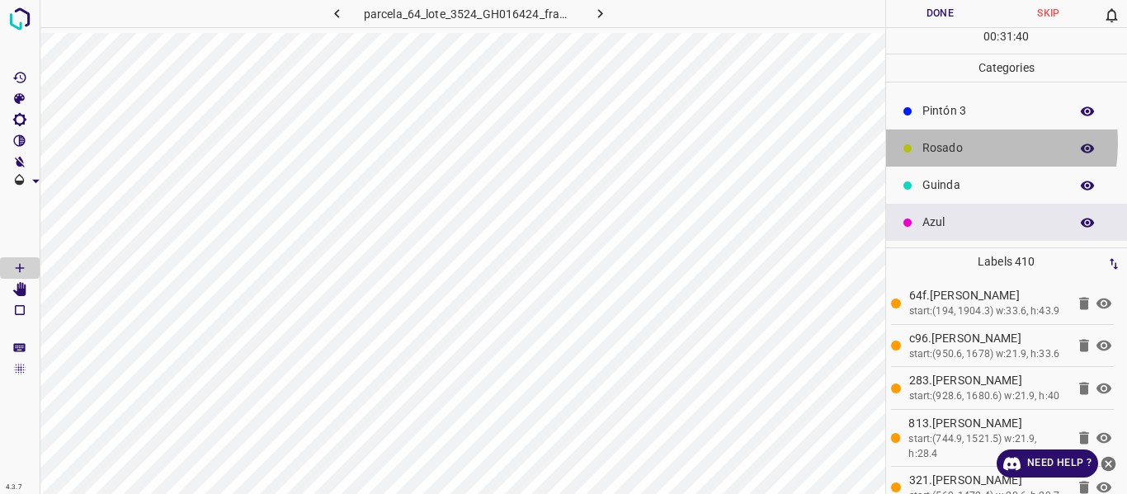
click at [945, 146] on p "Rosado" at bounding box center [991, 147] width 139 height 17
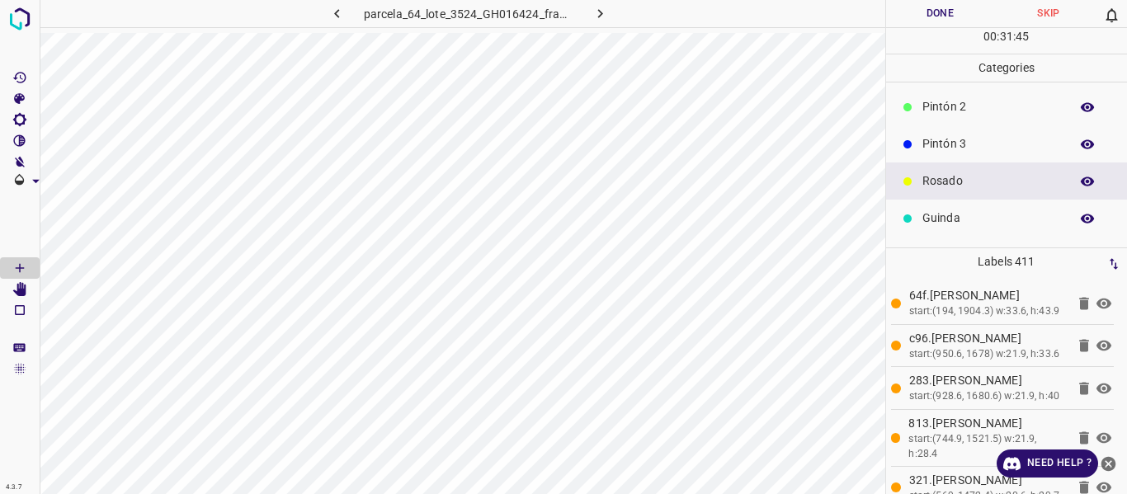
scroll to position [0, 0]
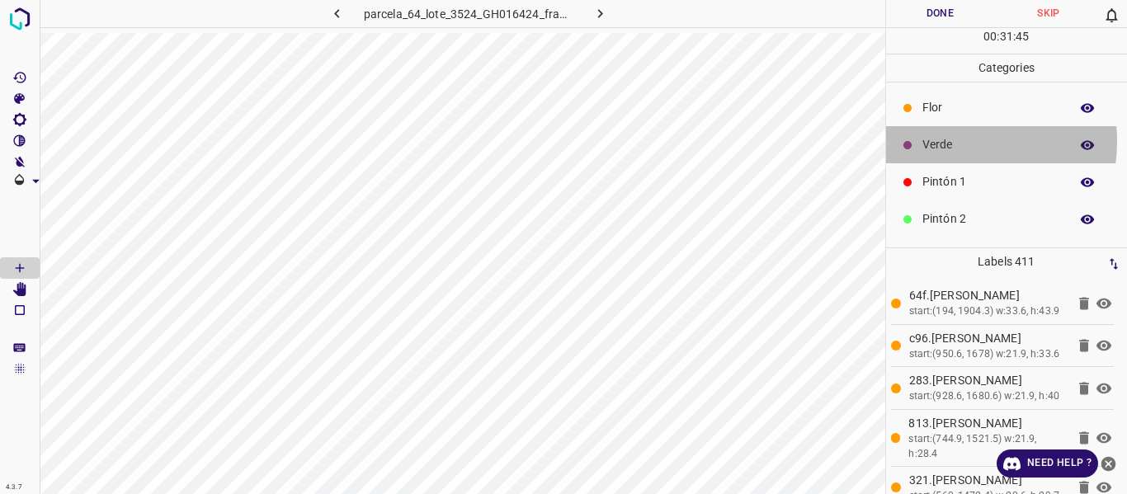
click at [938, 145] on p "Verde" at bounding box center [991, 144] width 139 height 17
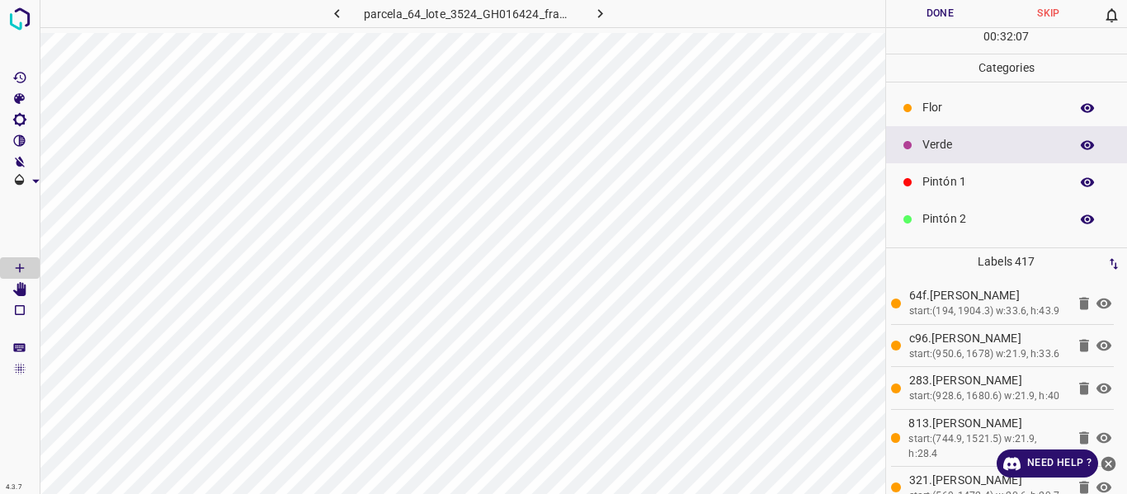
click at [959, 216] on p "Pintón 2" at bounding box center [991, 218] width 139 height 17
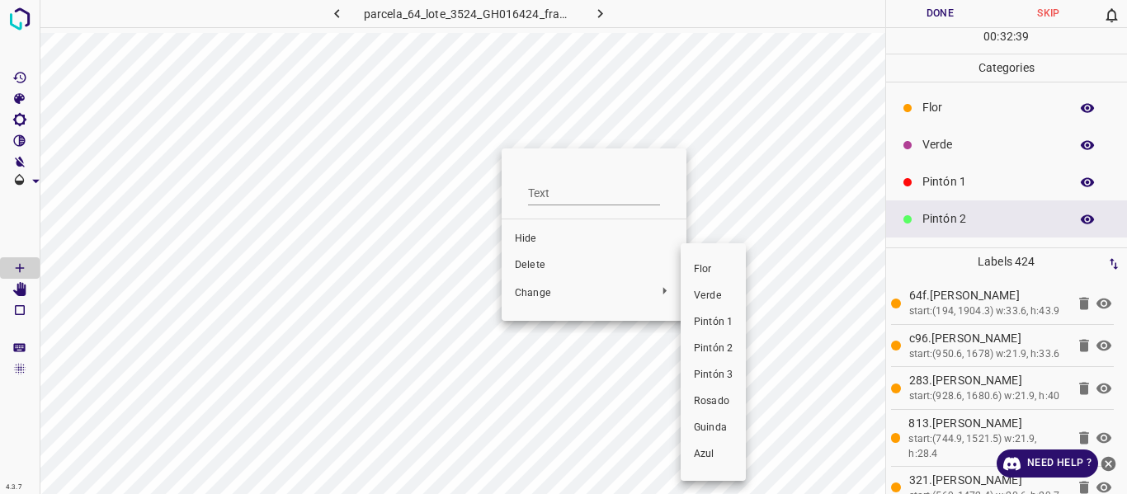
drag, startPoint x: 708, startPoint y: 290, endPoint x: 686, endPoint y: 240, distance: 54.7
click at [708, 295] on span "Verde" at bounding box center [713, 296] width 39 height 15
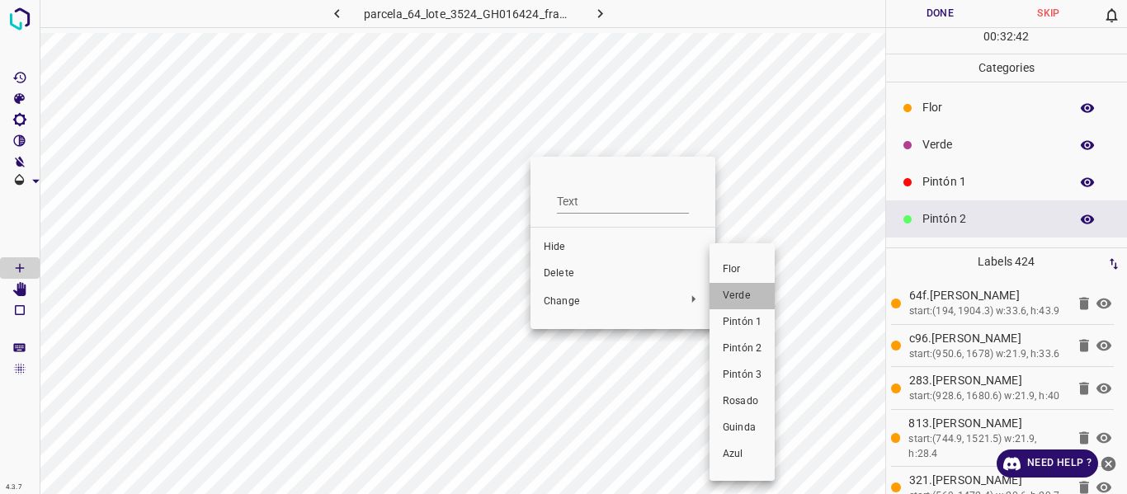
drag, startPoint x: 742, startPoint y: 295, endPoint x: 626, endPoint y: 172, distance: 169.2
click at [742, 295] on span "Verde" at bounding box center [742, 296] width 39 height 15
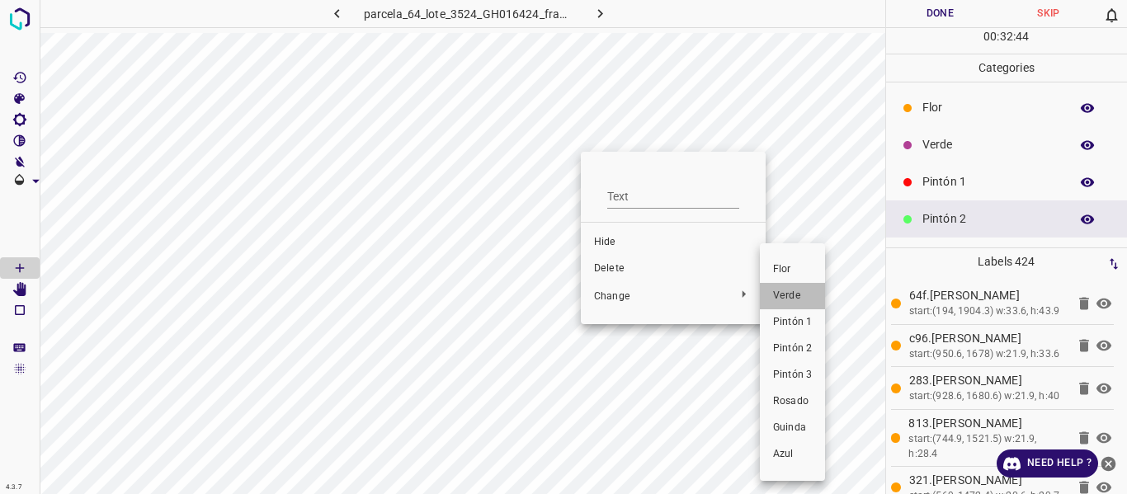
click at [791, 287] on li "Verde" at bounding box center [792, 296] width 65 height 26
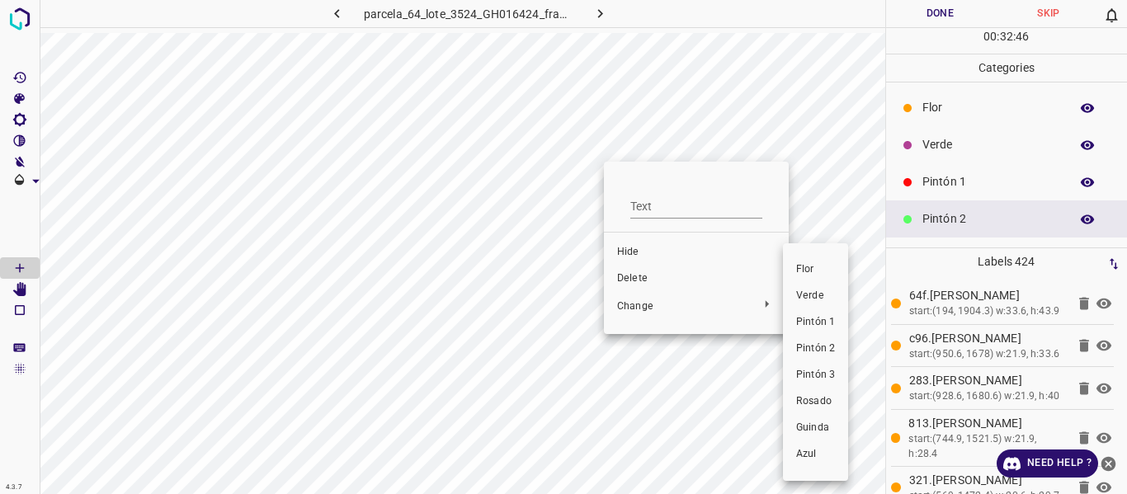
click at [814, 293] on span "Verde" at bounding box center [815, 296] width 39 height 15
click at [812, 295] on span "Verde" at bounding box center [815, 296] width 39 height 15
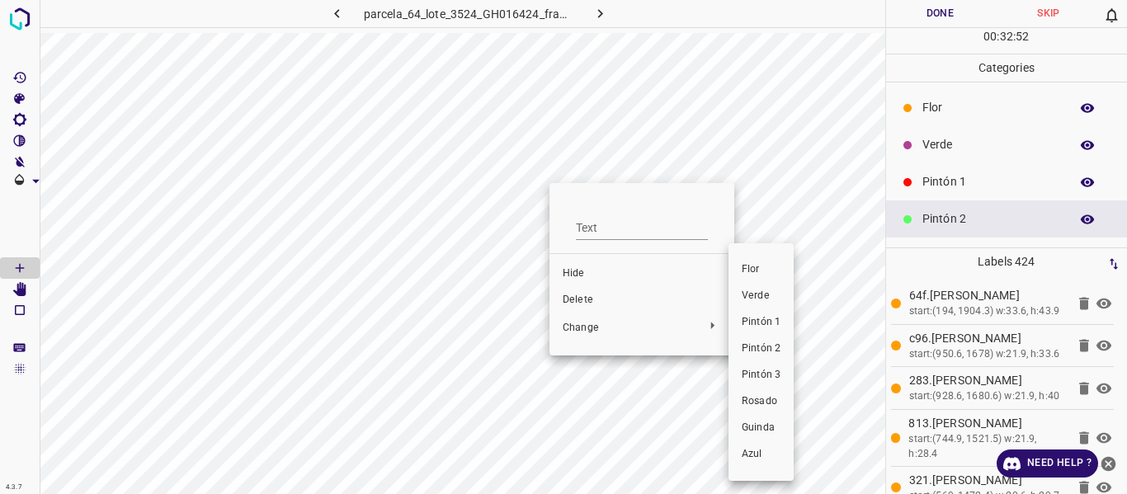
click at [763, 292] on span "Verde" at bounding box center [761, 296] width 39 height 15
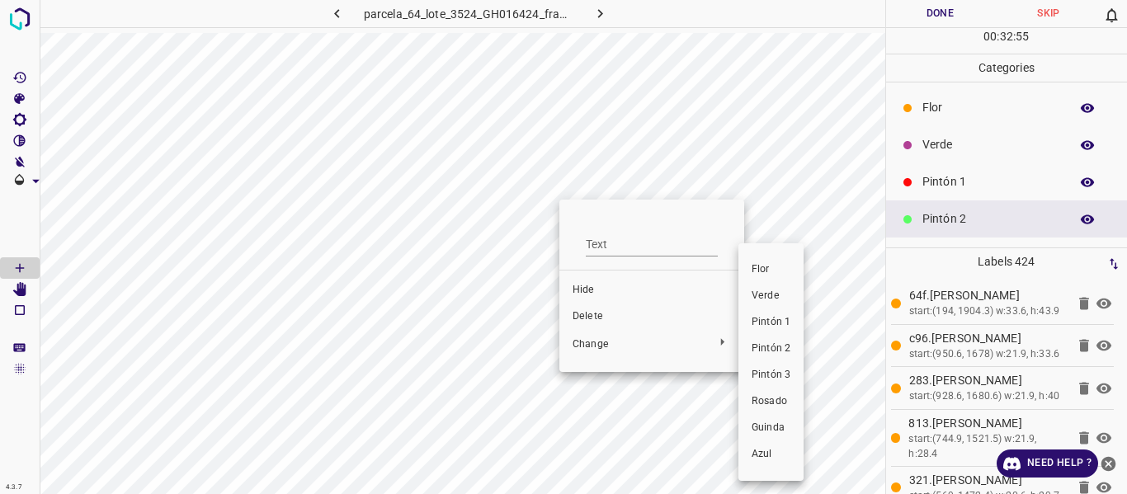
click at [760, 294] on span "Verde" at bounding box center [770, 296] width 39 height 15
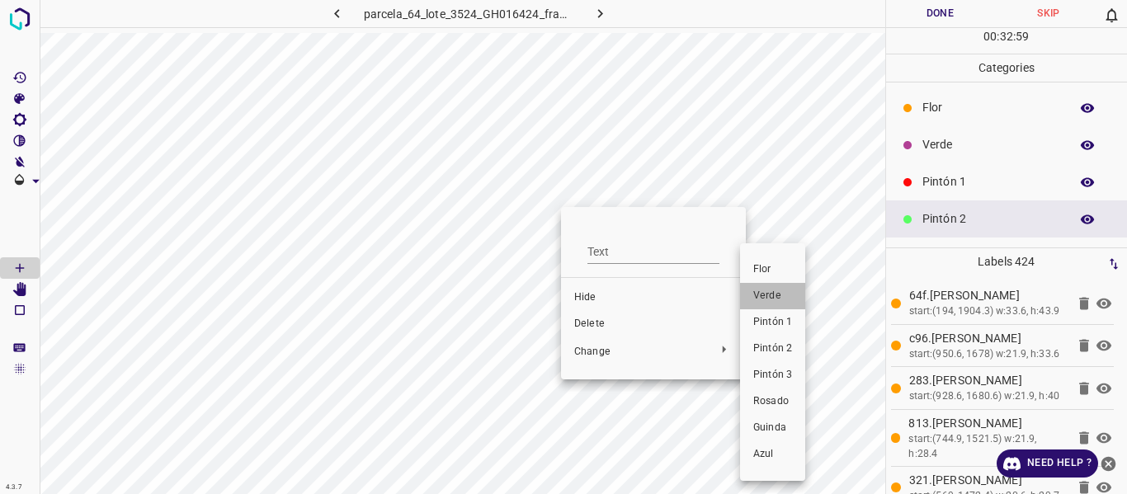
click at [766, 297] on span "Verde" at bounding box center [772, 296] width 39 height 15
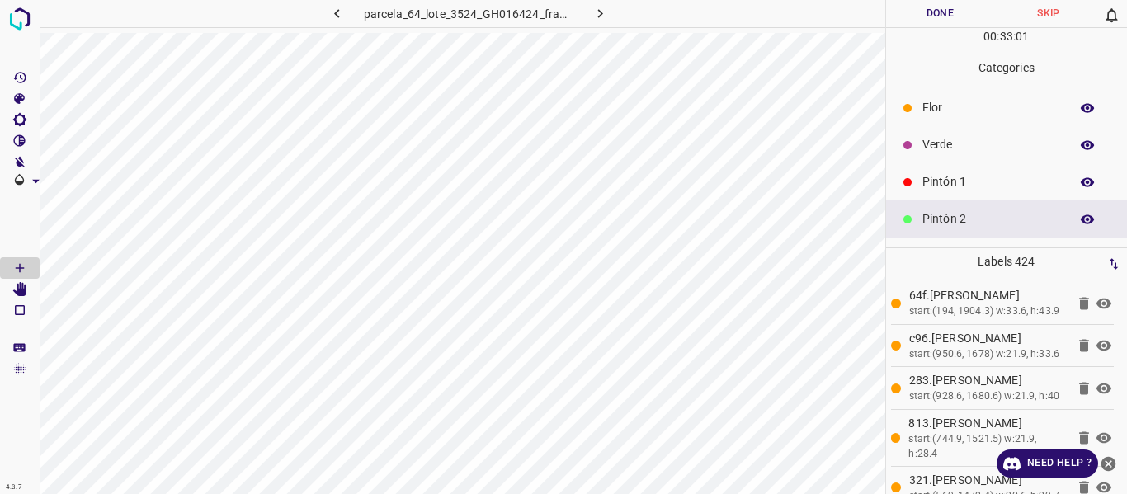
click at [951, 99] on p "Flor" at bounding box center [991, 107] width 139 height 17
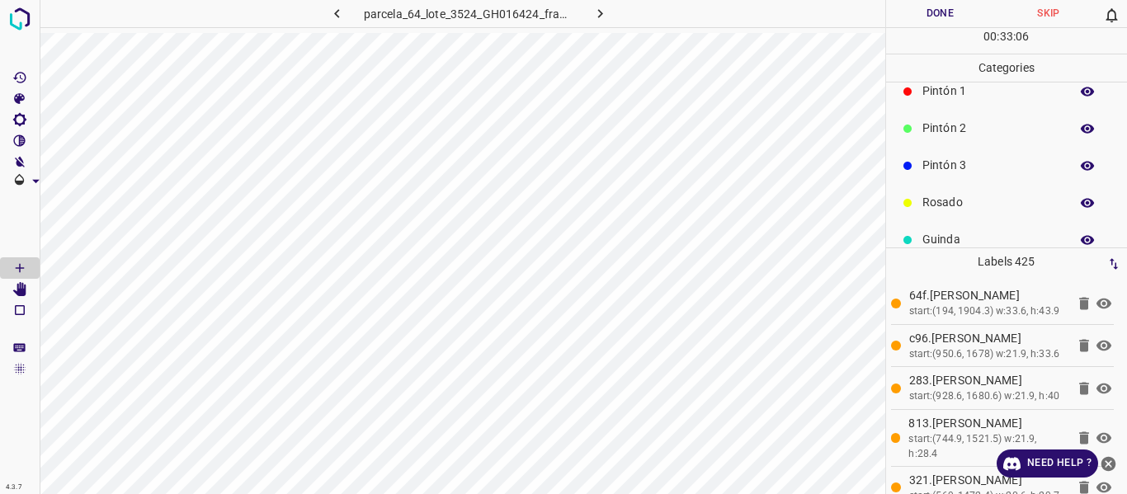
scroll to position [145, 0]
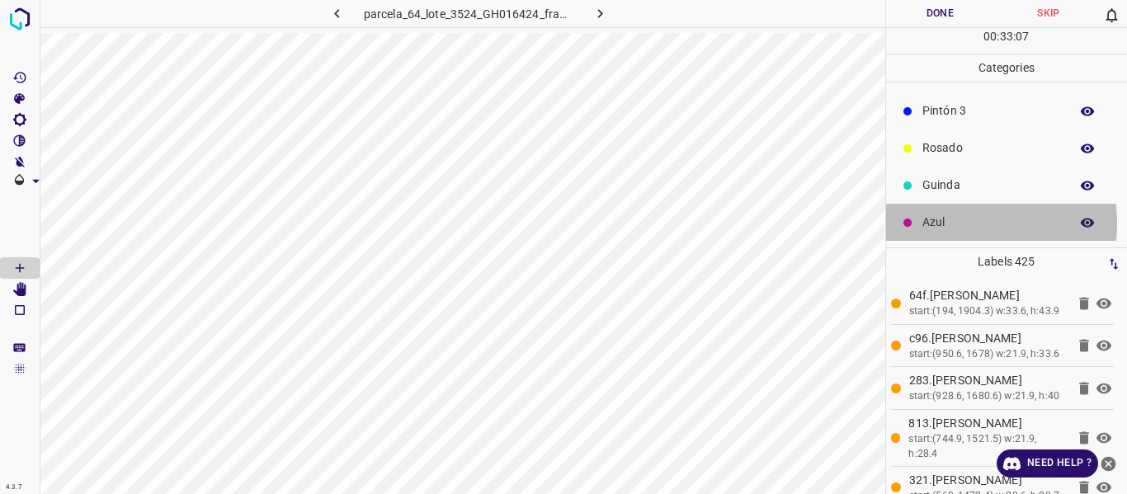
click at [941, 224] on p "Azul" at bounding box center [991, 222] width 139 height 17
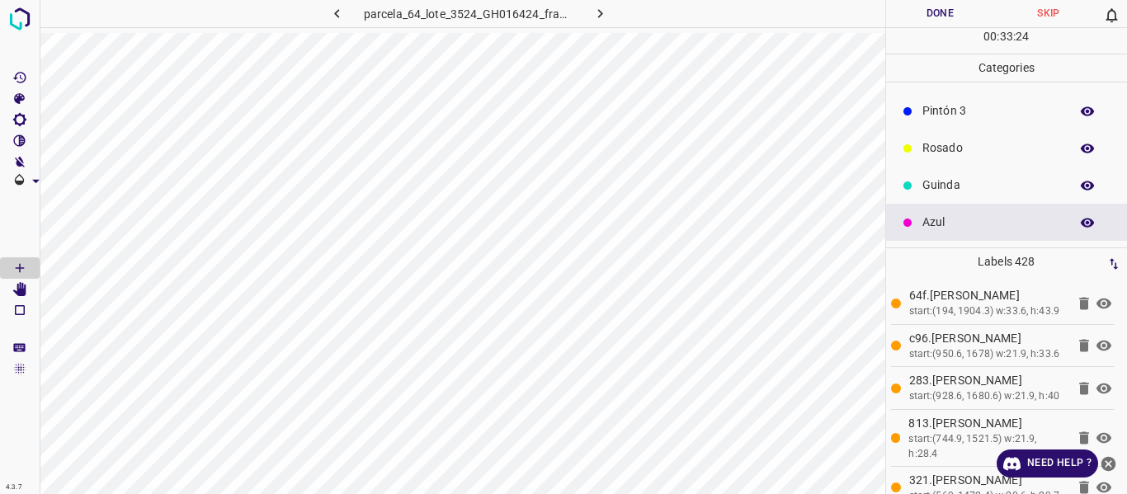
scroll to position [0, 0]
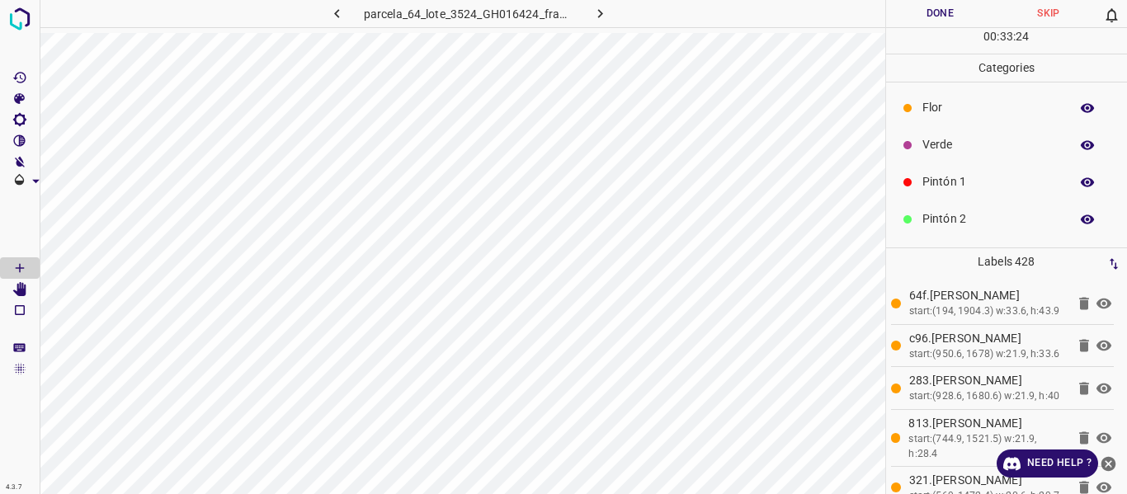
click at [941, 110] on p "Flor" at bounding box center [991, 107] width 139 height 17
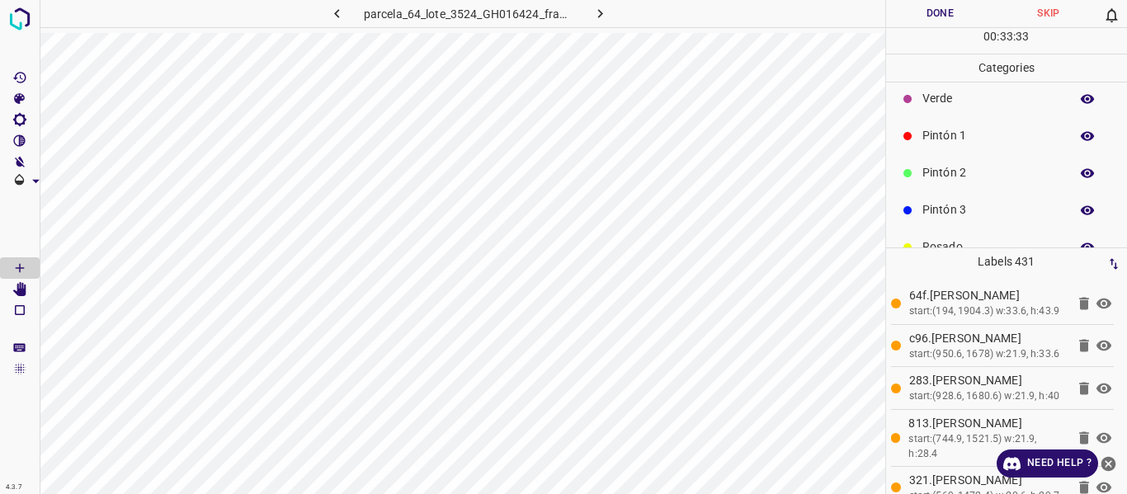
scroll to position [145, 0]
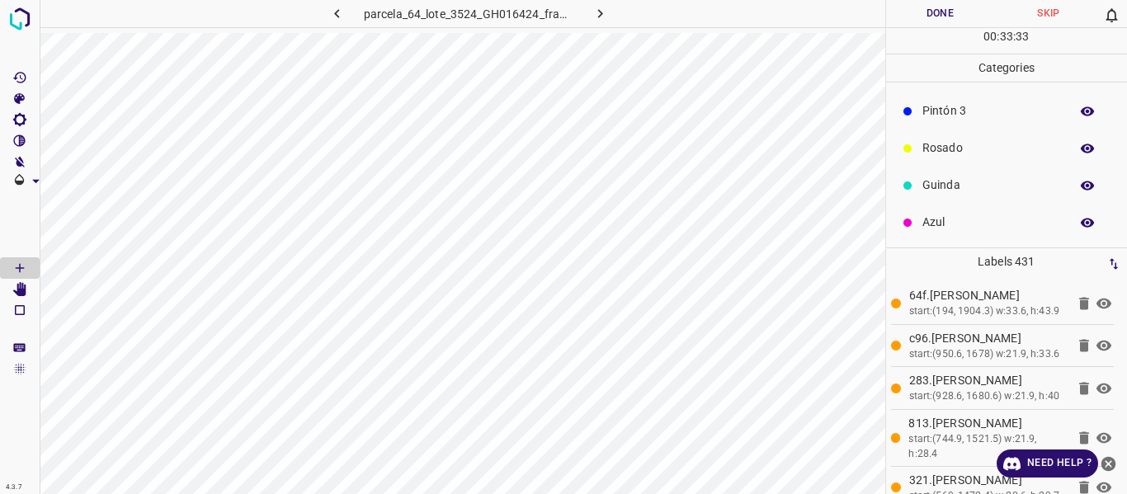
click at [944, 229] on p "Azul" at bounding box center [991, 222] width 139 height 17
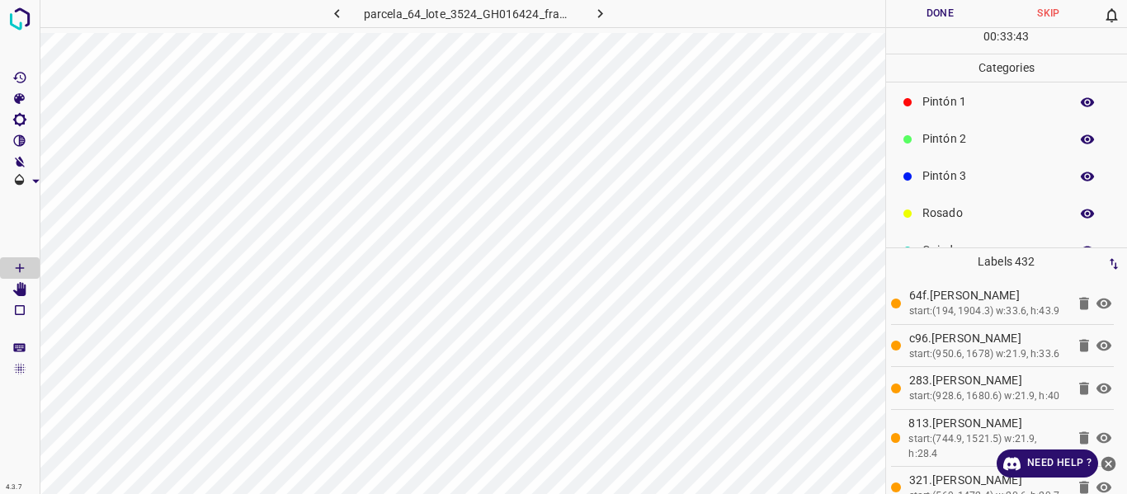
scroll to position [0, 0]
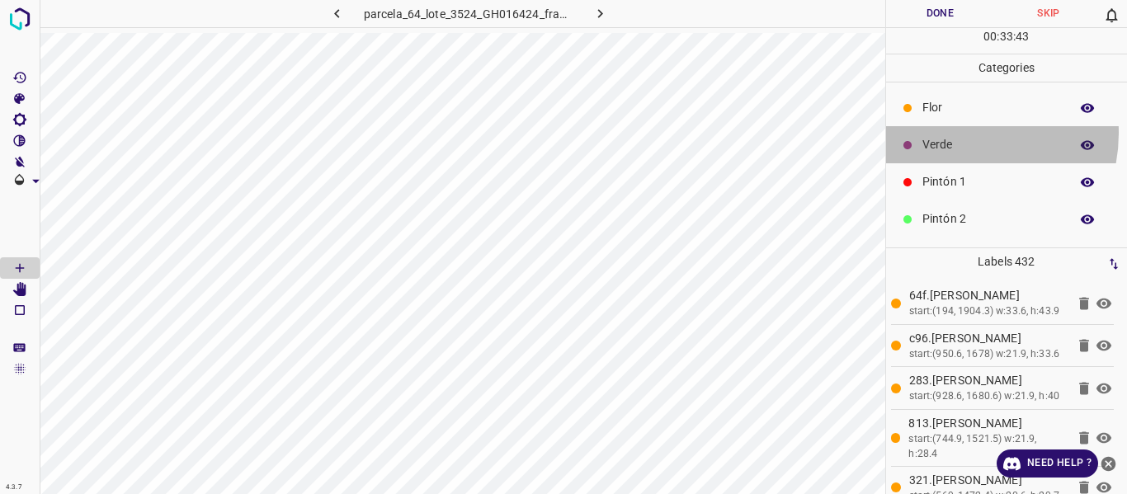
click at [953, 133] on div "Verde" at bounding box center [1007, 144] width 242 height 37
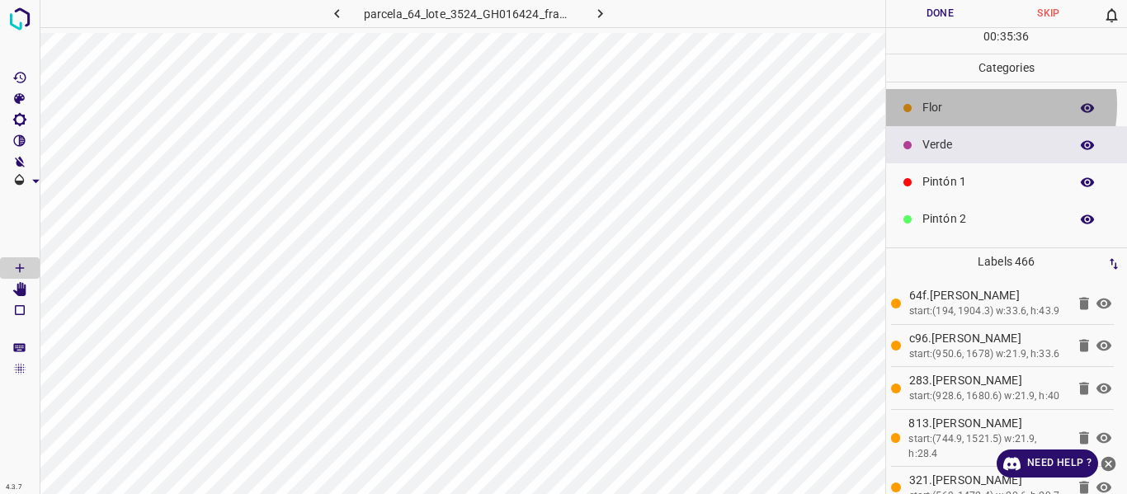
click at [961, 105] on p "Flor" at bounding box center [991, 107] width 139 height 17
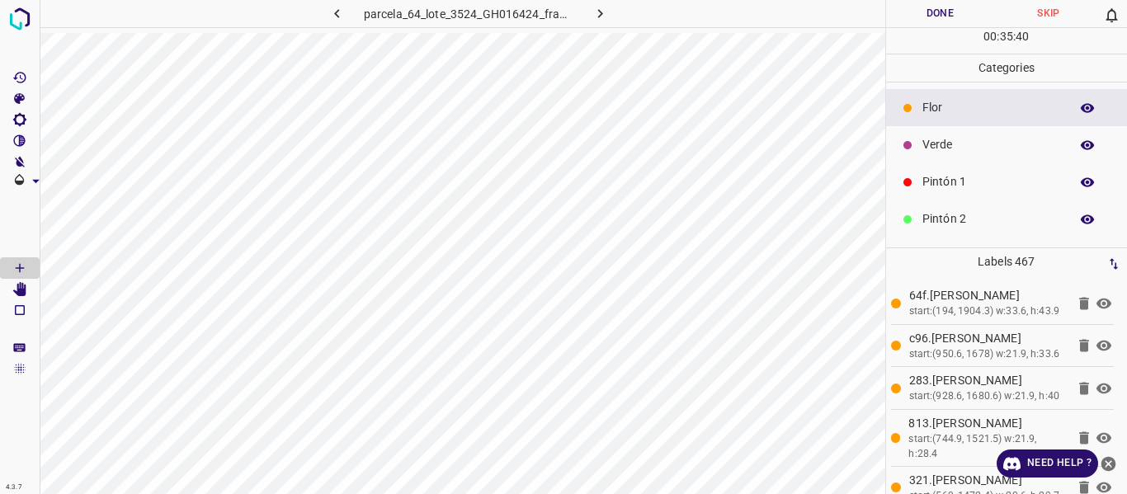
click at [942, 150] on p "Verde" at bounding box center [991, 144] width 139 height 17
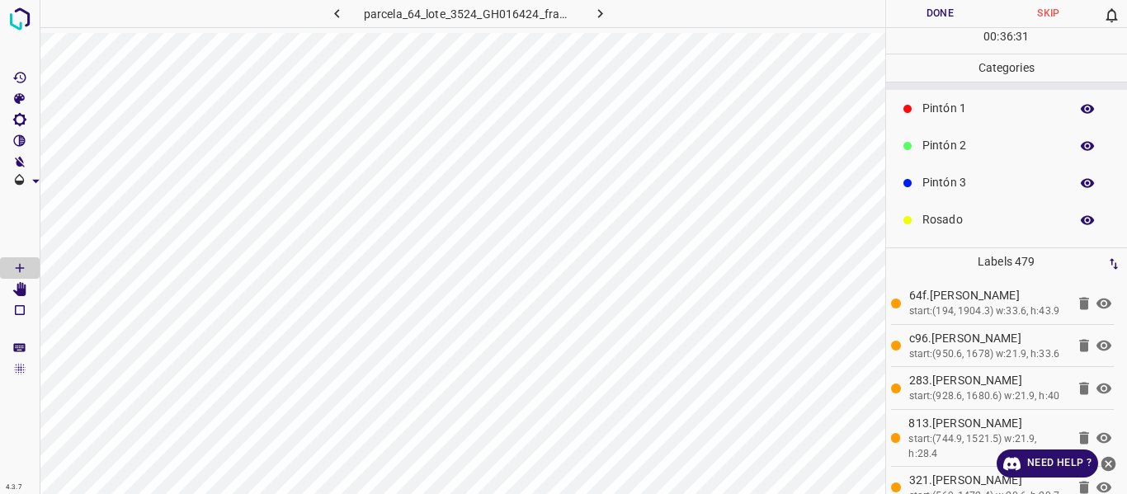
scroll to position [145, 0]
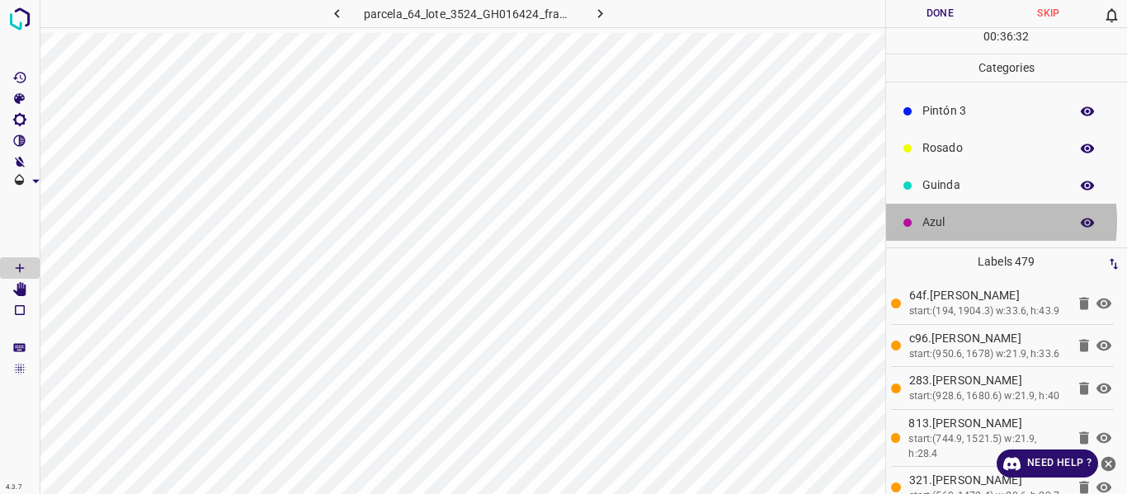
click at [956, 221] on p "Azul" at bounding box center [991, 222] width 139 height 17
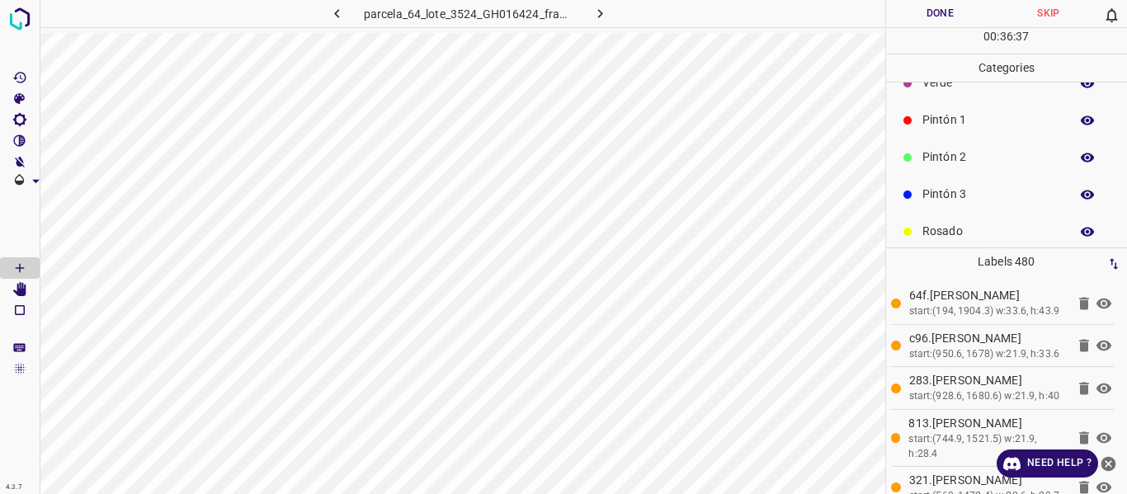
scroll to position [0, 0]
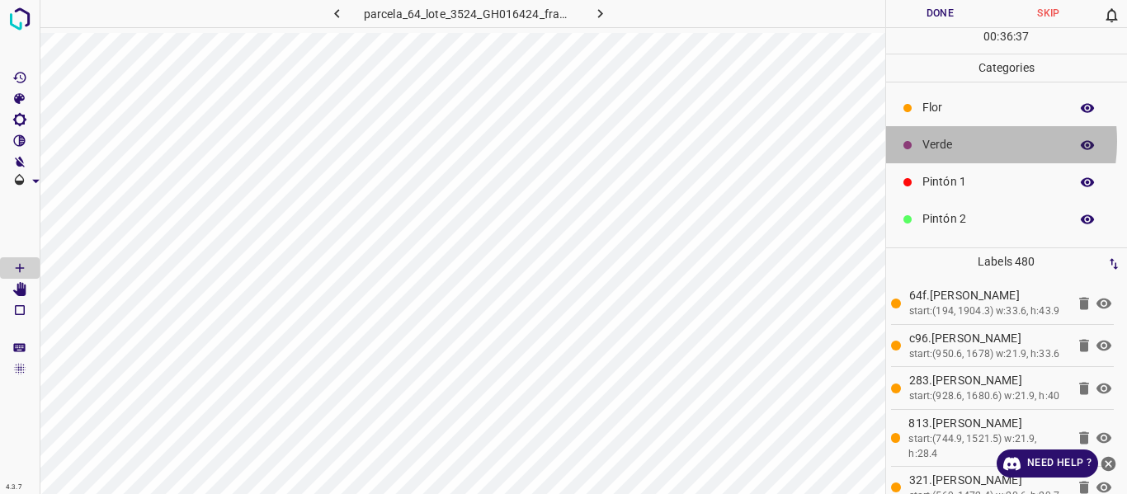
click at [947, 141] on p "Verde" at bounding box center [991, 144] width 139 height 17
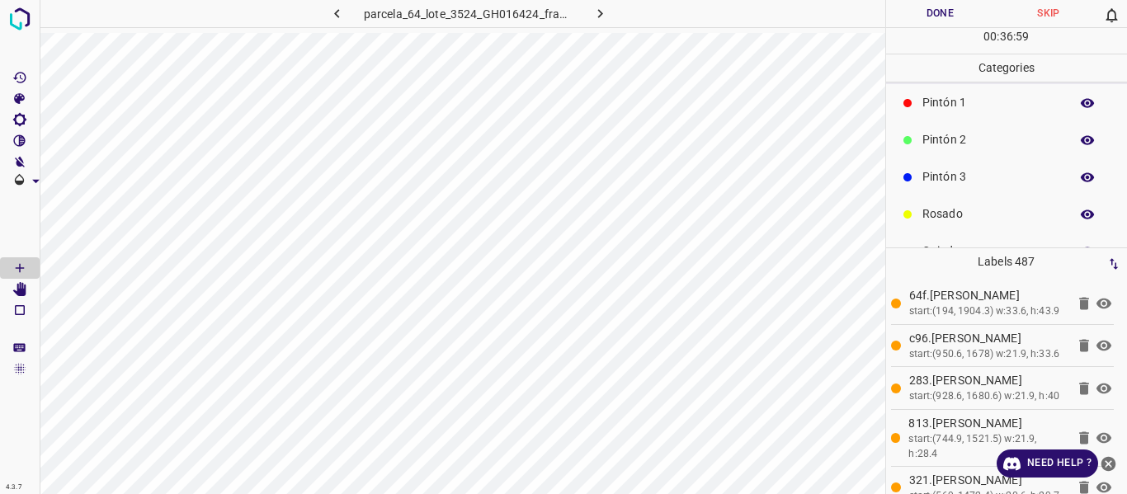
scroll to position [145, 0]
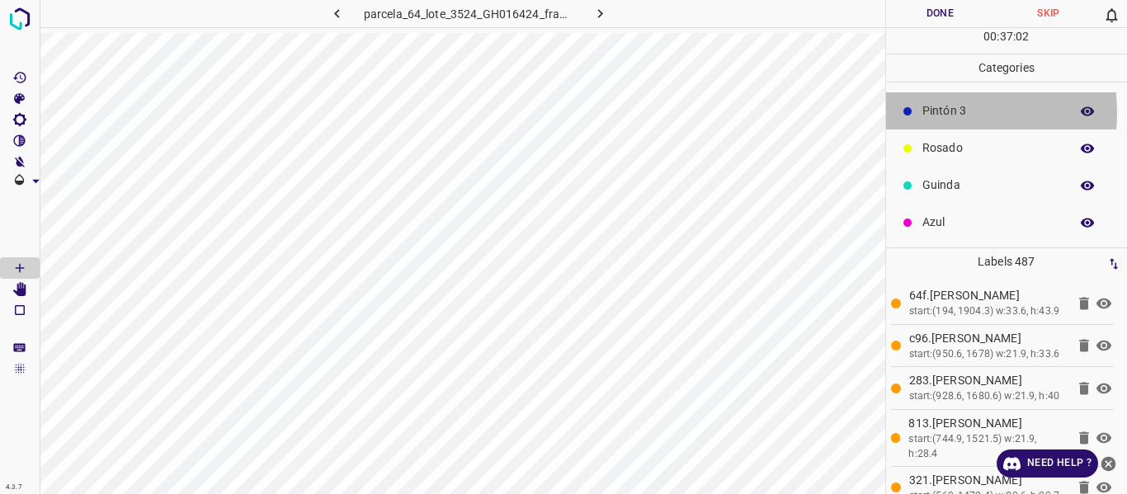
click at [935, 112] on p "Pintón 3" at bounding box center [991, 110] width 139 height 17
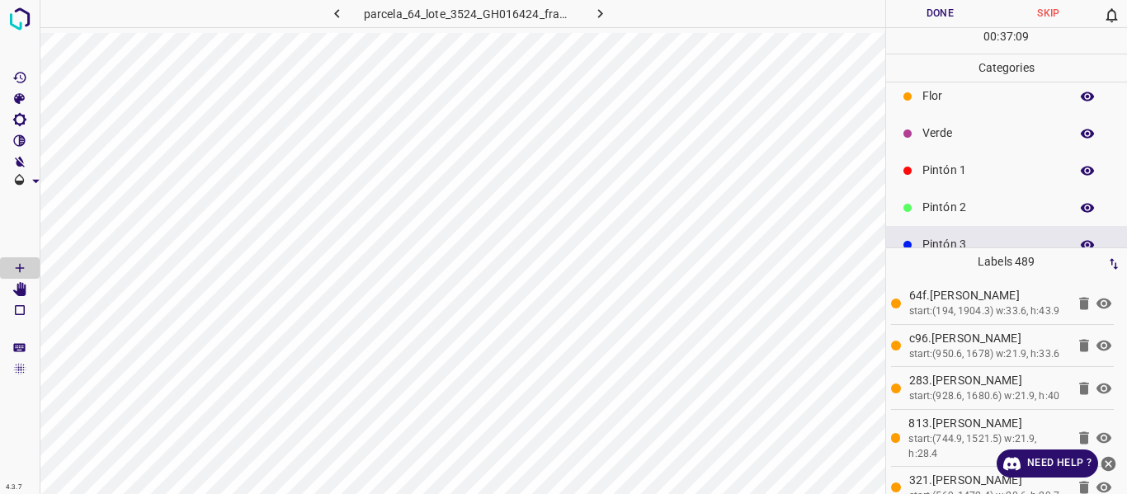
scroll to position [0, 0]
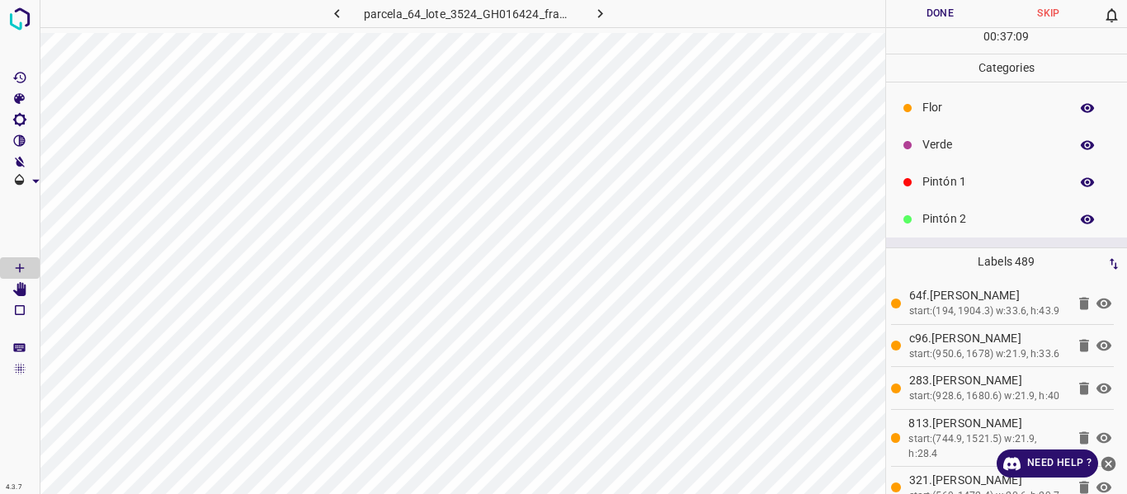
click at [935, 151] on p "Verde" at bounding box center [991, 144] width 139 height 17
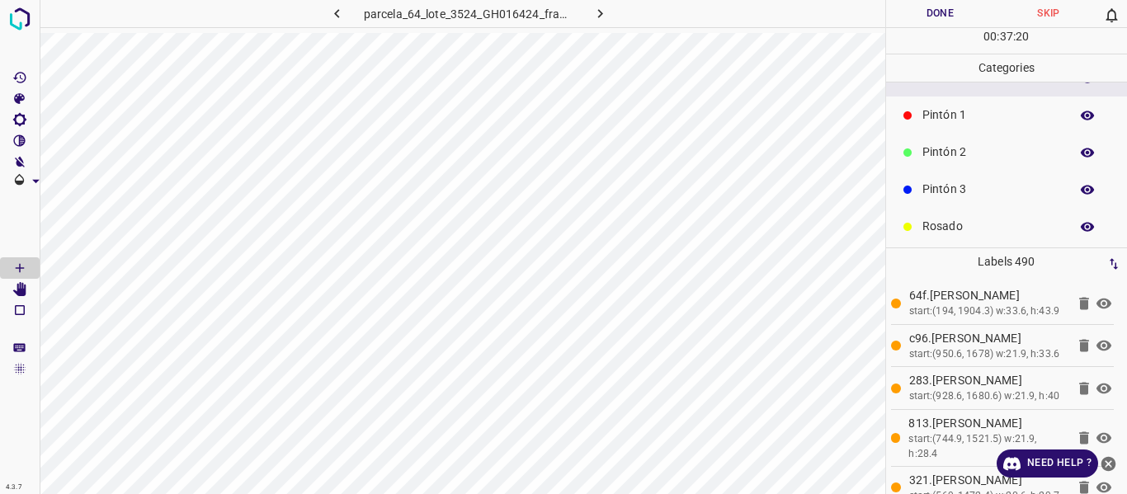
scroll to position [145, 0]
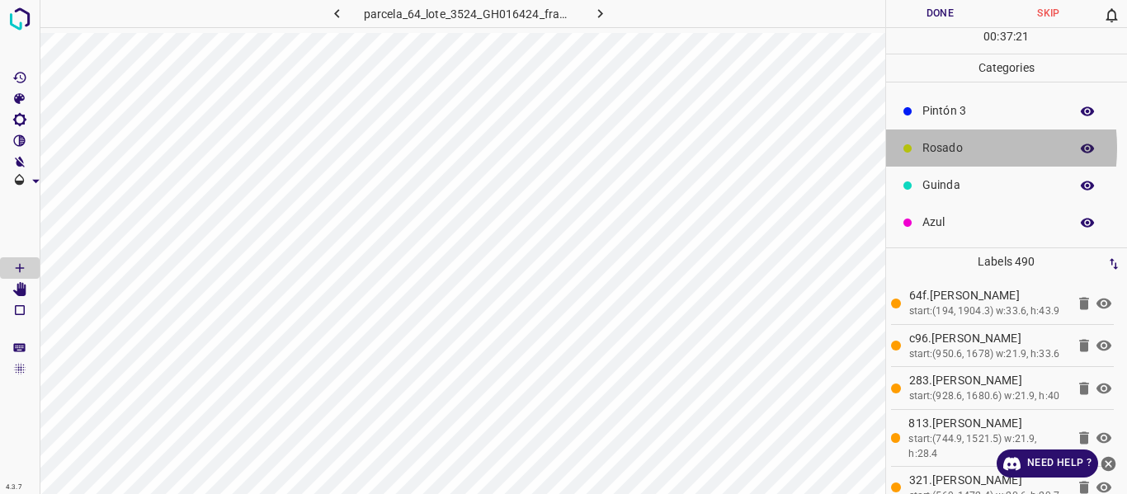
click at [936, 148] on p "Rosado" at bounding box center [991, 147] width 139 height 17
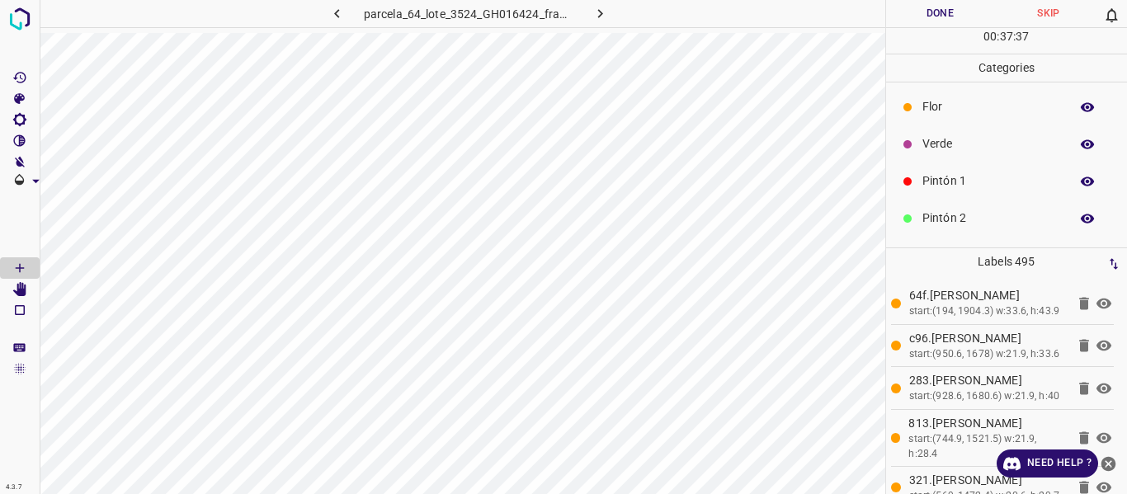
scroll to position [0, 0]
click at [932, 132] on div "Verde" at bounding box center [1007, 144] width 242 height 37
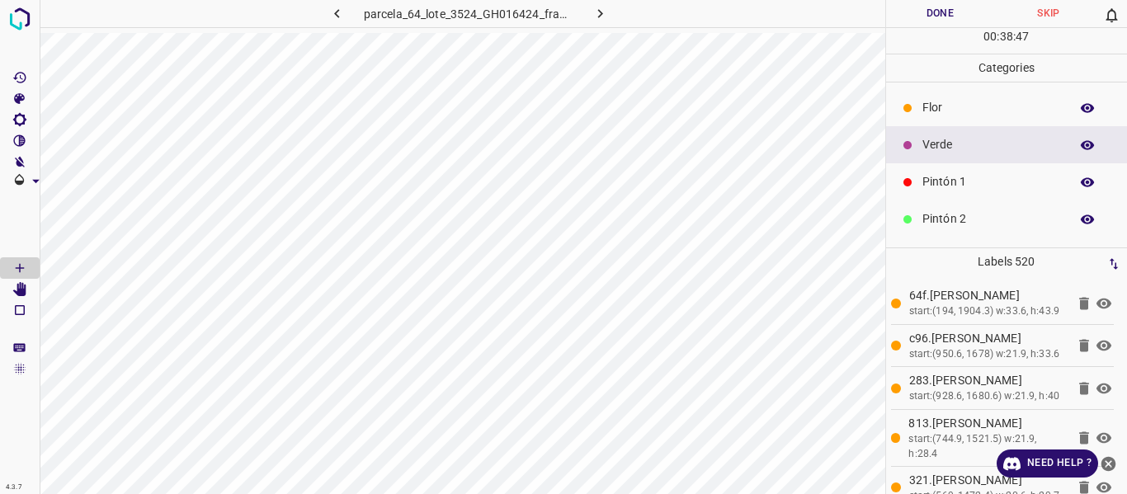
click at [915, 111] on div at bounding box center [907, 108] width 16 height 16
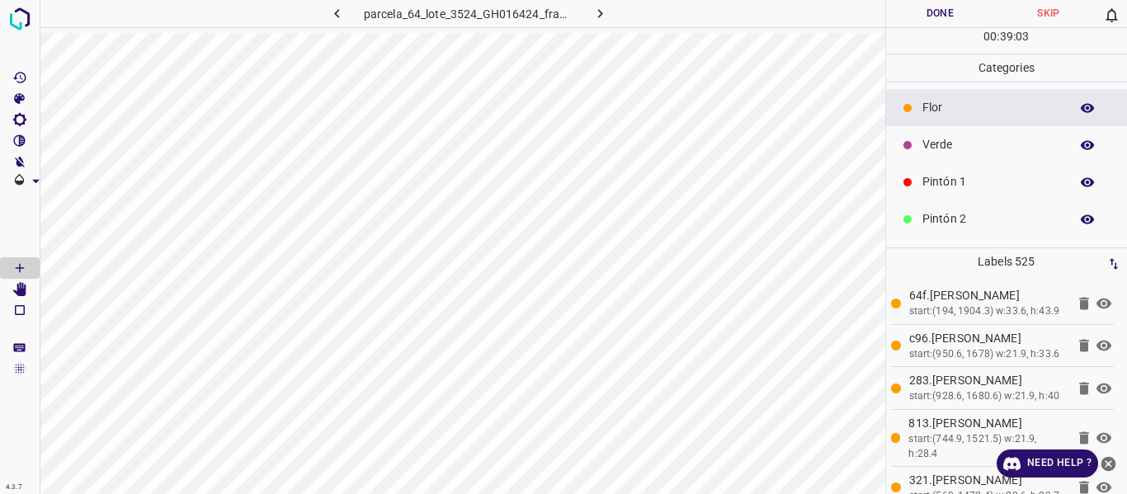
click at [968, 149] on p "Verde" at bounding box center [991, 144] width 139 height 17
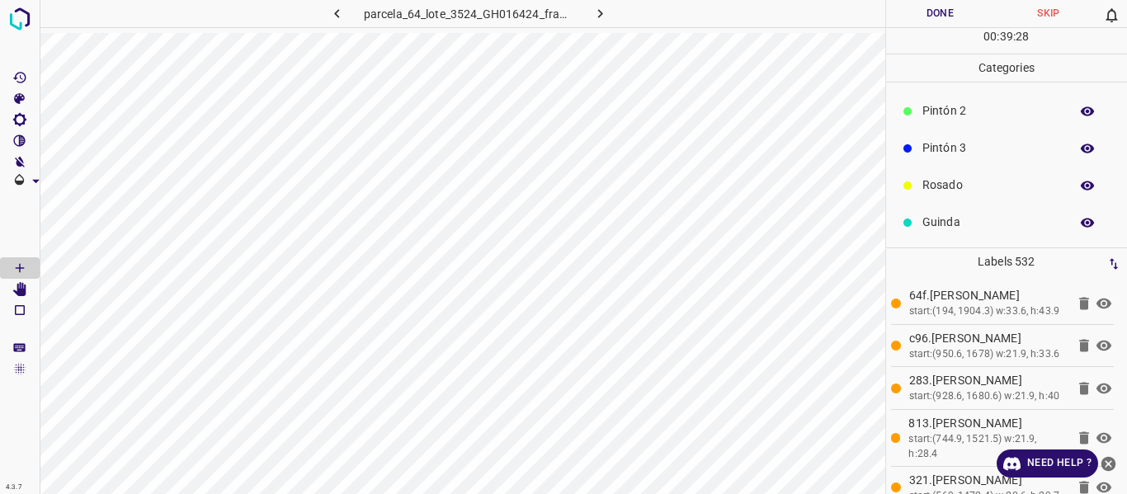
scroll to position [145, 0]
click at [947, 224] on p "Azul" at bounding box center [991, 222] width 139 height 17
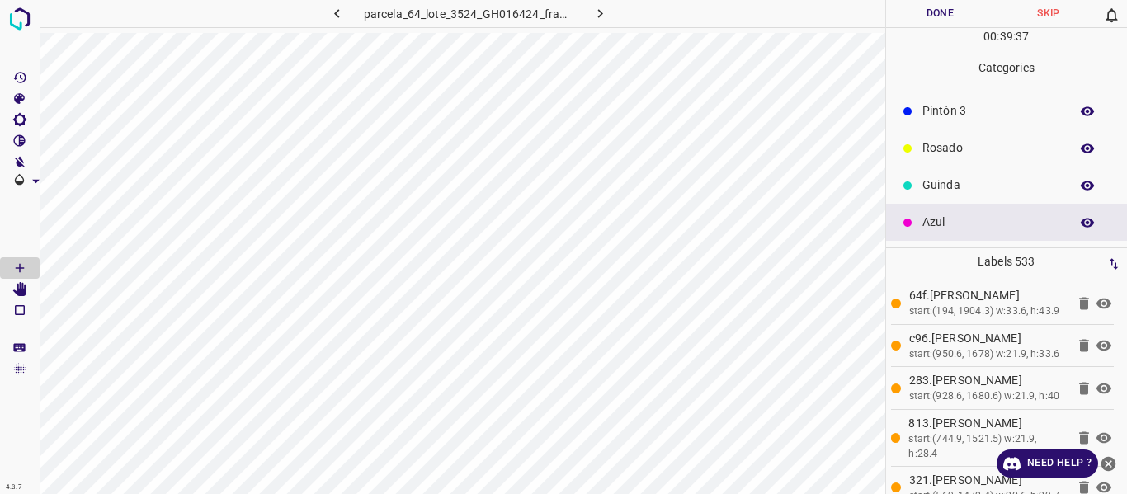
scroll to position [0, 0]
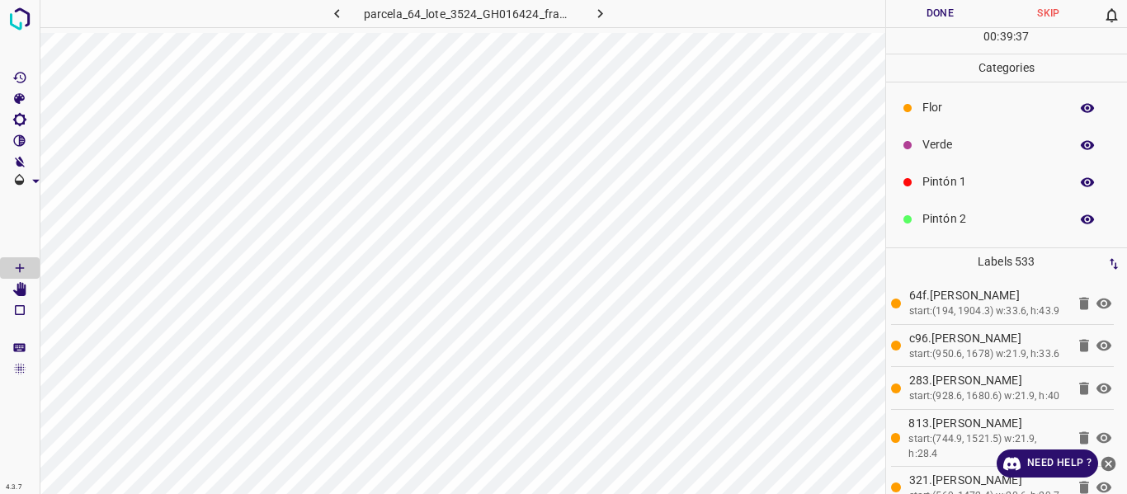
click at [936, 112] on p "Flor" at bounding box center [991, 107] width 139 height 17
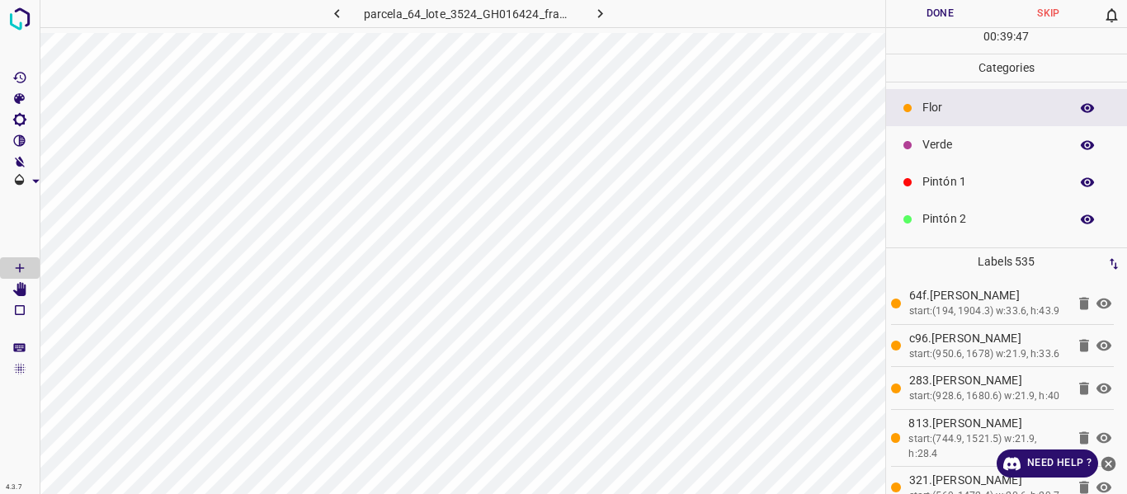
click at [930, 221] on p "Pintón 2" at bounding box center [991, 218] width 139 height 17
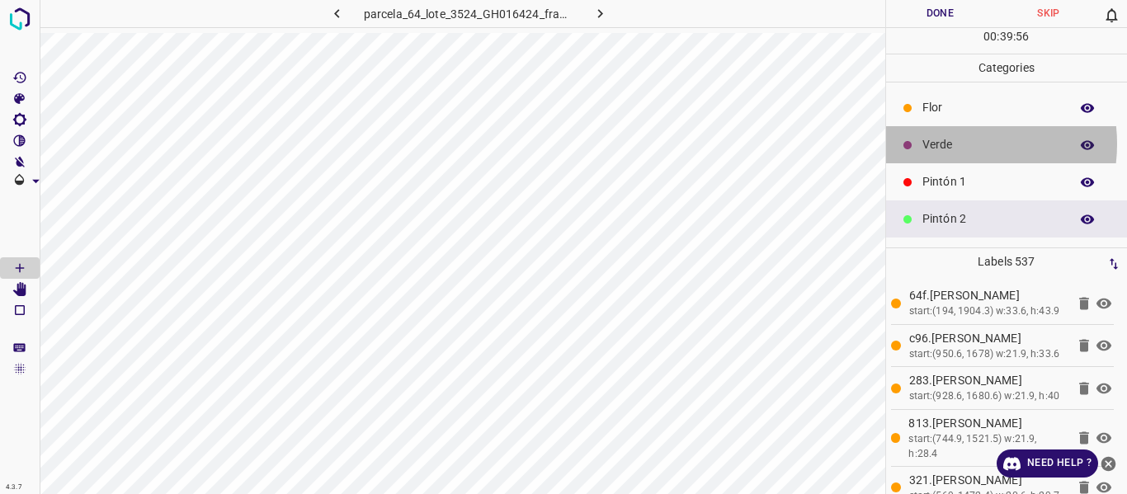
click at [946, 144] on p "Verde" at bounding box center [991, 144] width 139 height 17
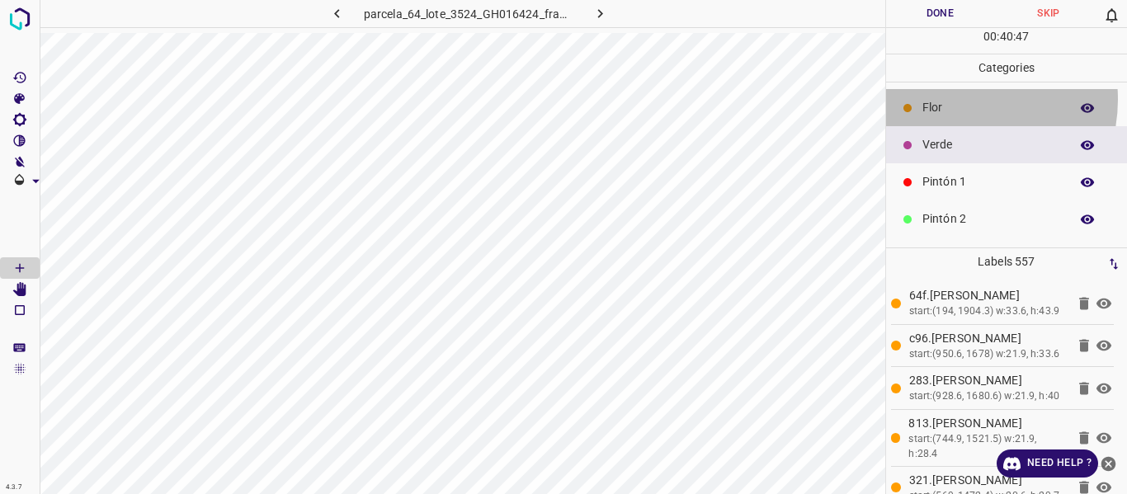
click at [952, 100] on p "Flor" at bounding box center [991, 107] width 139 height 17
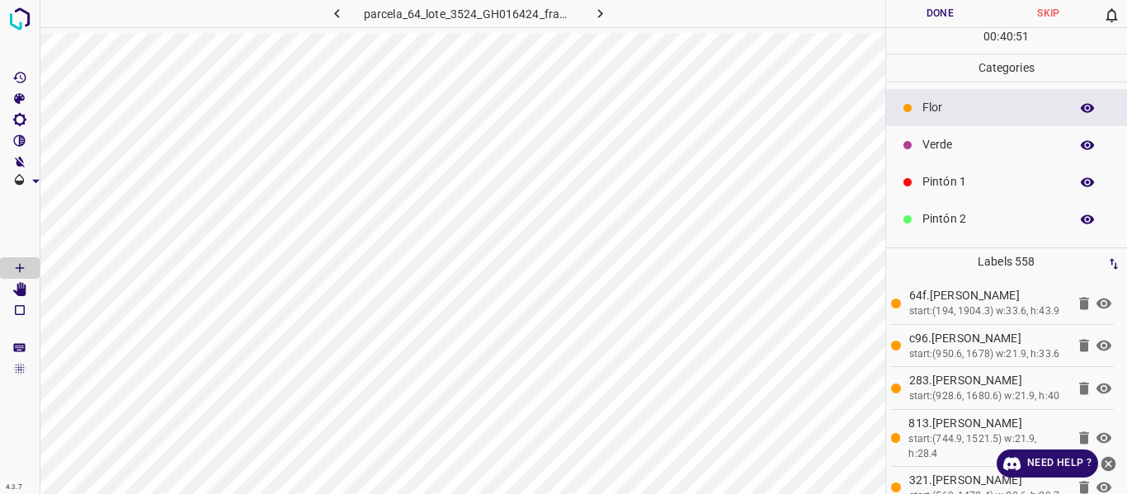
click at [938, 149] on p "Verde" at bounding box center [991, 144] width 139 height 17
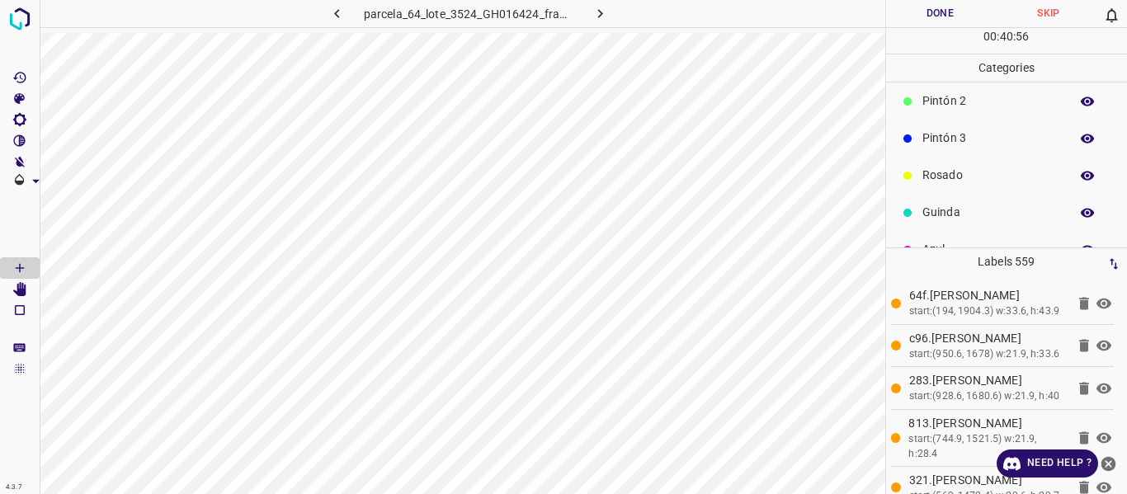
scroll to position [145, 0]
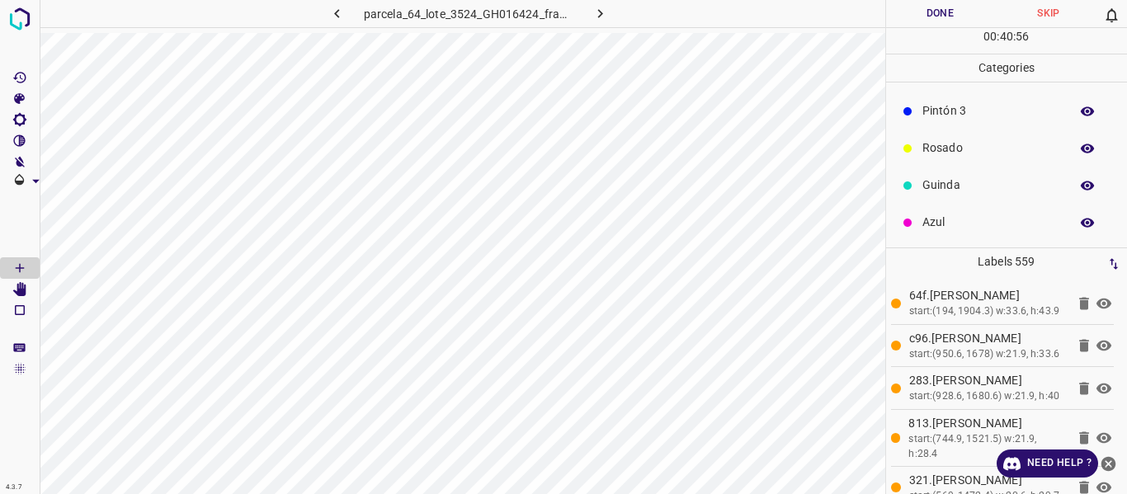
click at [940, 148] on p "Rosado" at bounding box center [991, 147] width 139 height 17
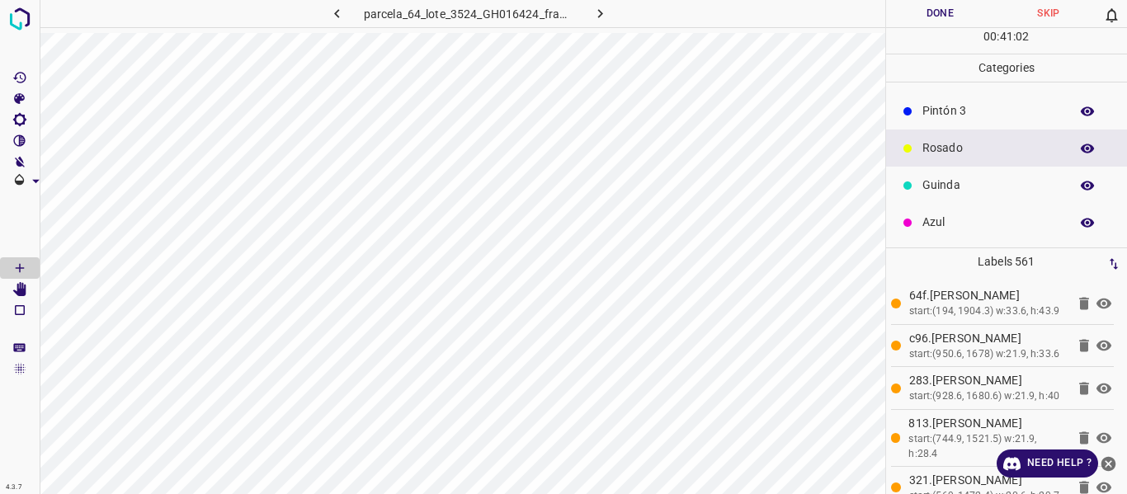
click at [963, 221] on p "Azul" at bounding box center [991, 222] width 139 height 17
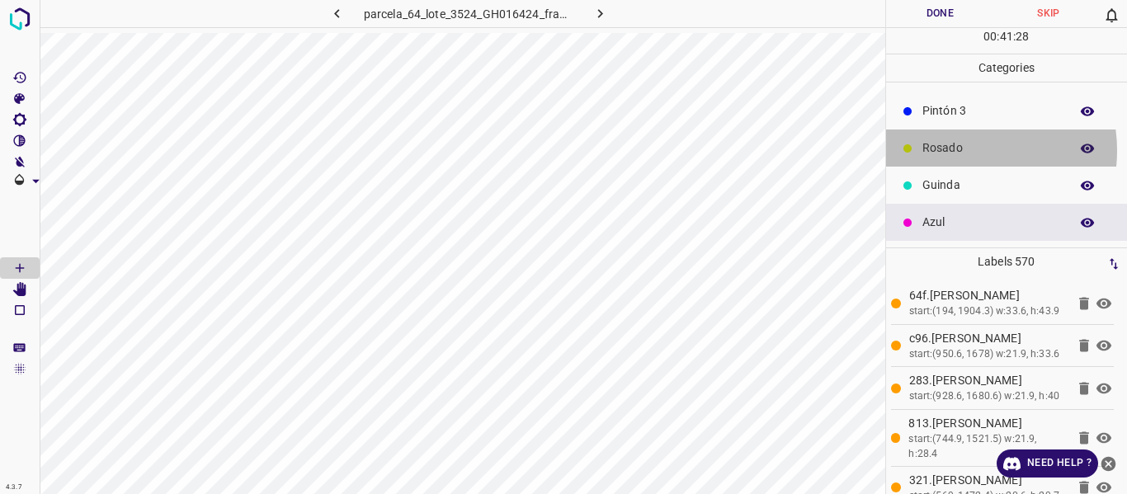
click at [958, 150] on p "Rosado" at bounding box center [991, 147] width 139 height 17
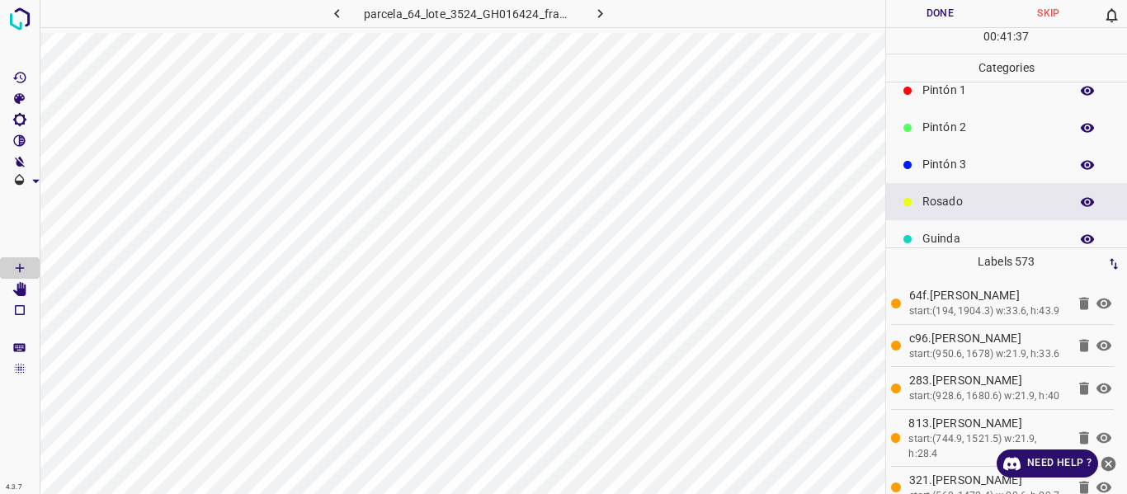
scroll to position [63, 0]
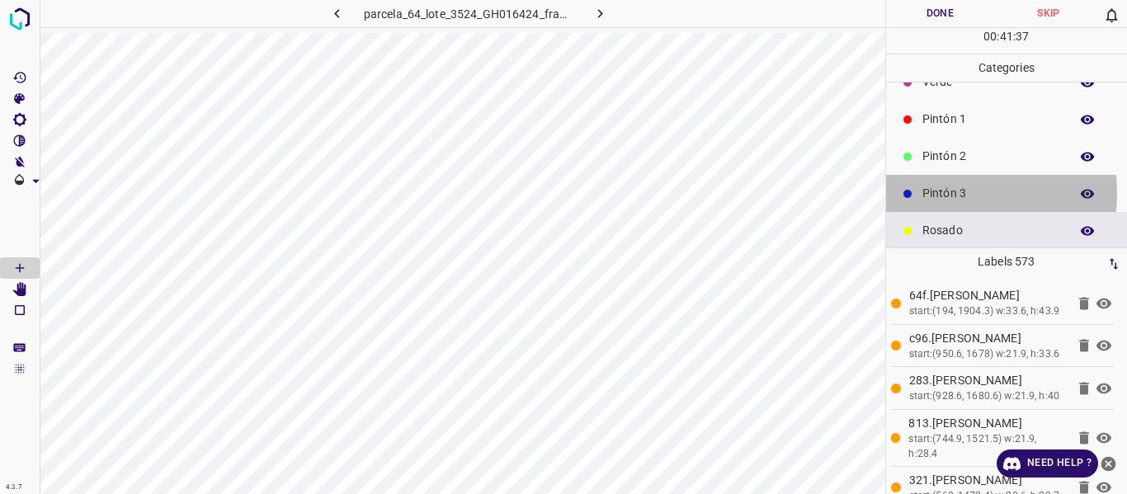
click at [950, 193] on p "Pintón 3" at bounding box center [991, 193] width 139 height 17
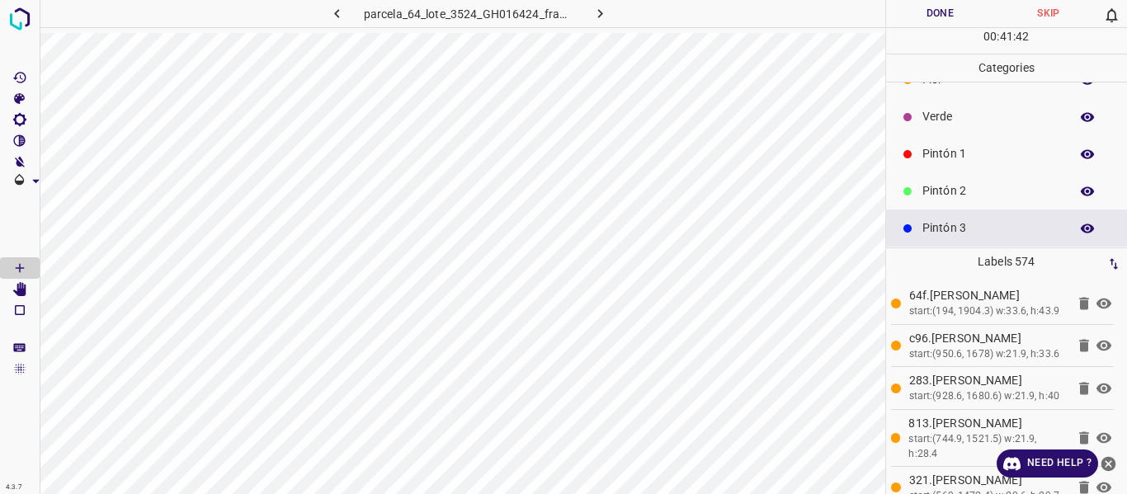
scroll to position [0, 0]
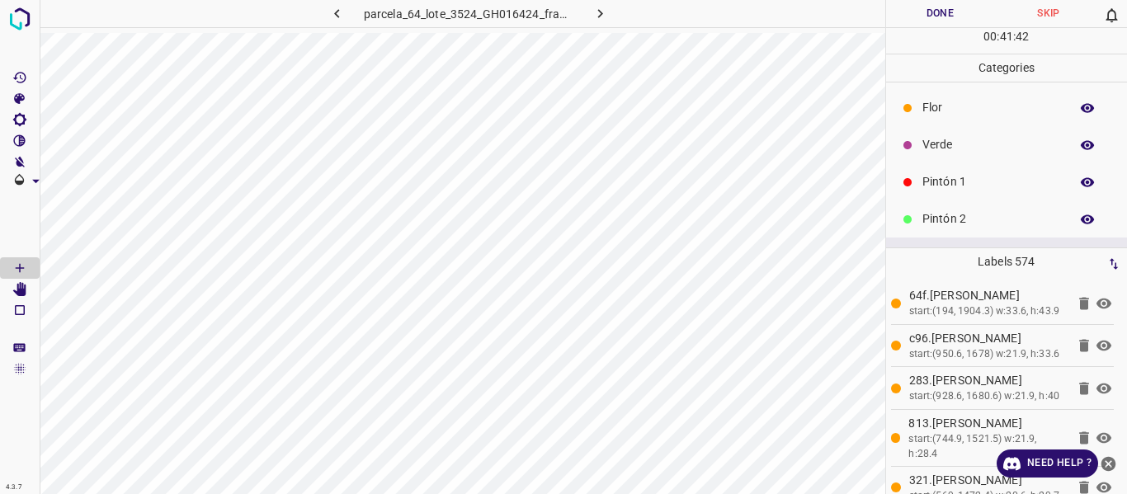
click at [949, 148] on p "Verde" at bounding box center [991, 144] width 139 height 17
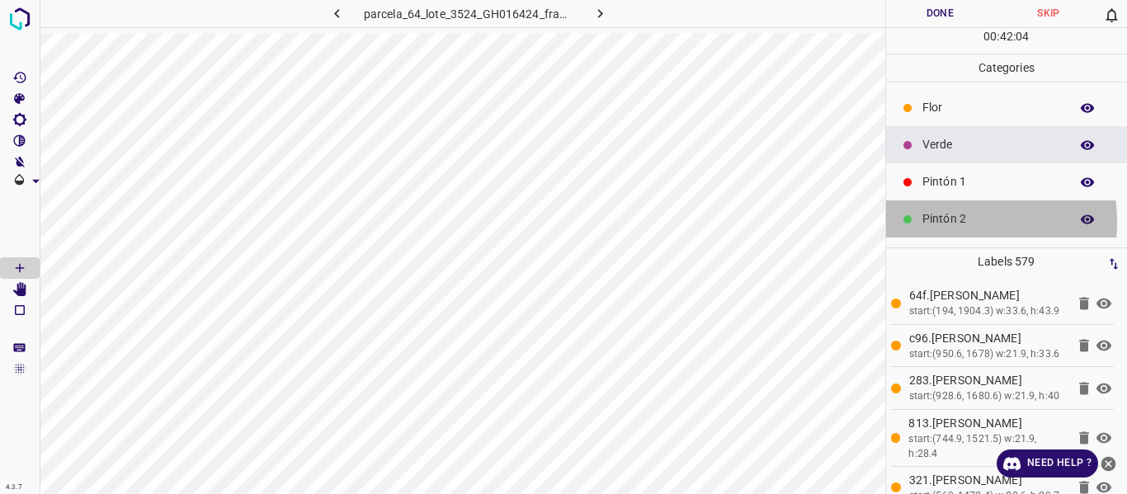
click at [935, 222] on p "Pintón 2" at bounding box center [991, 218] width 139 height 17
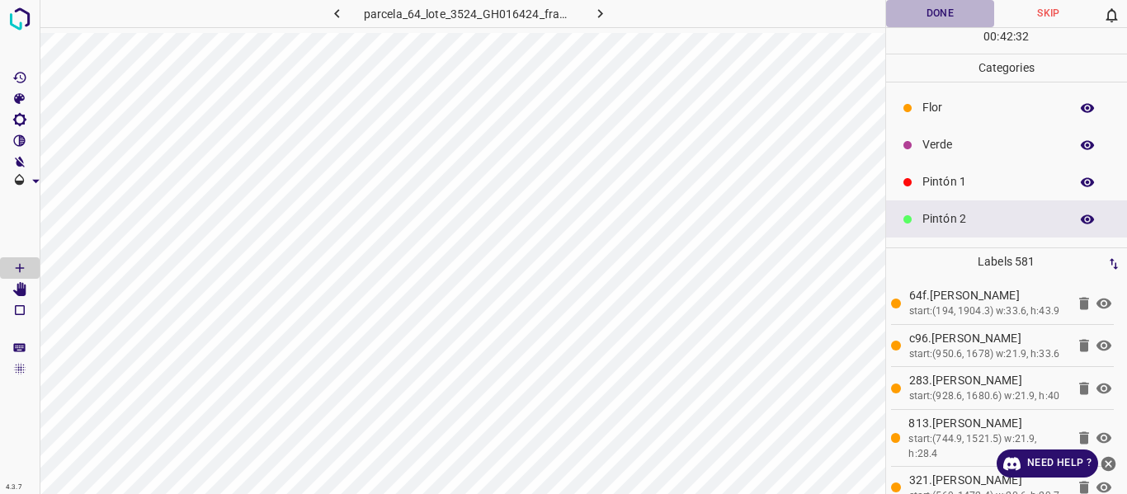
click at [913, 15] on button "Done" at bounding box center [940, 13] width 109 height 27
click at [591, 8] on icon "button" at bounding box center [599, 13] width 17 height 17
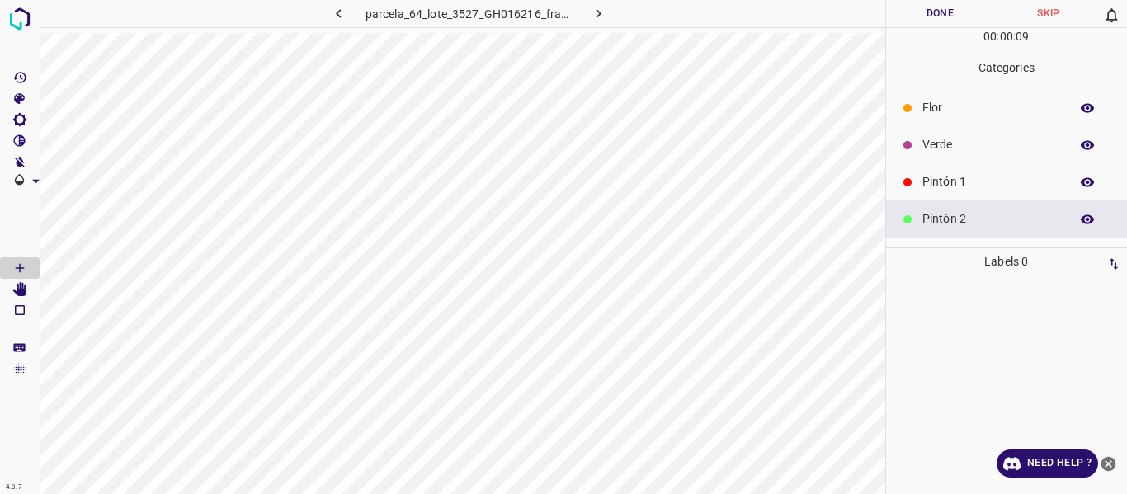
click at [936, 147] on p "Verde" at bounding box center [991, 144] width 139 height 17
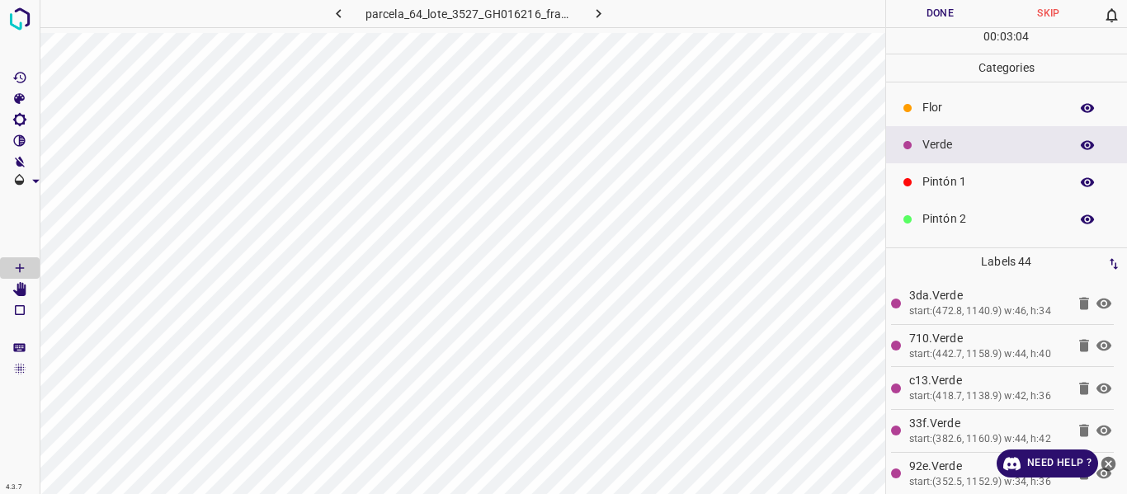
click at [946, 107] on p "Flor" at bounding box center [991, 107] width 139 height 17
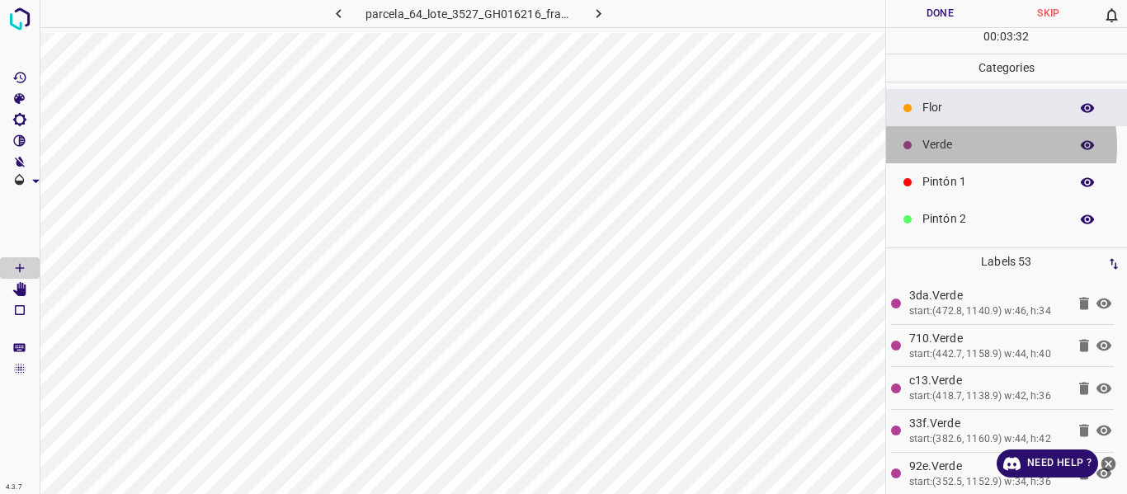
drag, startPoint x: 960, startPoint y: 146, endPoint x: 886, endPoint y: 132, distance: 75.6
click at [954, 145] on p "Verde" at bounding box center [991, 144] width 139 height 17
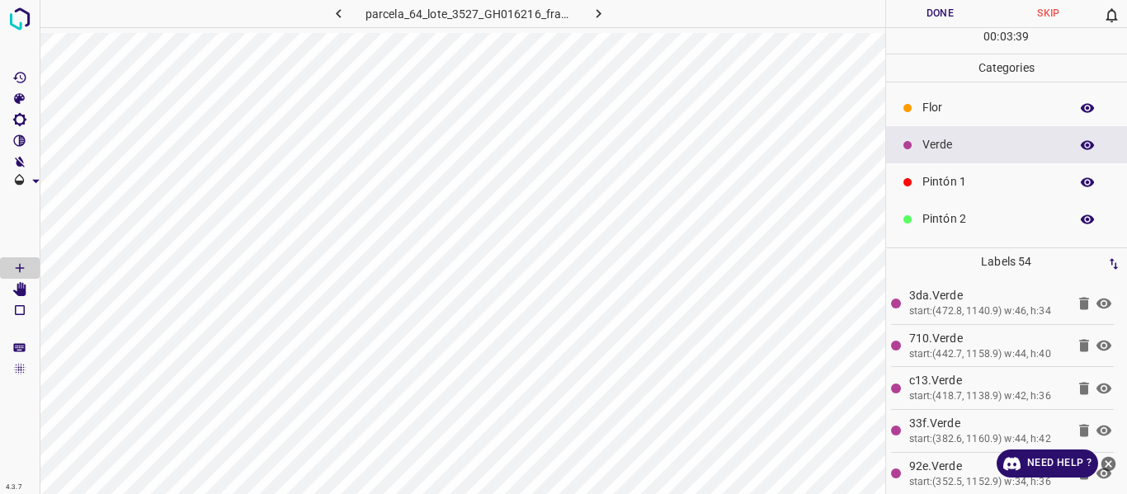
click at [938, 112] on p "Flor" at bounding box center [991, 107] width 139 height 17
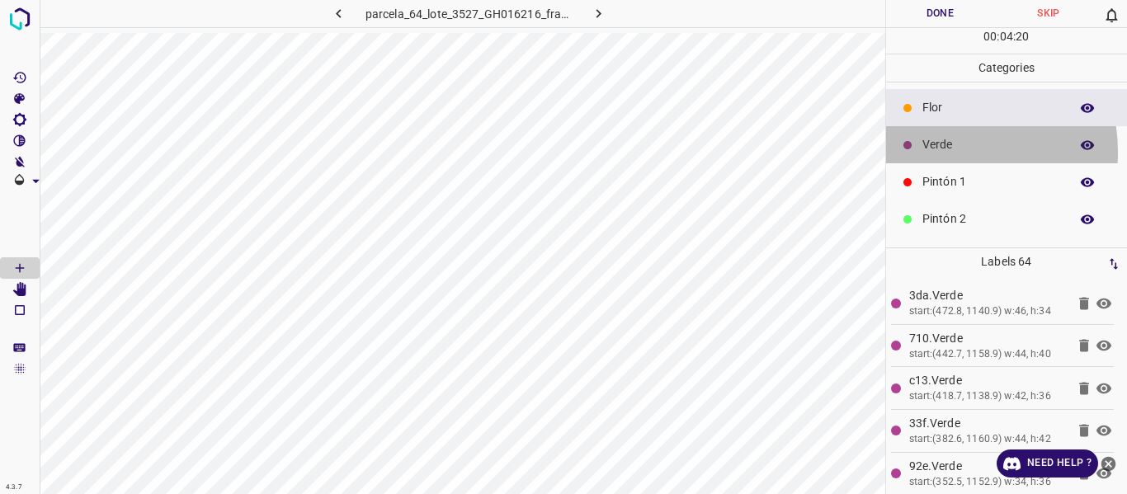
click at [935, 152] on p "Verde" at bounding box center [991, 144] width 139 height 17
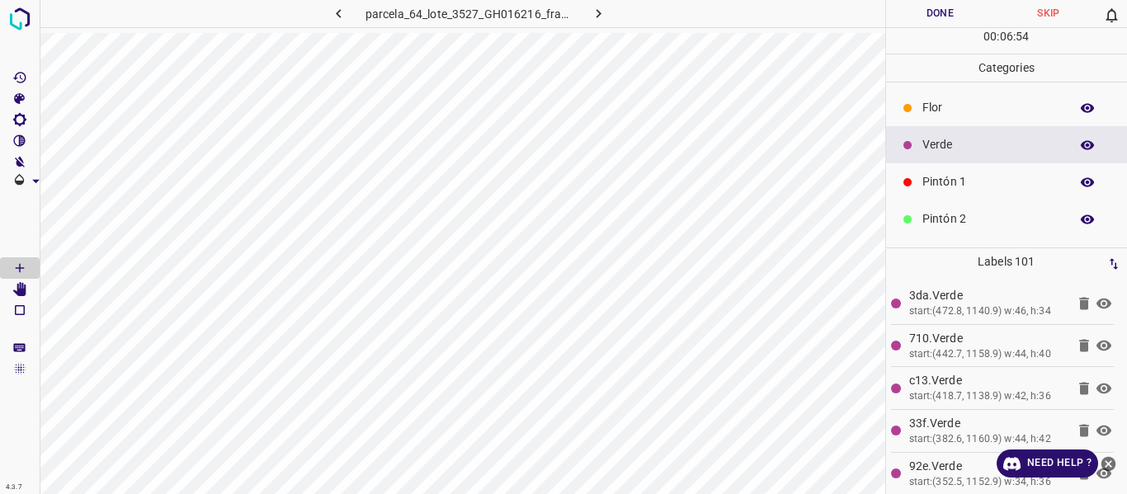
click at [952, 178] on p "Pintón 1" at bounding box center [991, 181] width 139 height 17
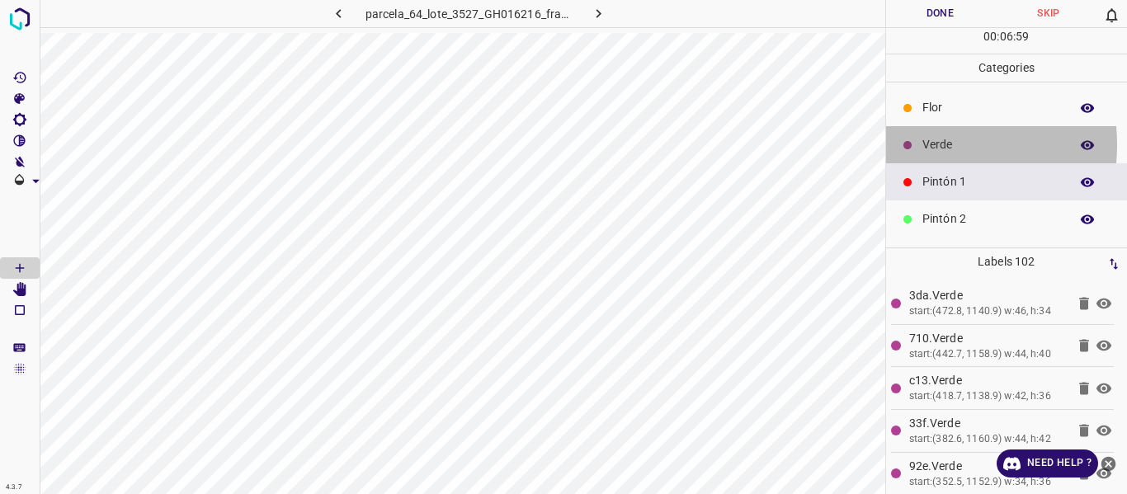
click at [917, 144] on div "Verde" at bounding box center [1007, 144] width 242 height 37
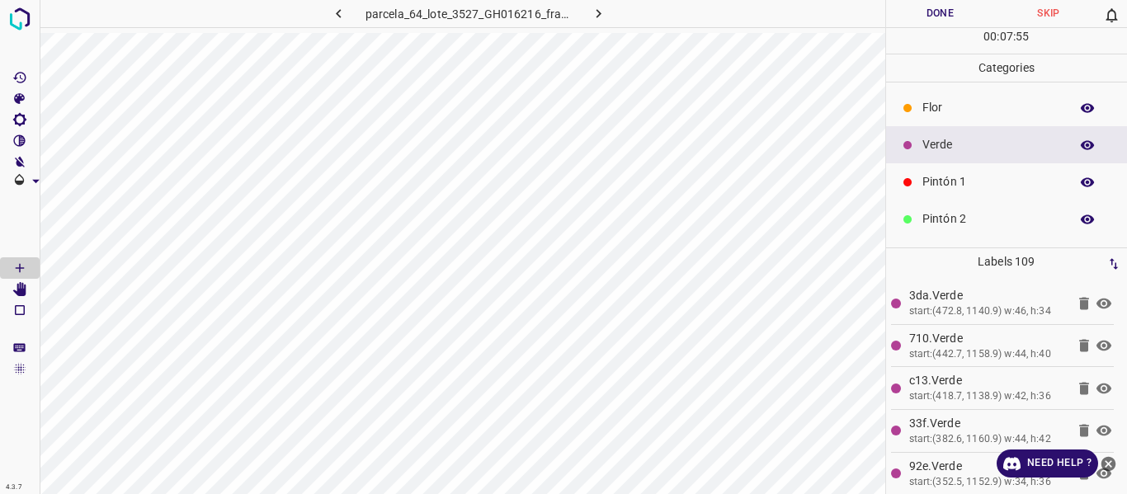
click at [952, 107] on p "Flor" at bounding box center [991, 107] width 139 height 17
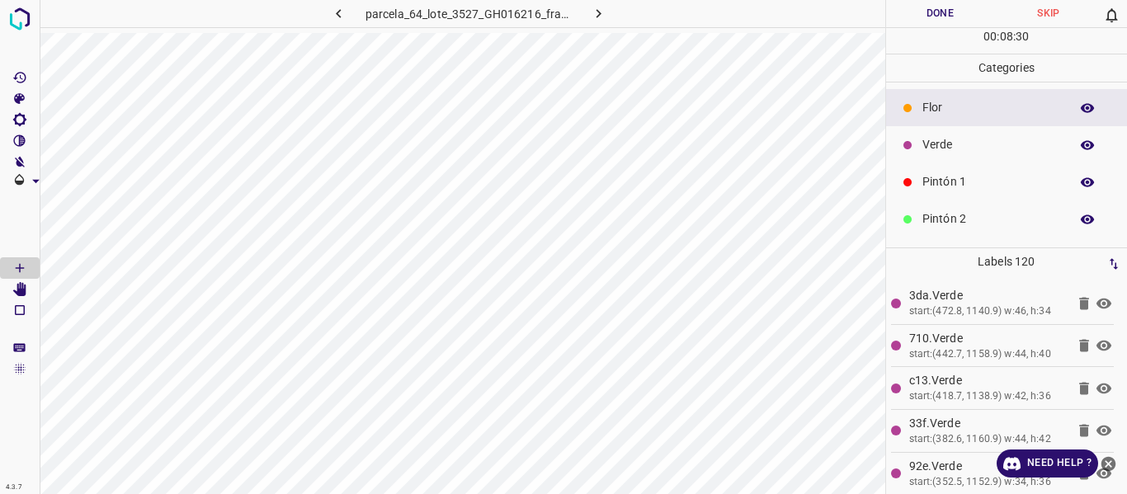
click at [949, 154] on div "Verde" at bounding box center [1007, 144] width 242 height 37
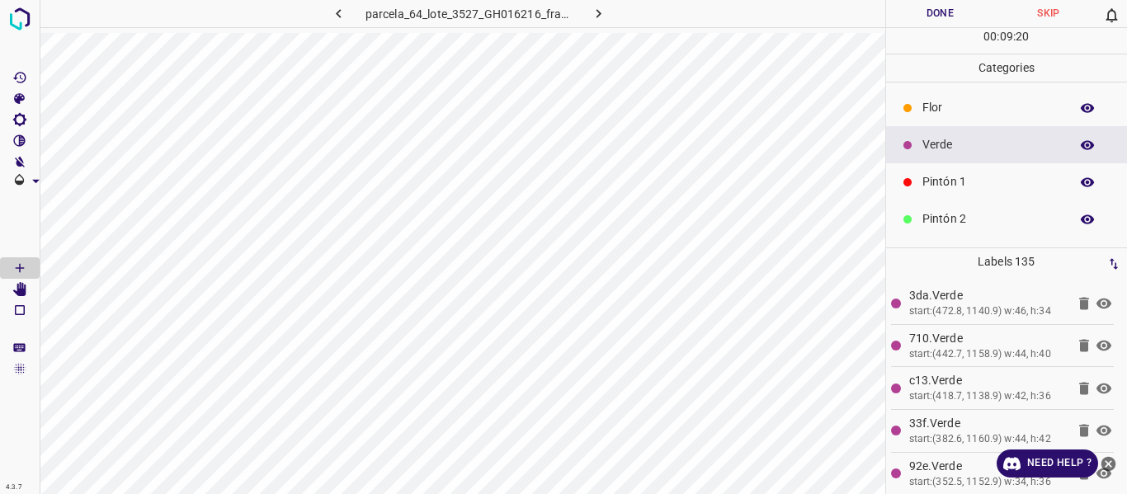
click at [947, 113] on p "Flor" at bounding box center [991, 107] width 139 height 17
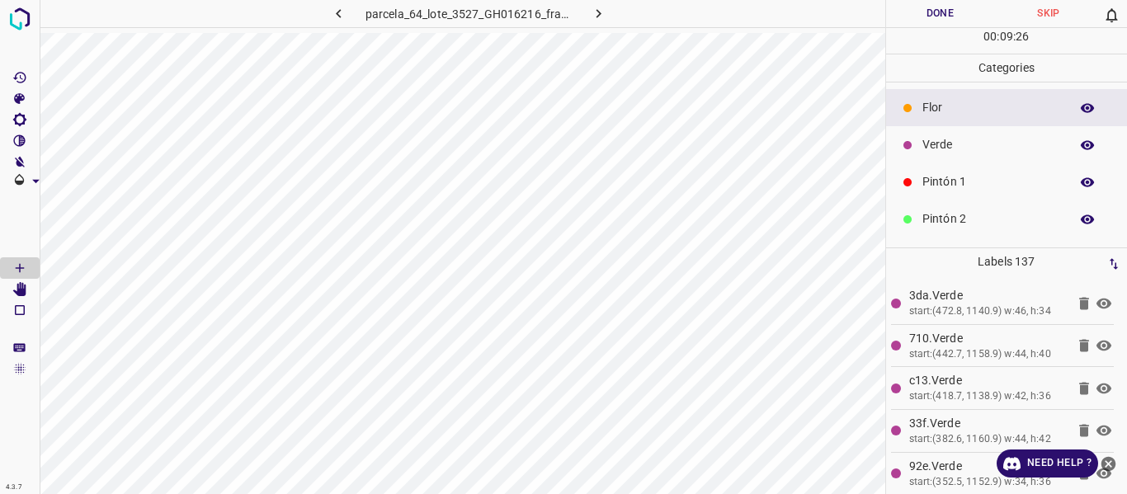
scroll to position [82, 0]
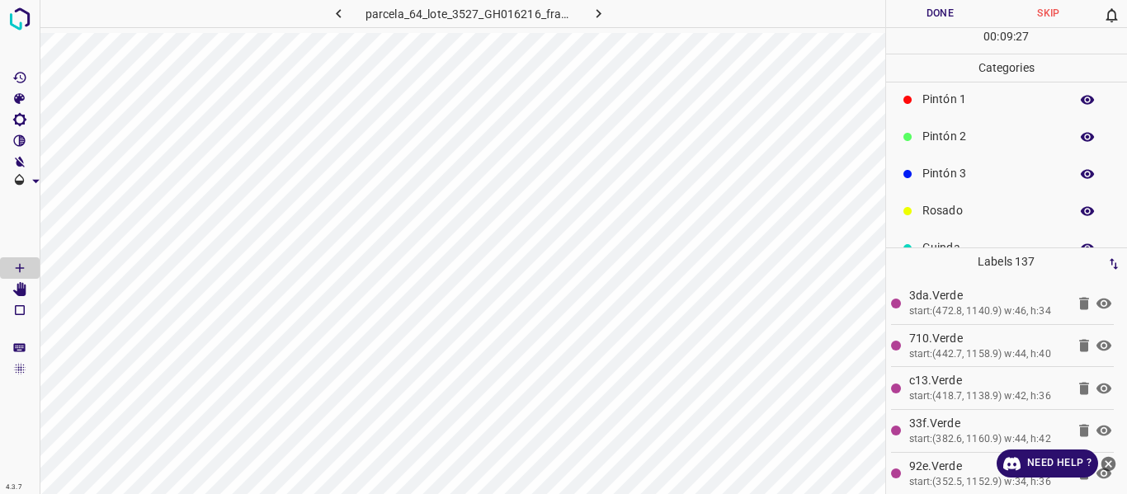
click at [941, 208] on p "Rosado" at bounding box center [991, 210] width 139 height 17
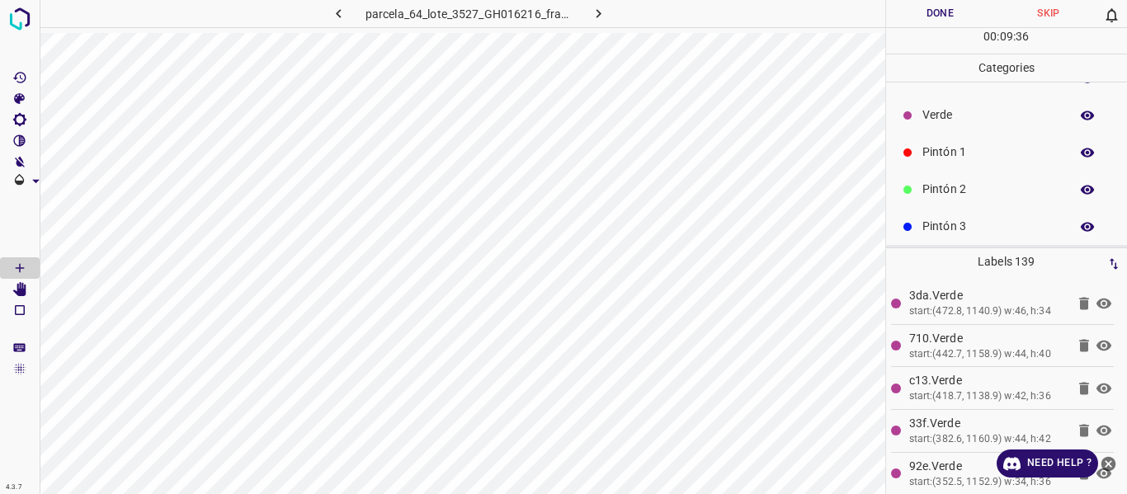
scroll to position [0, 0]
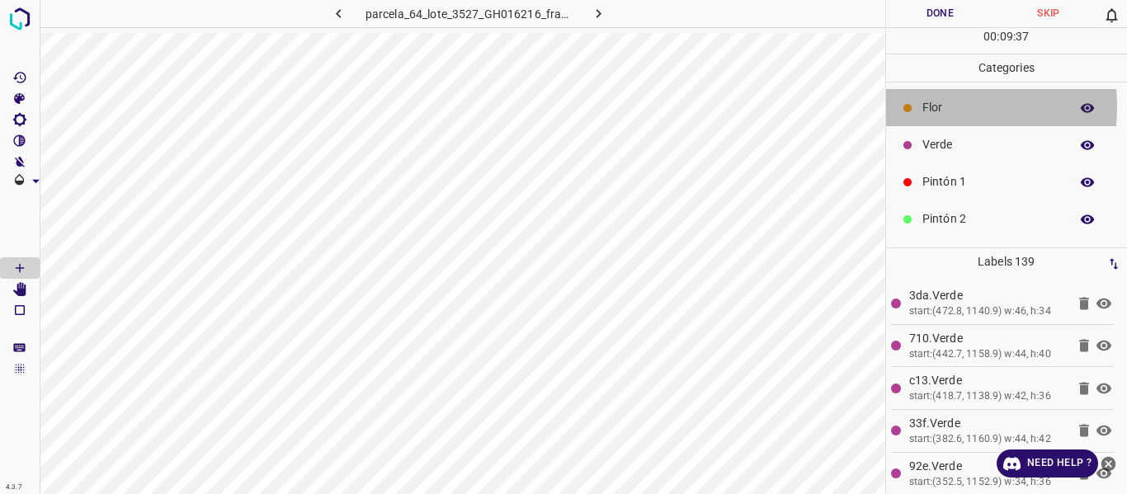
click at [925, 106] on p "Flor" at bounding box center [991, 107] width 139 height 17
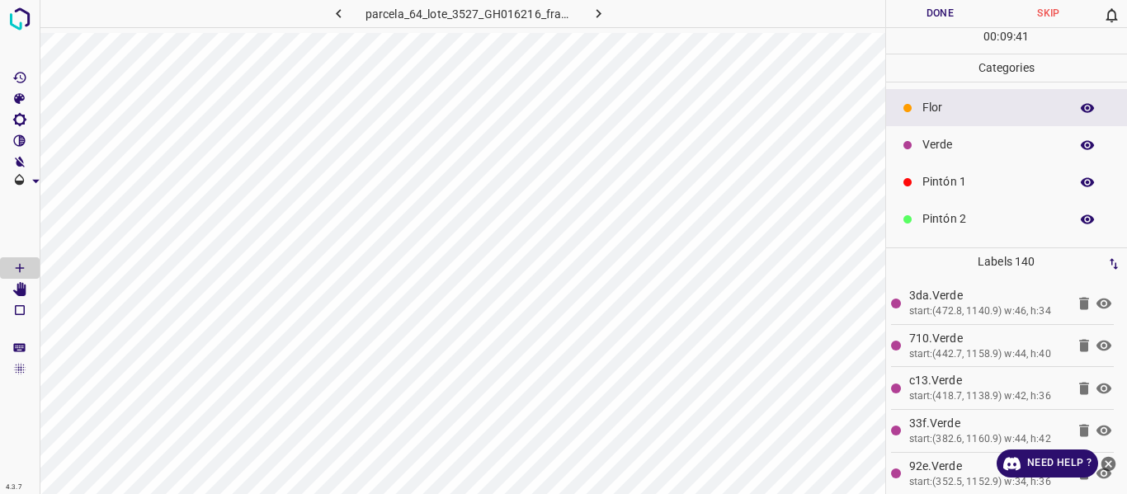
click at [933, 151] on p "Verde" at bounding box center [991, 144] width 139 height 17
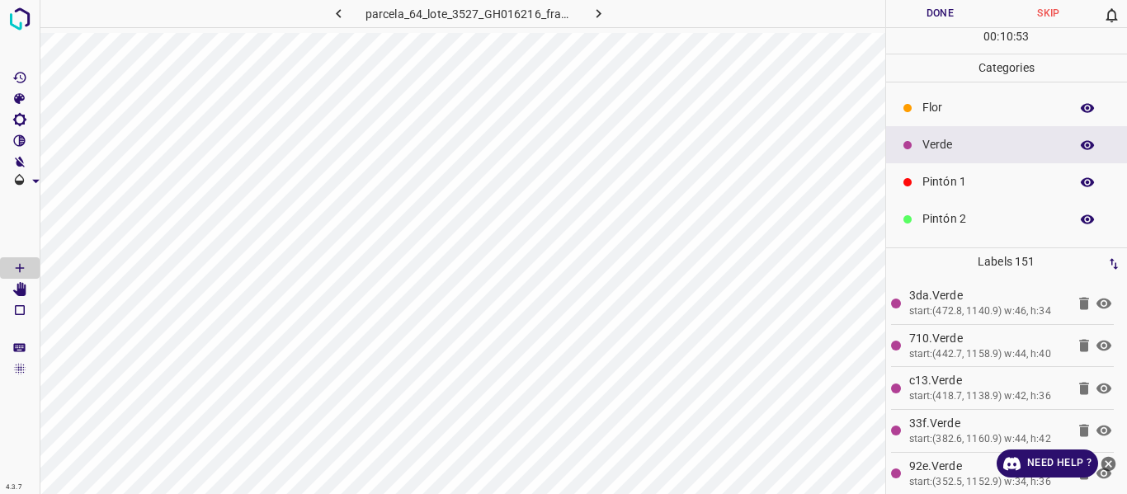
click at [934, 14] on button "Done" at bounding box center [940, 13] width 109 height 27
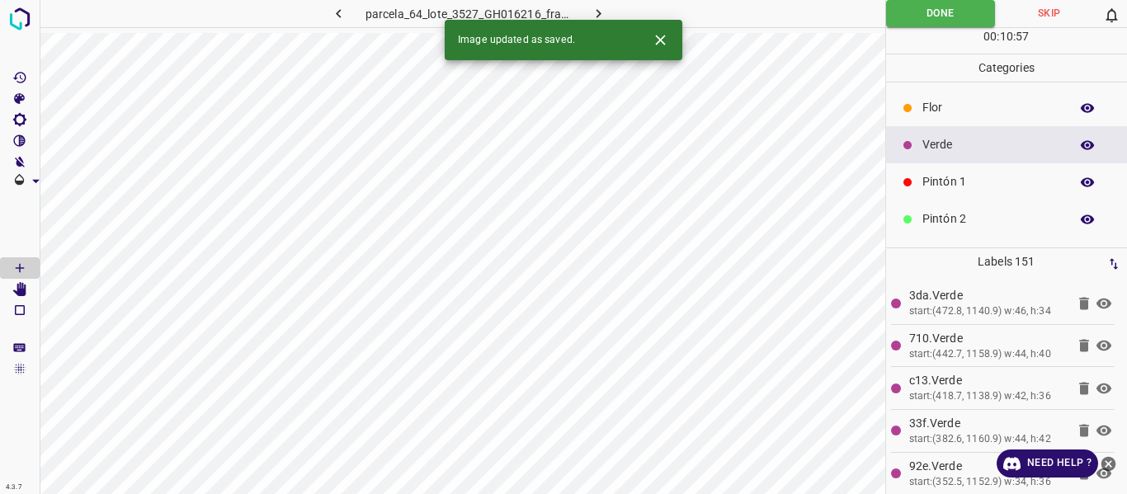
click at [601, 7] on icon "button" at bounding box center [598, 13] width 17 height 17
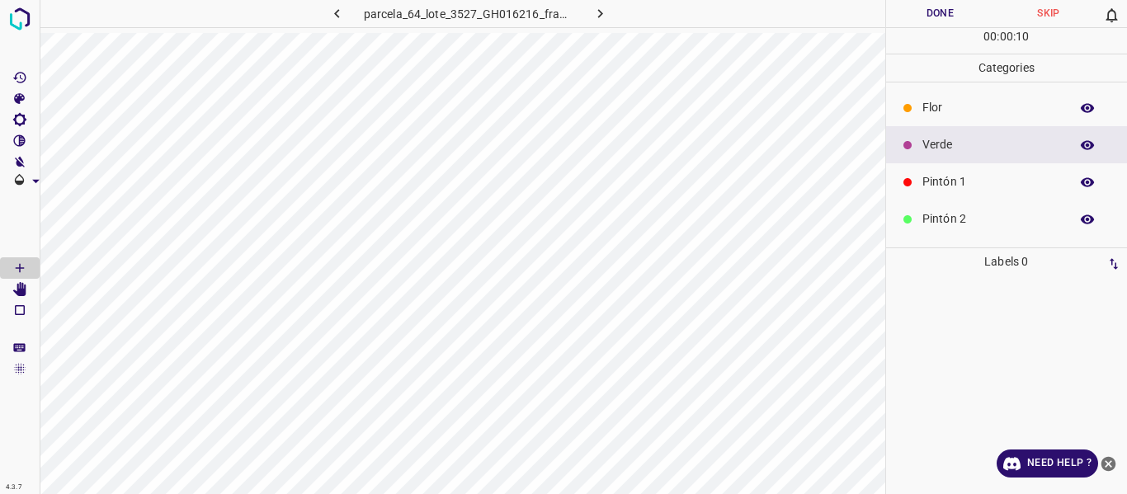
click at [936, 184] on p "Pintón 1" at bounding box center [991, 181] width 139 height 17
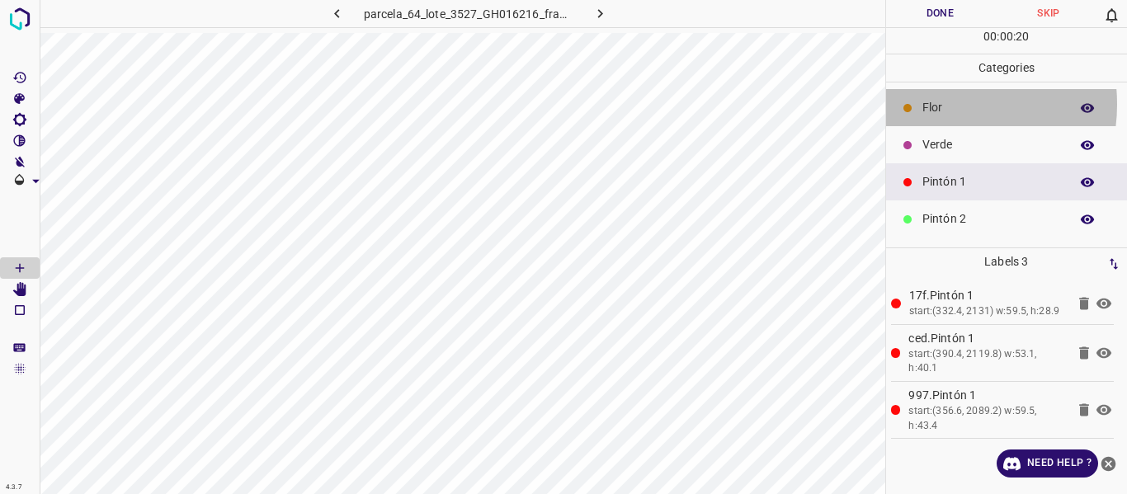
click at [932, 104] on p "Flor" at bounding box center [991, 107] width 139 height 17
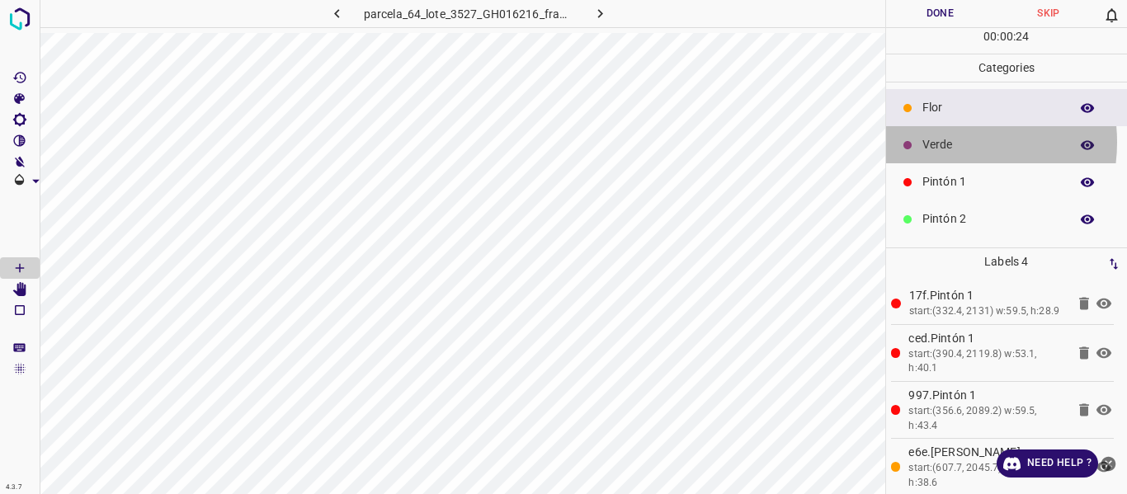
drag, startPoint x: 940, startPoint y: 142, endPoint x: 915, endPoint y: 153, distance: 27.0
click at [940, 146] on p "Verde" at bounding box center [991, 144] width 139 height 17
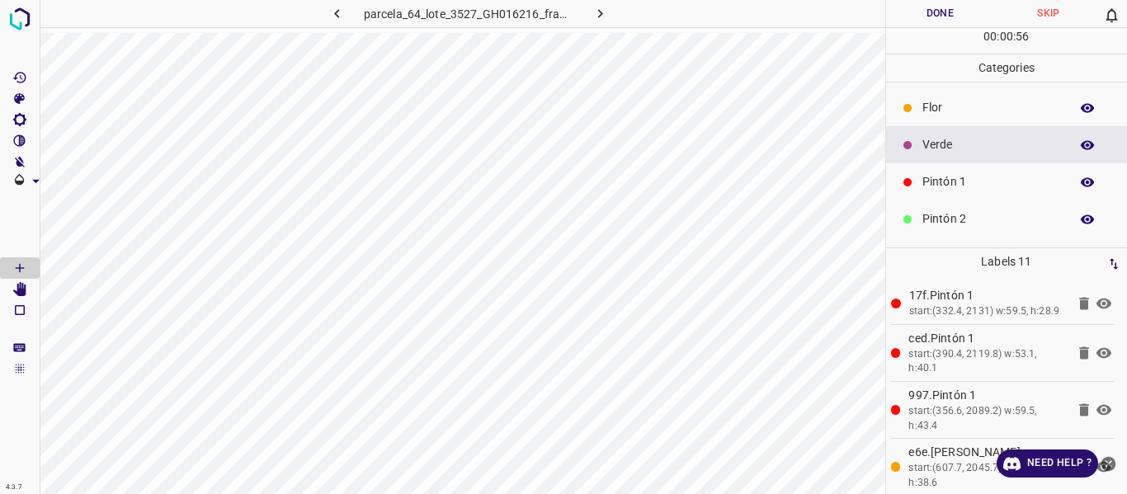
click at [945, 110] on p "Flor" at bounding box center [991, 107] width 139 height 17
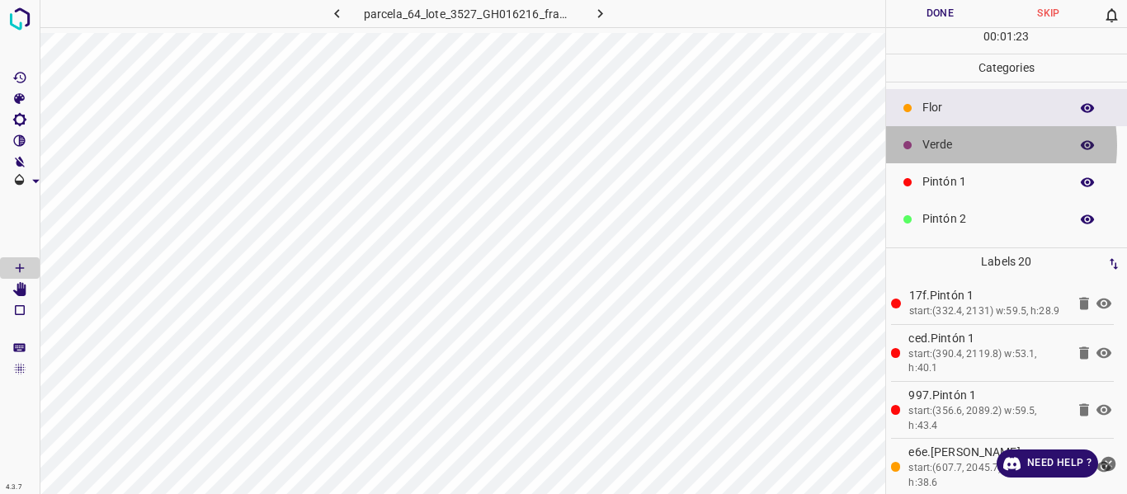
drag, startPoint x: 959, startPoint y: 145, endPoint x: 890, endPoint y: 179, distance: 77.1
click at [960, 145] on p "Verde" at bounding box center [991, 144] width 139 height 17
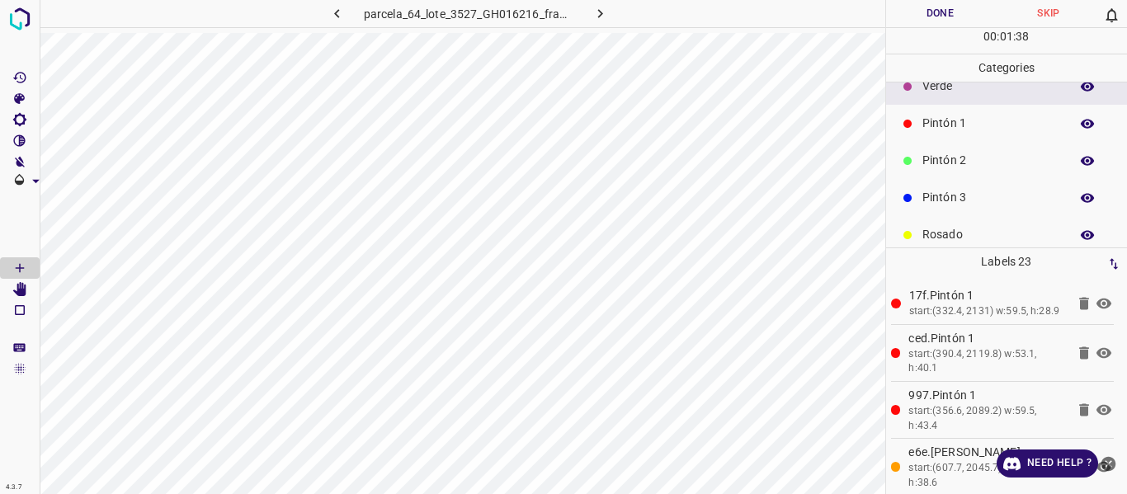
scroll to position [82, 0]
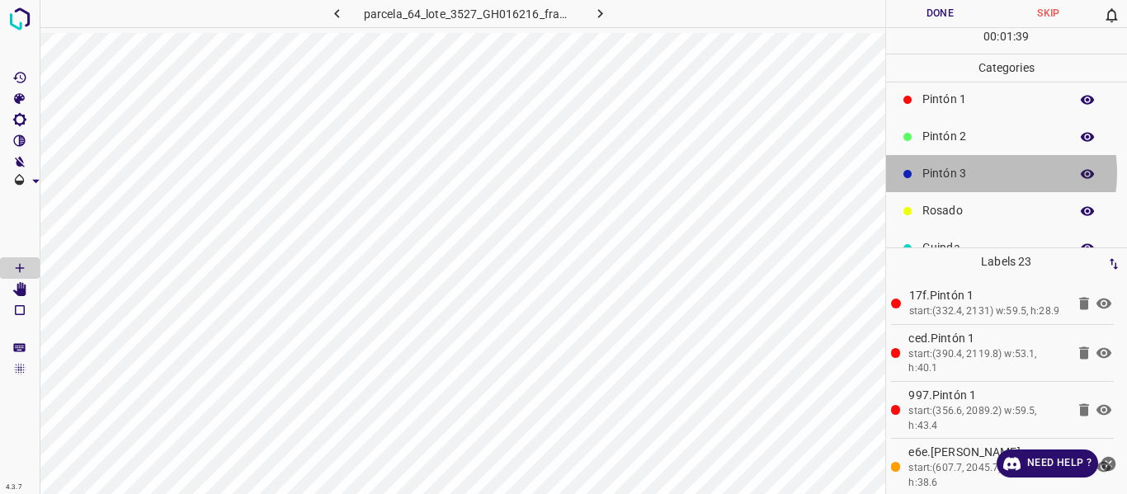
drag, startPoint x: 963, startPoint y: 172, endPoint x: 902, endPoint y: 205, distance: 69.0
click at [964, 173] on p "Pintón 3" at bounding box center [991, 173] width 139 height 17
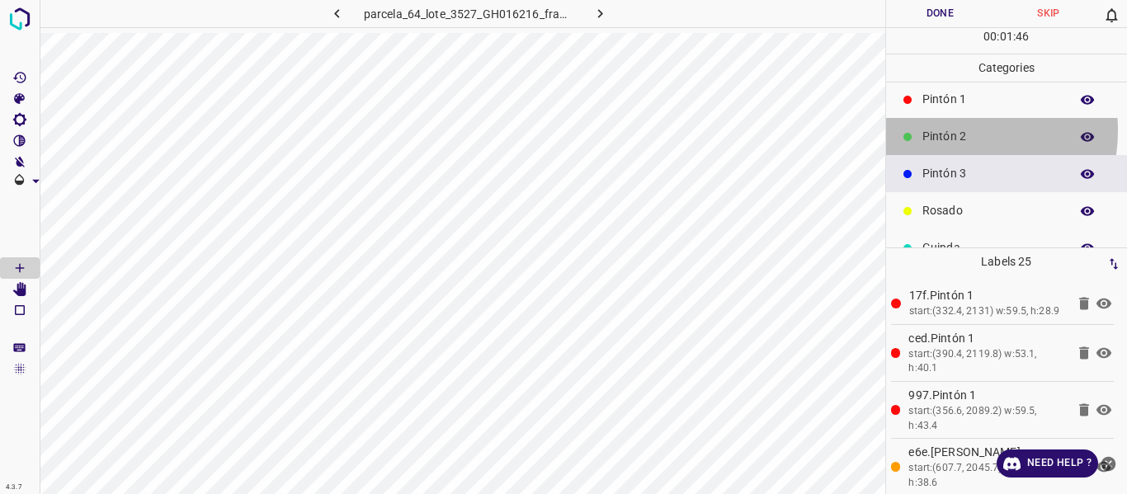
click at [941, 130] on p "Pintón 2" at bounding box center [991, 136] width 139 height 17
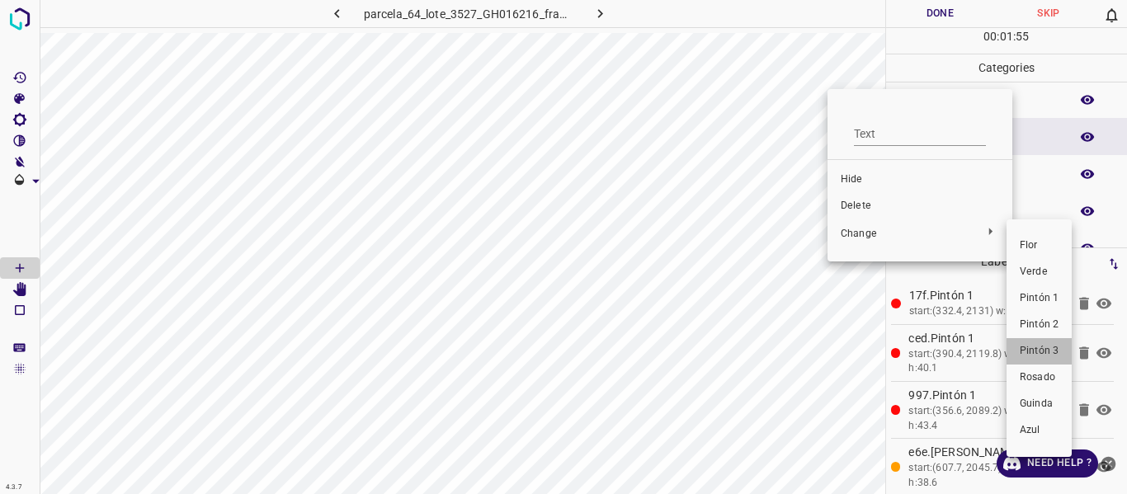
click at [1038, 354] on span "Pintón 3" at bounding box center [1039, 351] width 39 height 15
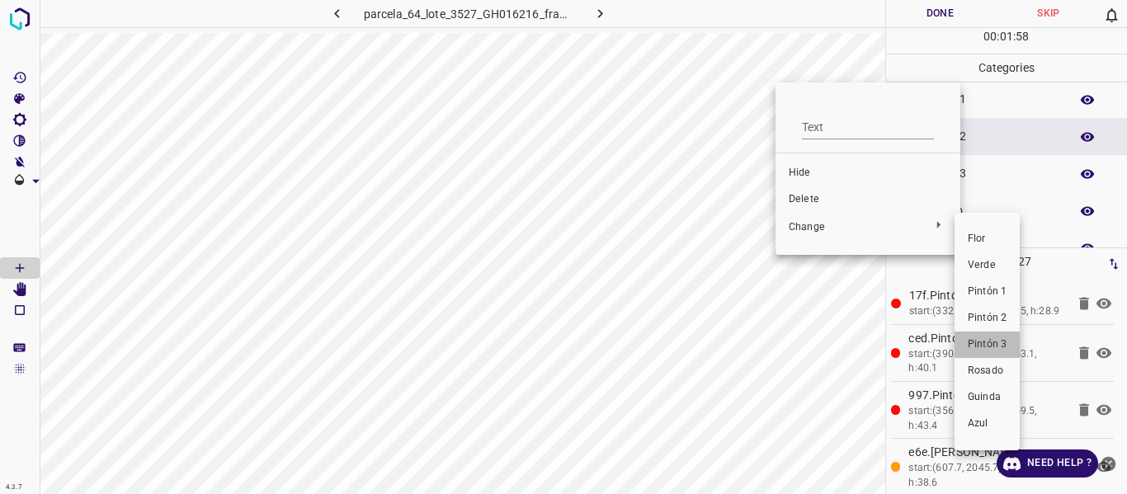
click at [990, 346] on span "Pintón 3" at bounding box center [987, 344] width 39 height 15
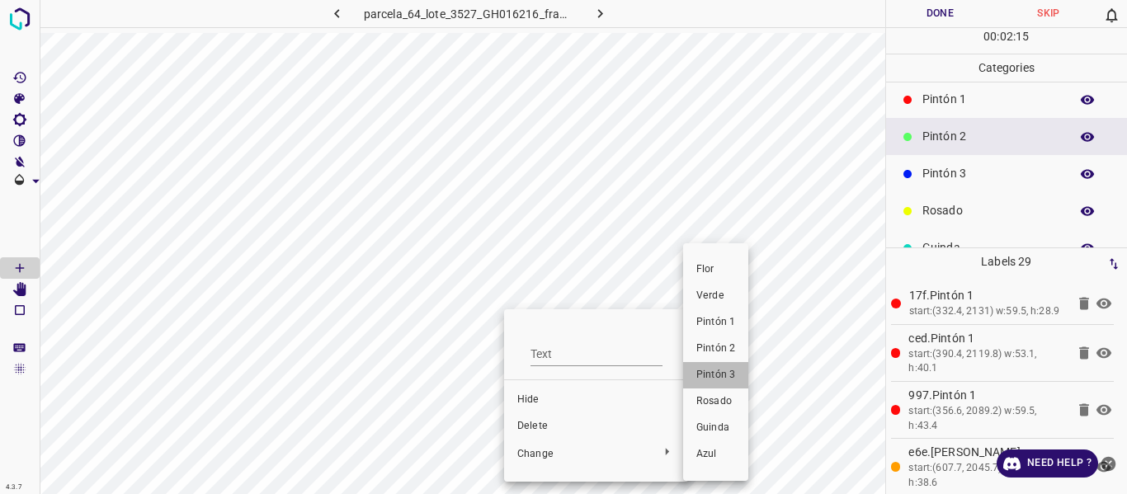
click at [712, 372] on span "Pintón 3" at bounding box center [715, 375] width 39 height 15
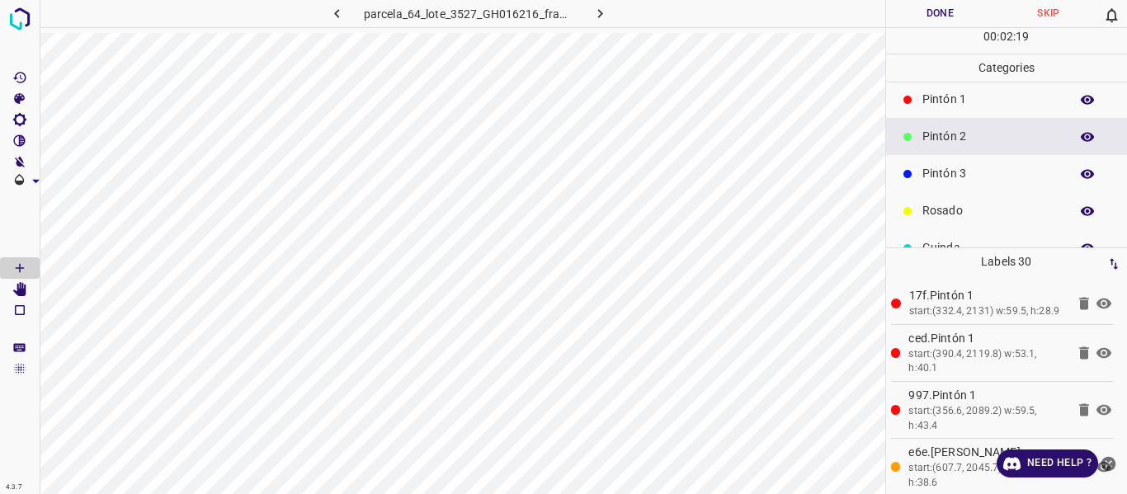
click at [950, 101] on p "Pintón 1" at bounding box center [991, 99] width 139 height 17
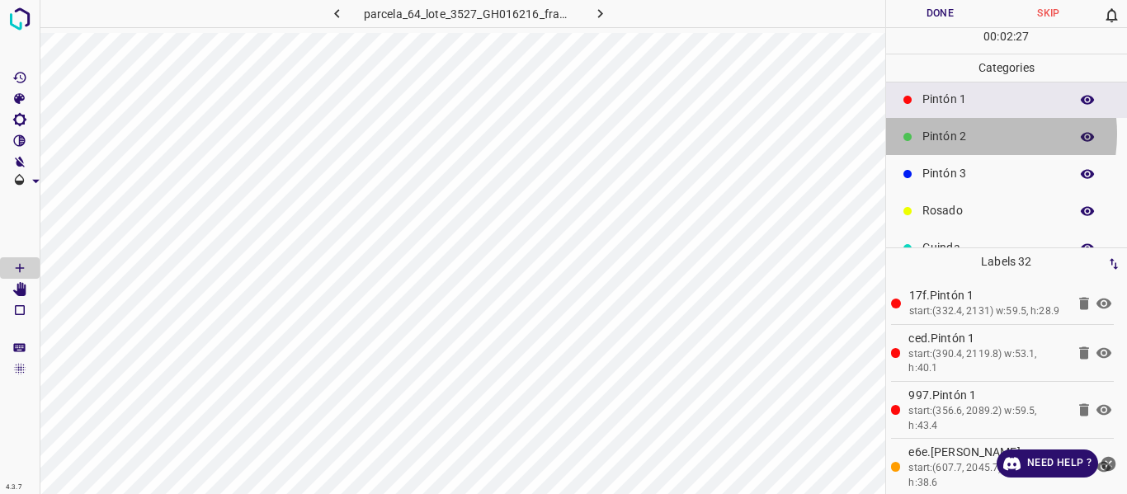
drag, startPoint x: 959, startPoint y: 134, endPoint x: 914, endPoint y: 168, distance: 57.1
click at [959, 134] on p "Pintón 2" at bounding box center [991, 136] width 139 height 17
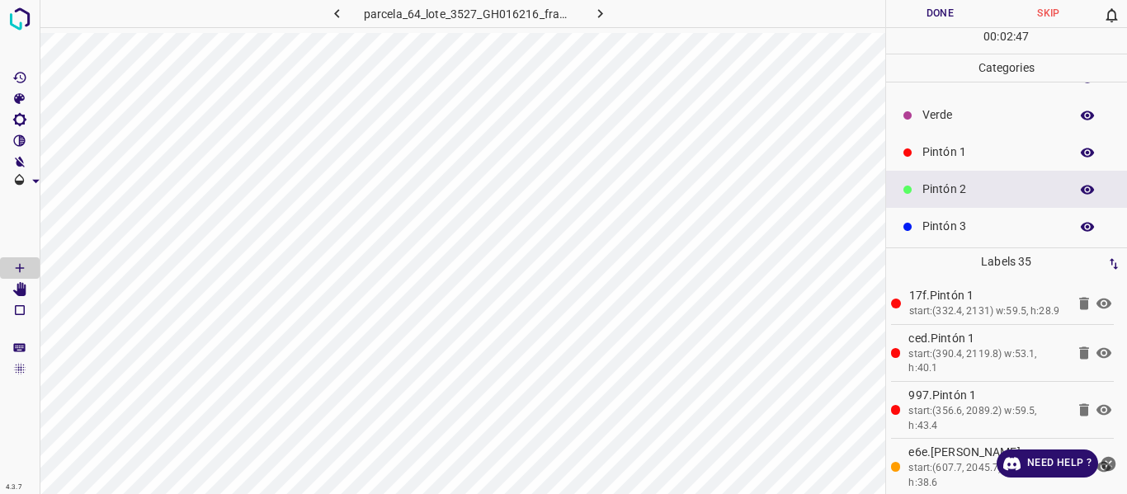
scroll to position [0, 0]
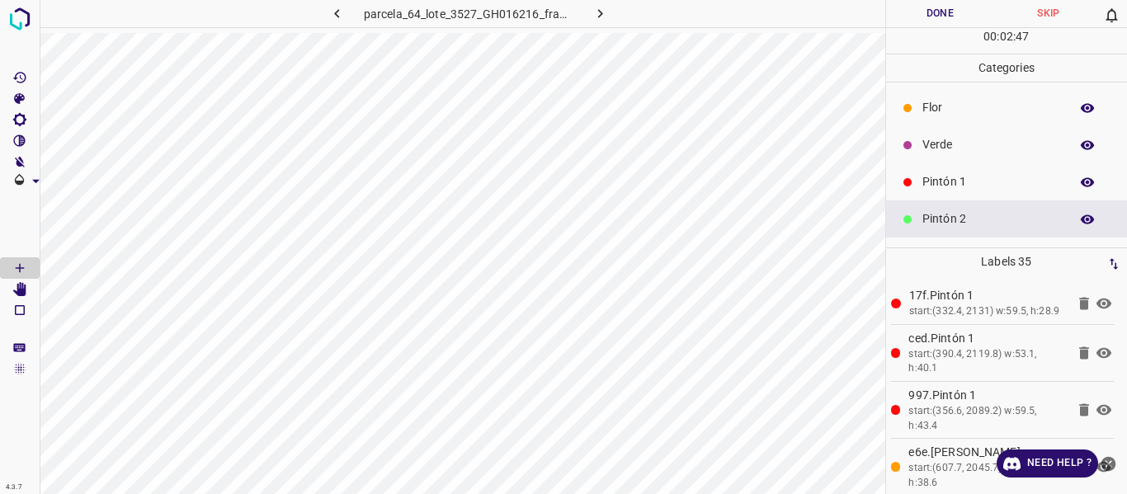
drag, startPoint x: 944, startPoint y: 148, endPoint x: 912, endPoint y: 144, distance: 32.4
click at [945, 148] on p "Verde" at bounding box center [991, 144] width 139 height 17
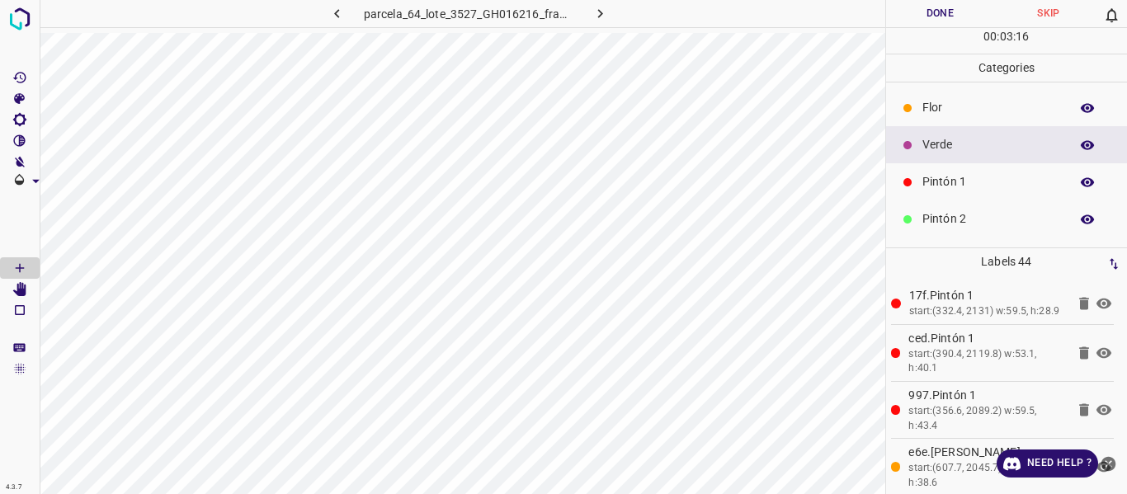
click at [942, 111] on p "Flor" at bounding box center [991, 107] width 139 height 17
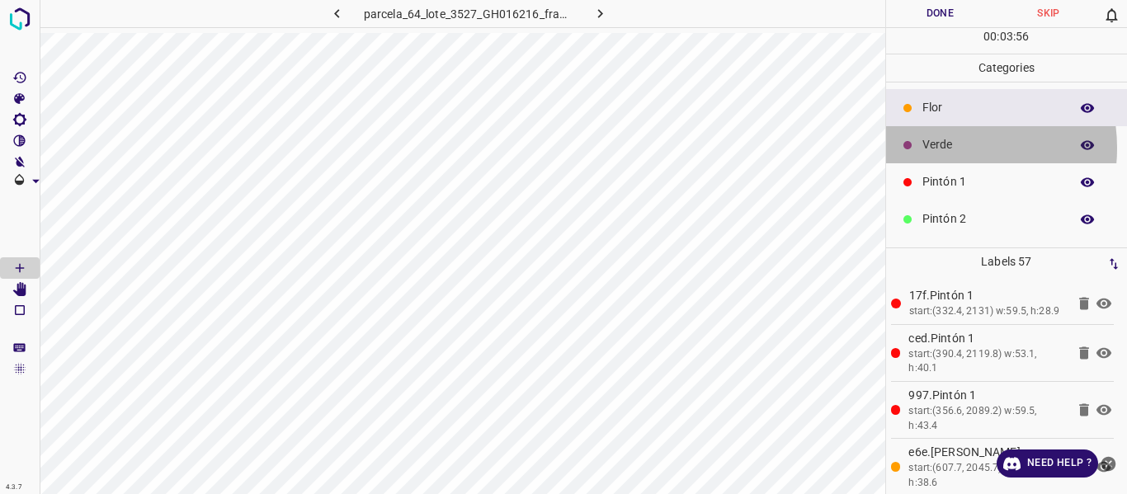
click at [938, 148] on p "Verde" at bounding box center [991, 144] width 139 height 17
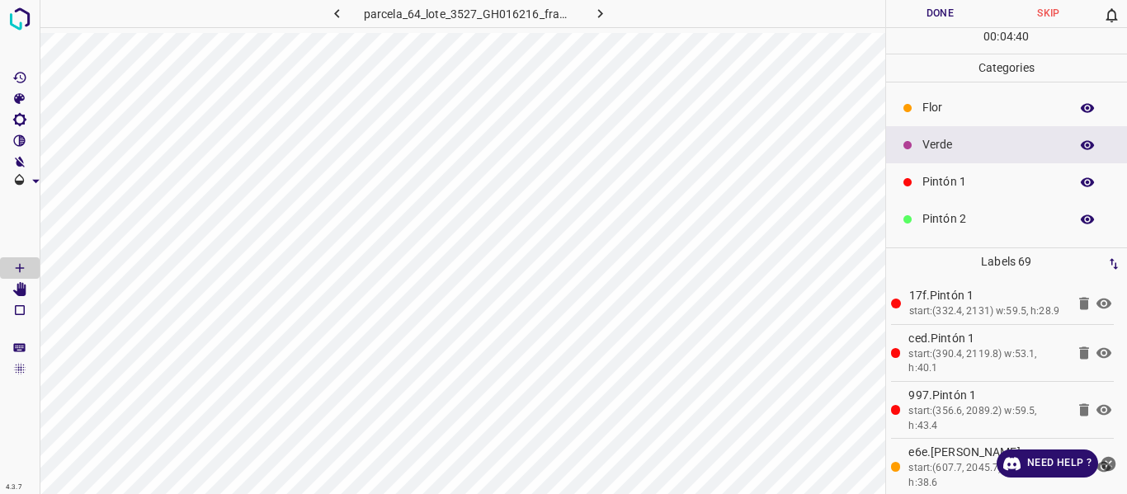
scroll to position [145, 0]
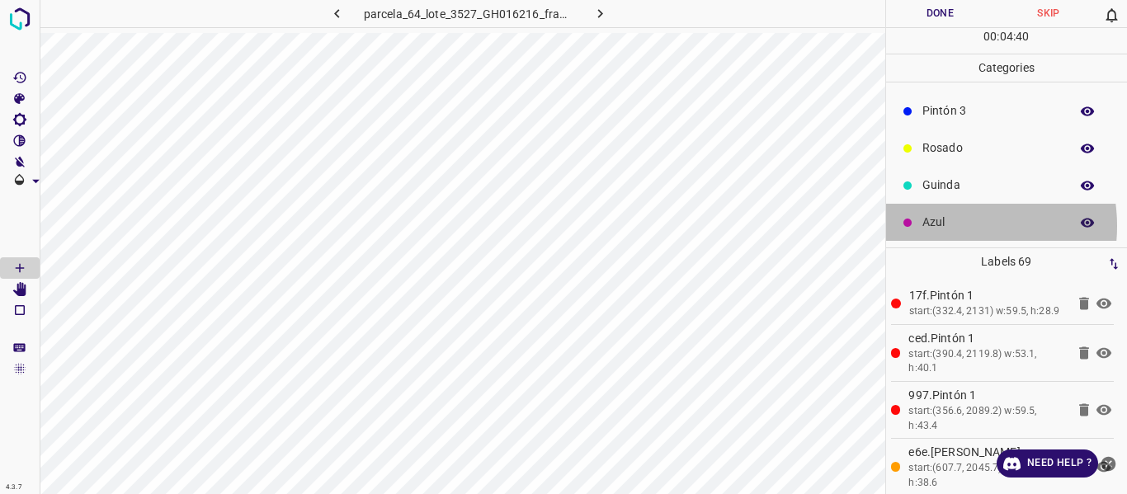
click at [952, 226] on p "Azul" at bounding box center [991, 222] width 139 height 17
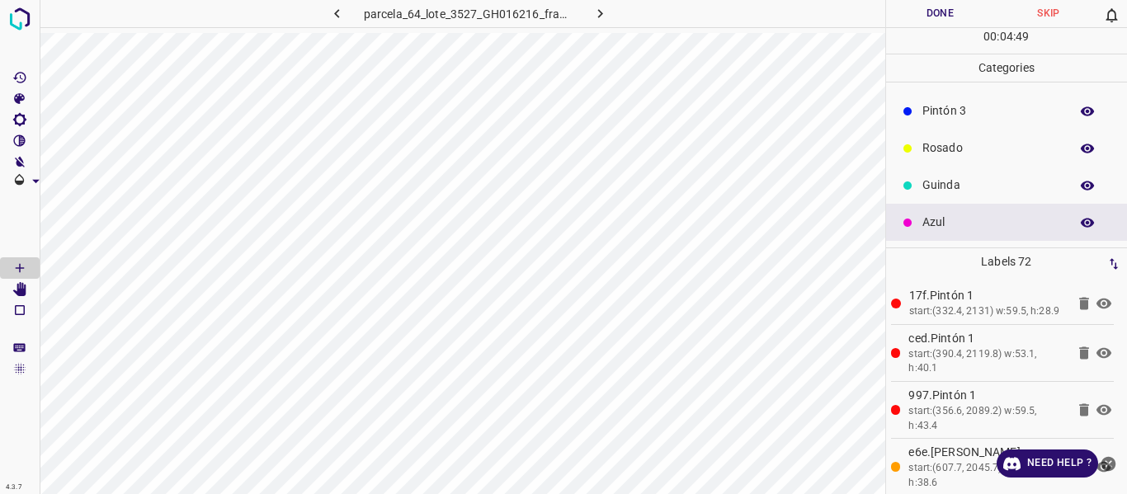
scroll to position [0, 0]
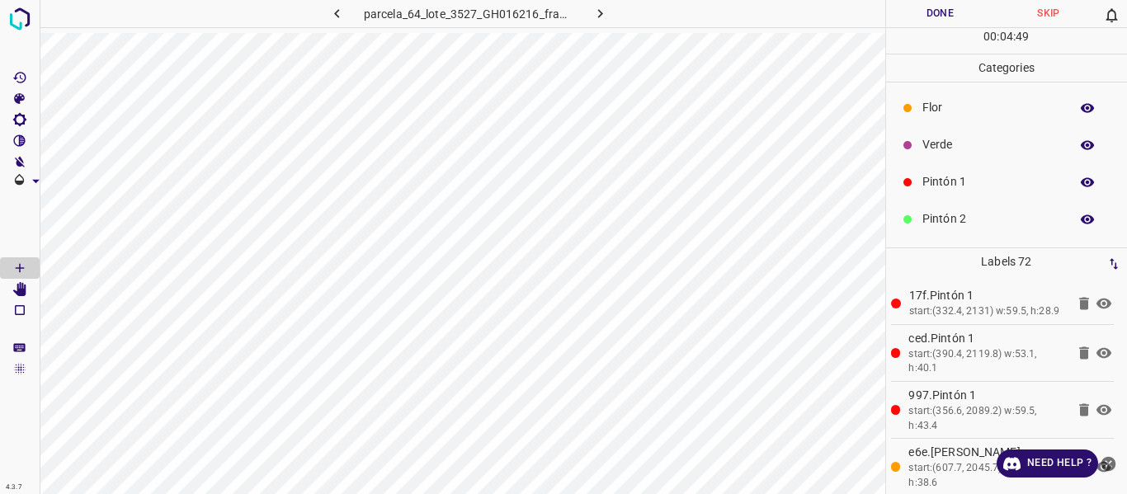
drag, startPoint x: 930, startPoint y: 144, endPoint x: 900, endPoint y: 137, distance: 31.4
click at [931, 145] on p "Verde" at bounding box center [991, 144] width 139 height 17
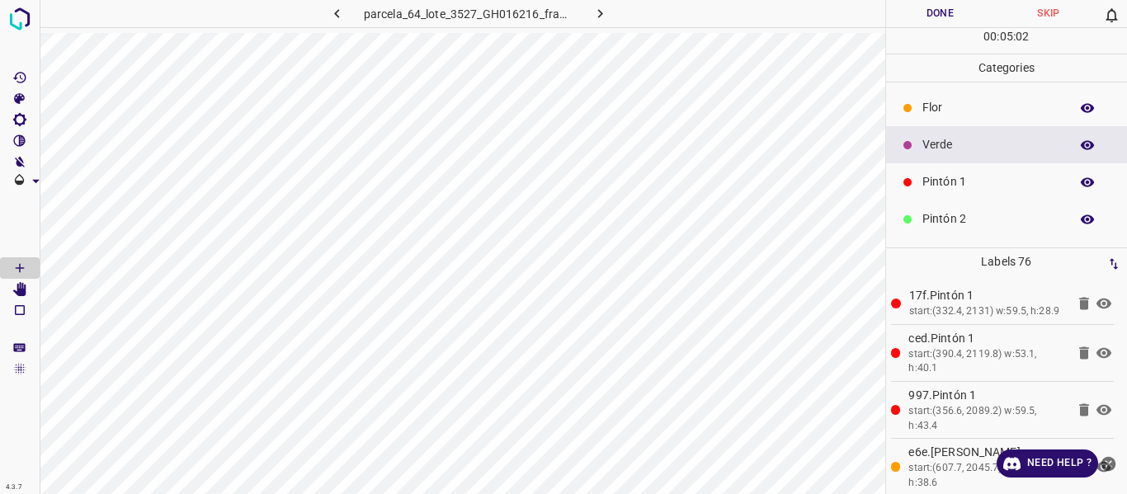
drag, startPoint x: 968, startPoint y: 213, endPoint x: 889, endPoint y: 155, distance: 97.3
click at [967, 213] on p "Pintón 2" at bounding box center [991, 218] width 139 height 17
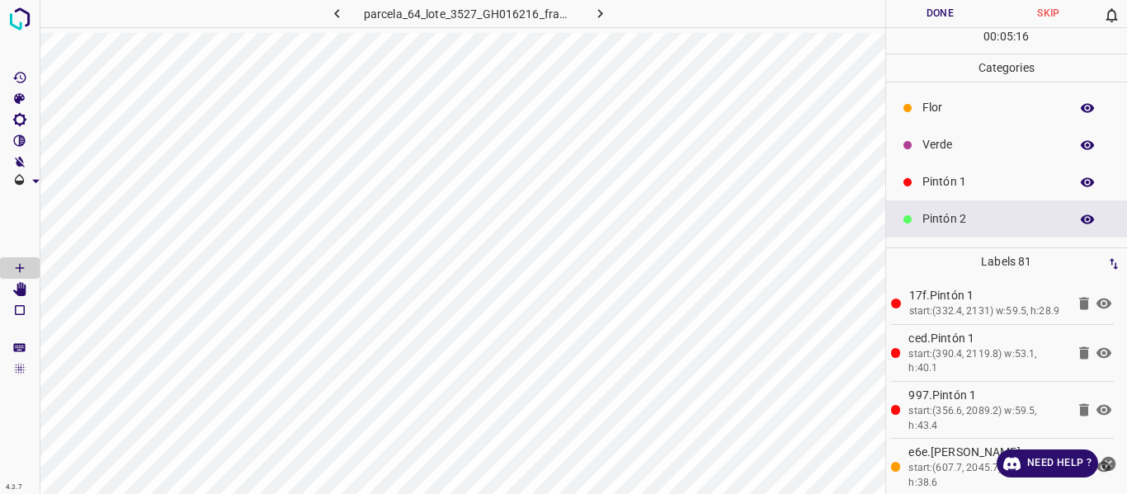
click at [923, 145] on p "Verde" at bounding box center [991, 144] width 139 height 17
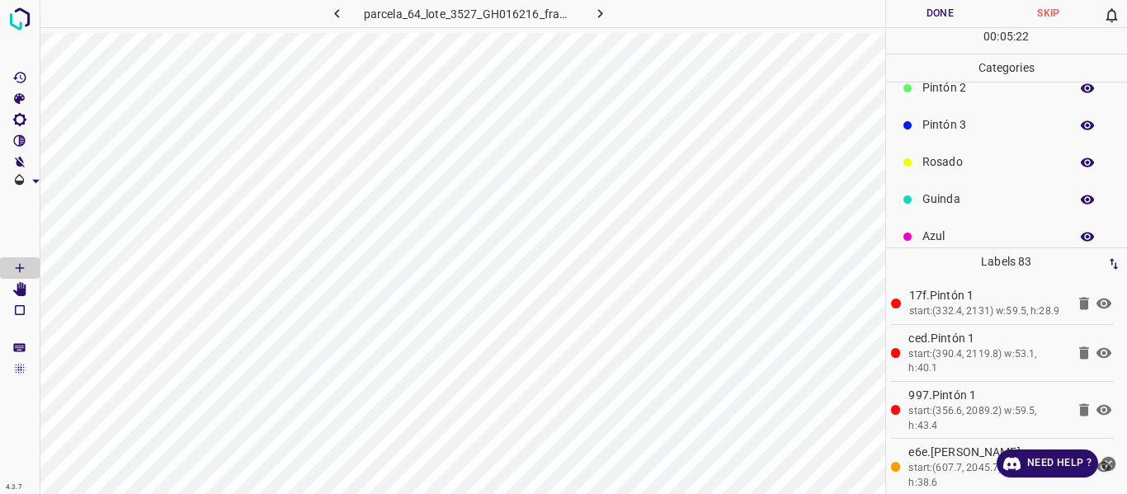
scroll to position [145, 0]
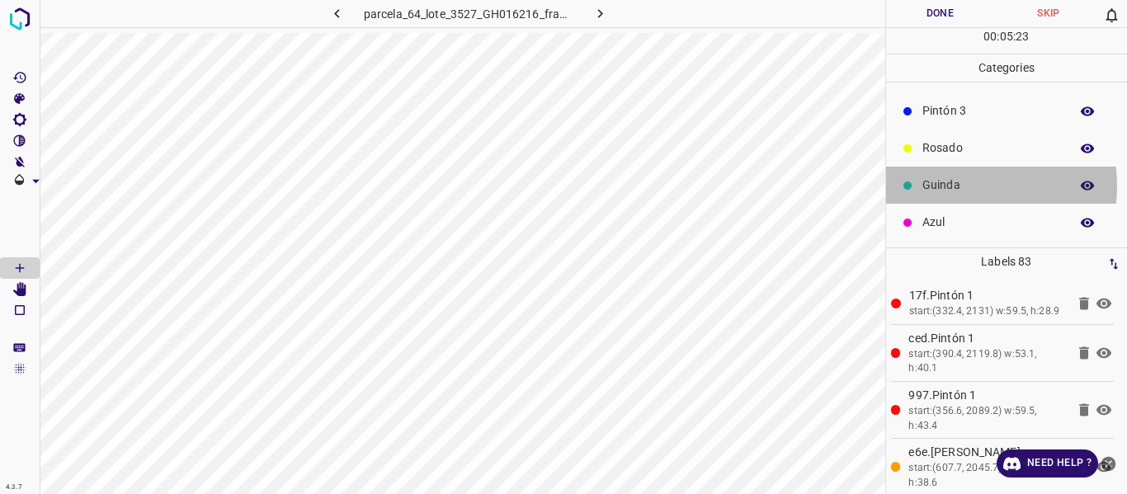
drag, startPoint x: 944, startPoint y: 186, endPoint x: 897, endPoint y: 160, distance: 52.8
click at [943, 182] on p "Guinda" at bounding box center [991, 185] width 139 height 17
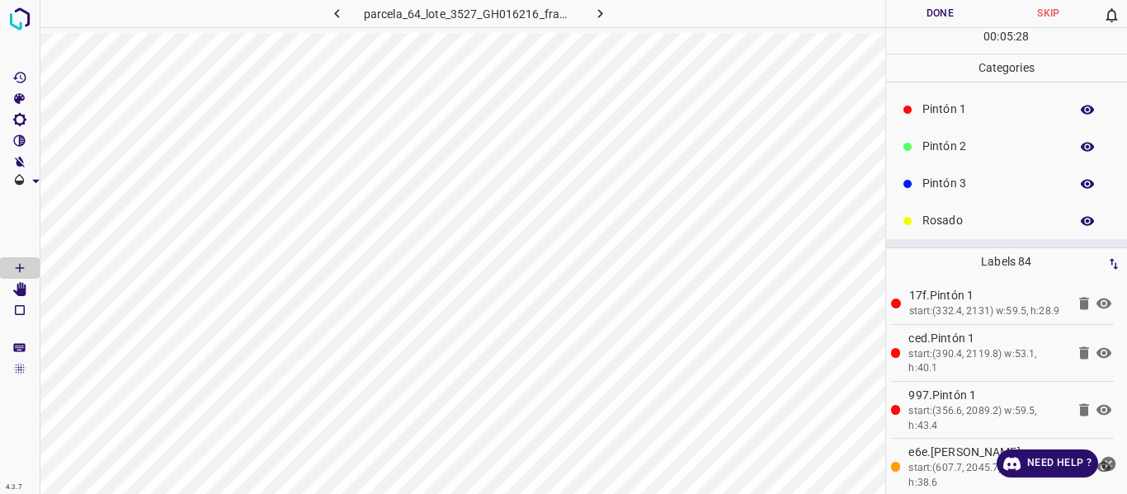
scroll to position [0, 0]
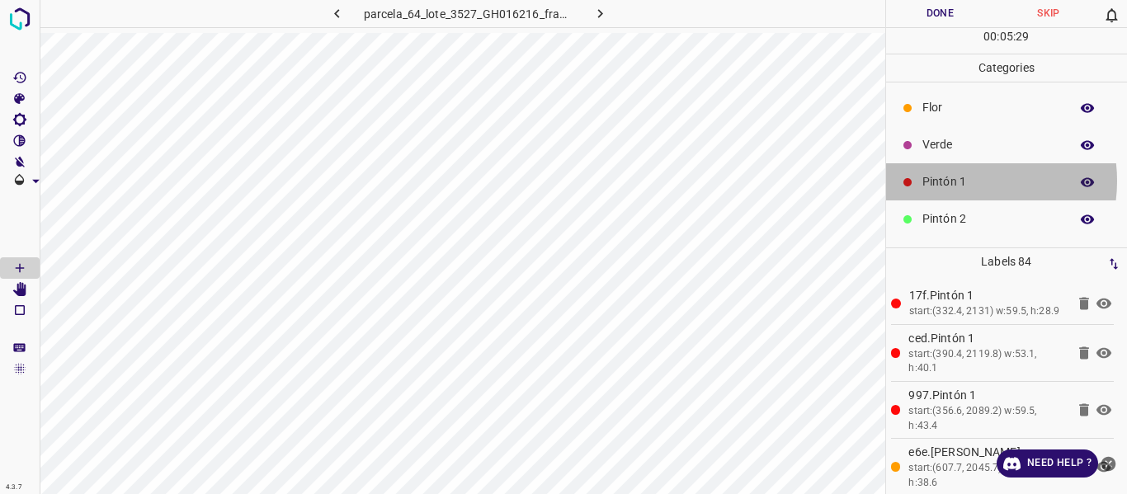
drag, startPoint x: 956, startPoint y: 181, endPoint x: 898, endPoint y: 172, distance: 58.4
click at [955, 181] on p "Pintón 1" at bounding box center [991, 181] width 139 height 17
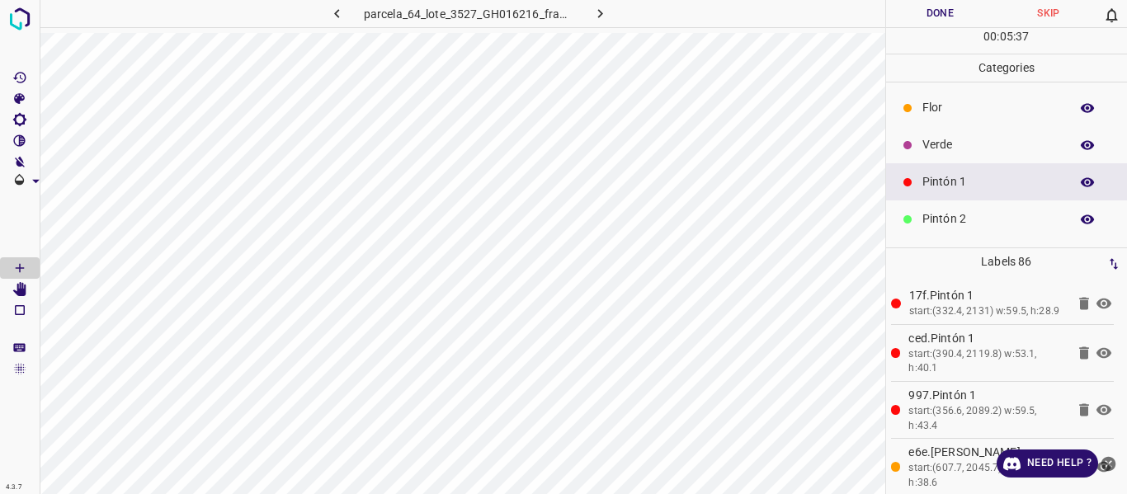
click at [934, 140] on p "Verde" at bounding box center [991, 144] width 139 height 17
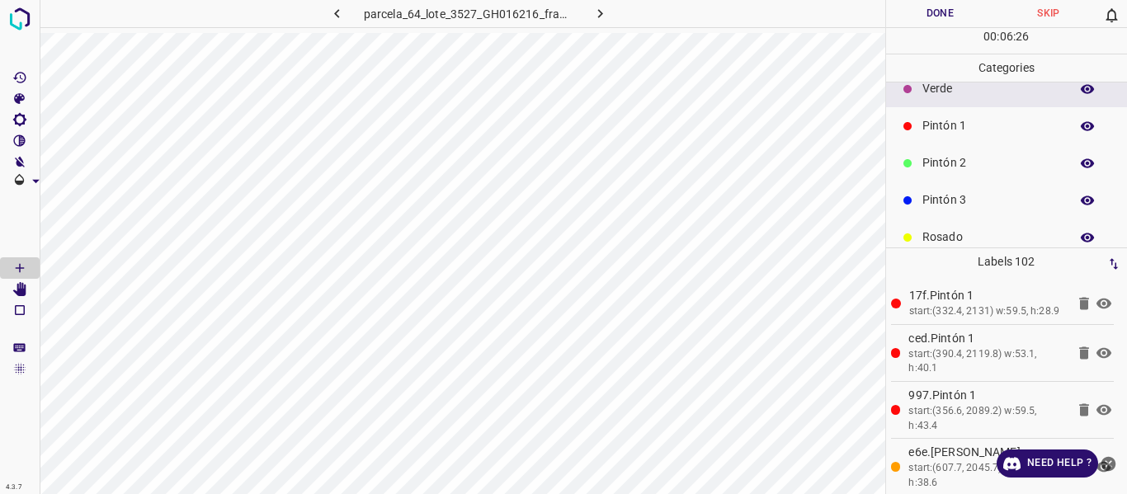
scroll to position [145, 0]
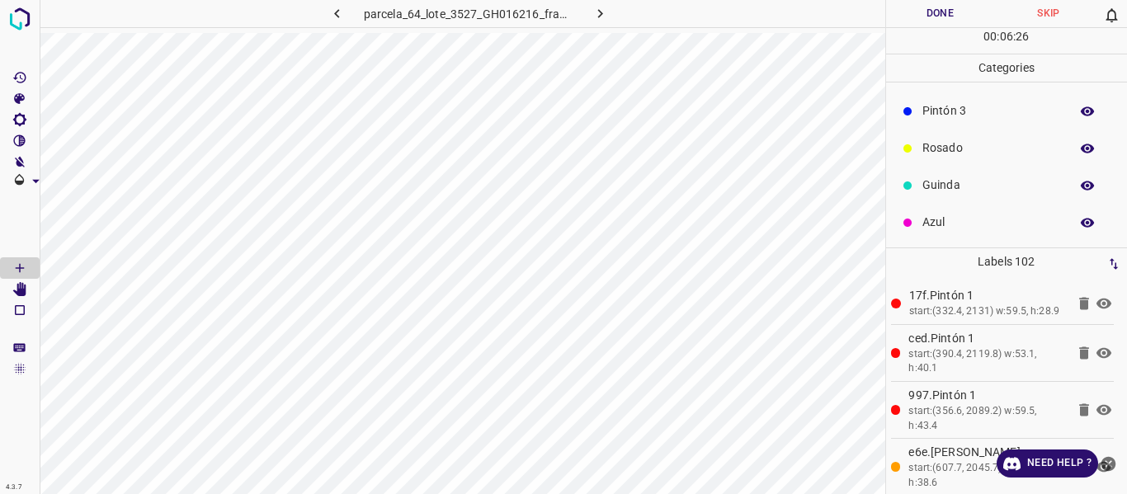
click at [953, 211] on div "Azul" at bounding box center [1007, 222] width 242 height 37
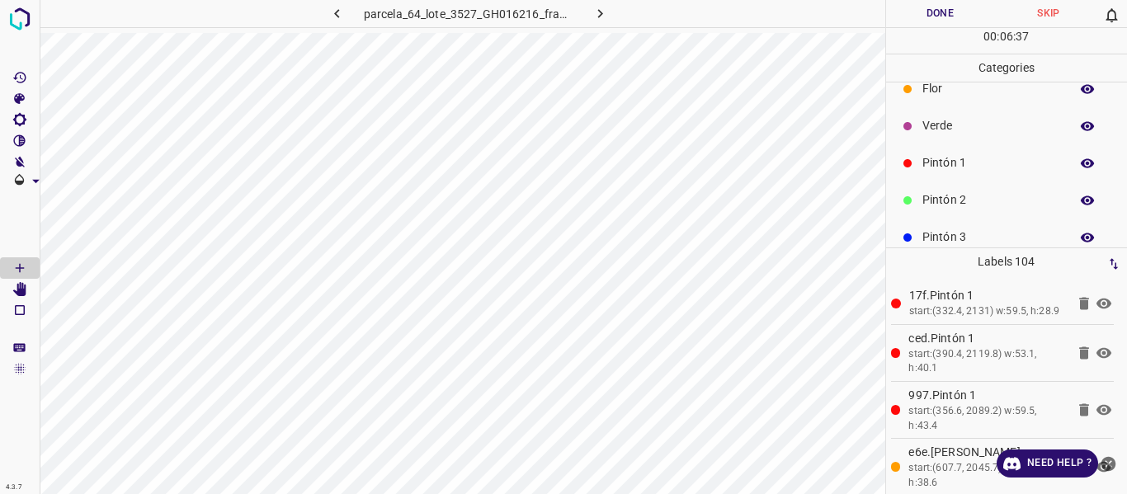
scroll to position [0, 0]
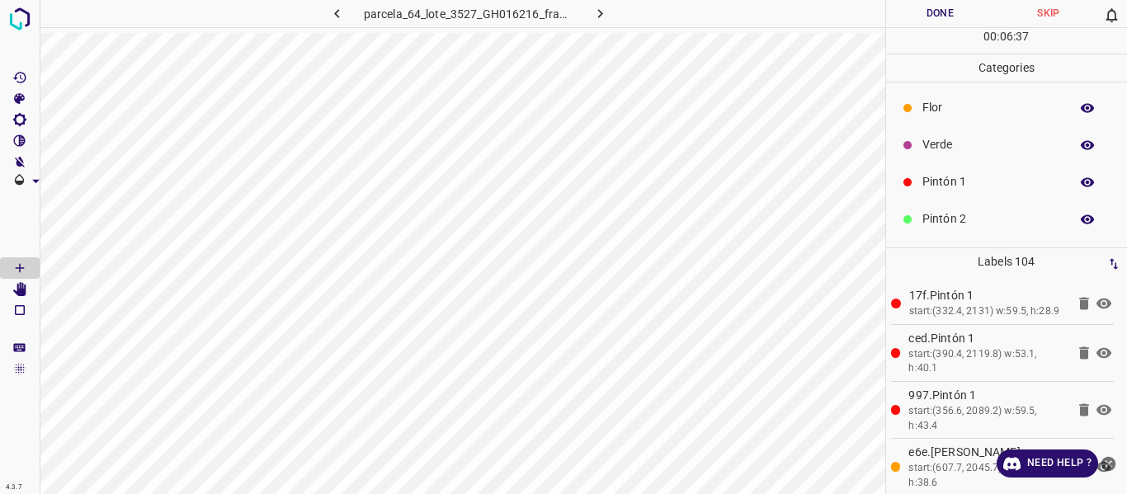
click at [930, 111] on p "Flor" at bounding box center [991, 107] width 139 height 17
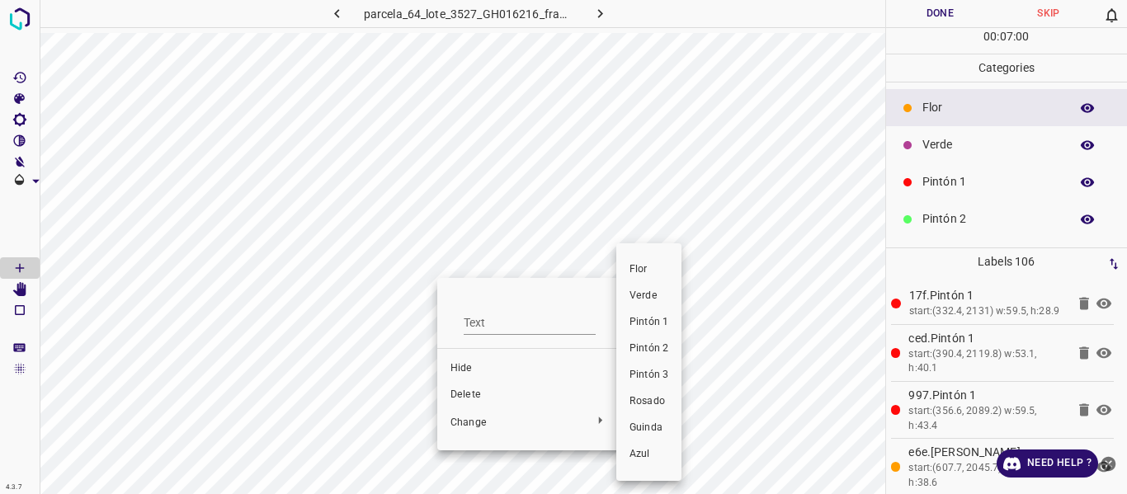
drag, startPoint x: 642, startPoint y: 290, endPoint x: 651, endPoint y: 295, distance: 10.3
click at [642, 293] on span "Verde" at bounding box center [648, 296] width 39 height 15
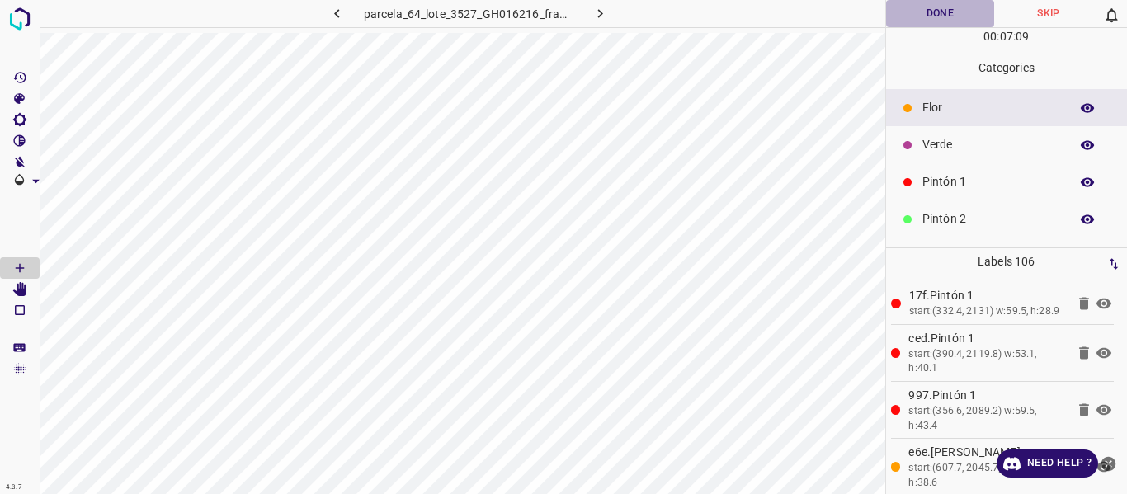
click at [925, 21] on button "Done" at bounding box center [940, 13] width 109 height 27
